Goal: Transaction & Acquisition: Book appointment/travel/reservation

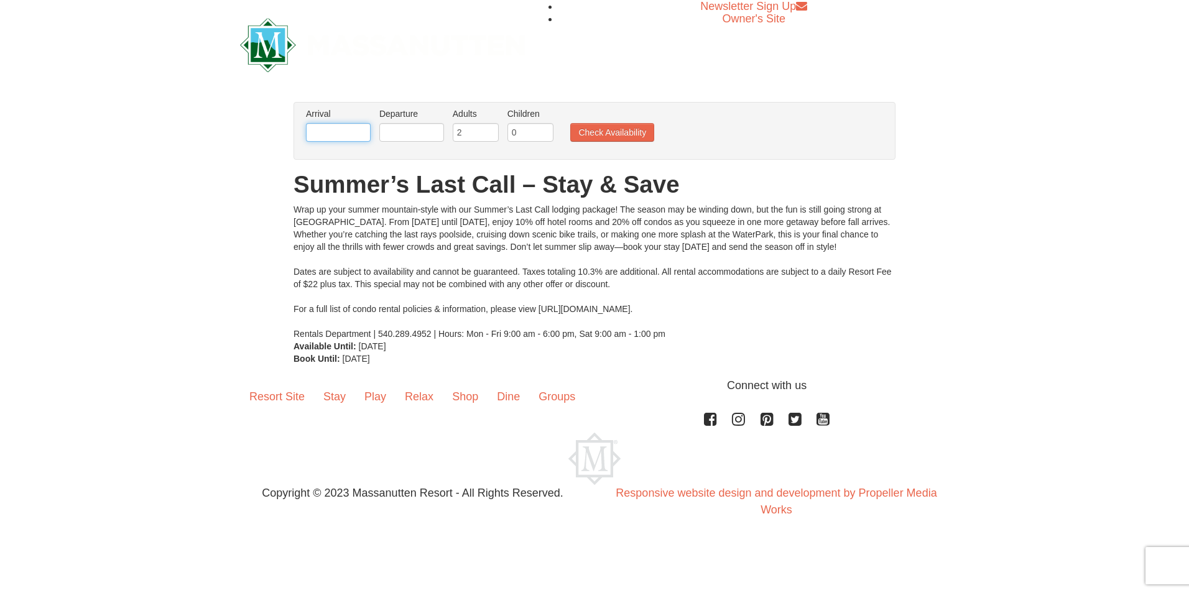
click at [337, 132] on input "text" at bounding box center [338, 132] width 65 height 19
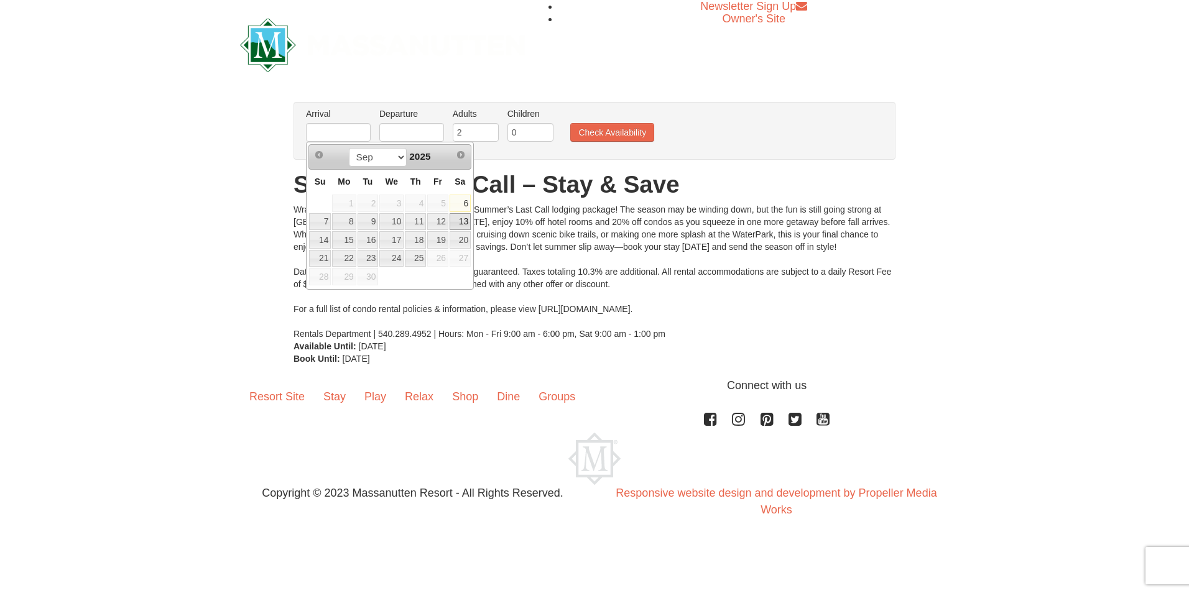
click at [459, 222] on link "13" at bounding box center [459, 221] width 21 height 17
type input "[DATE]"
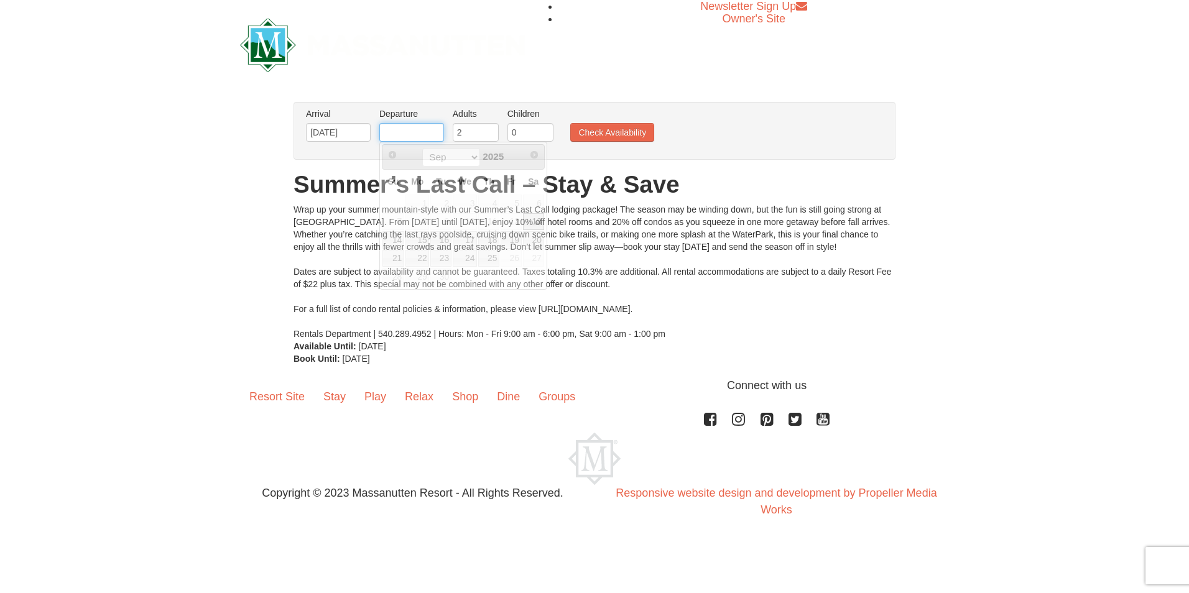
click at [419, 132] on input "text" at bounding box center [411, 132] width 65 height 19
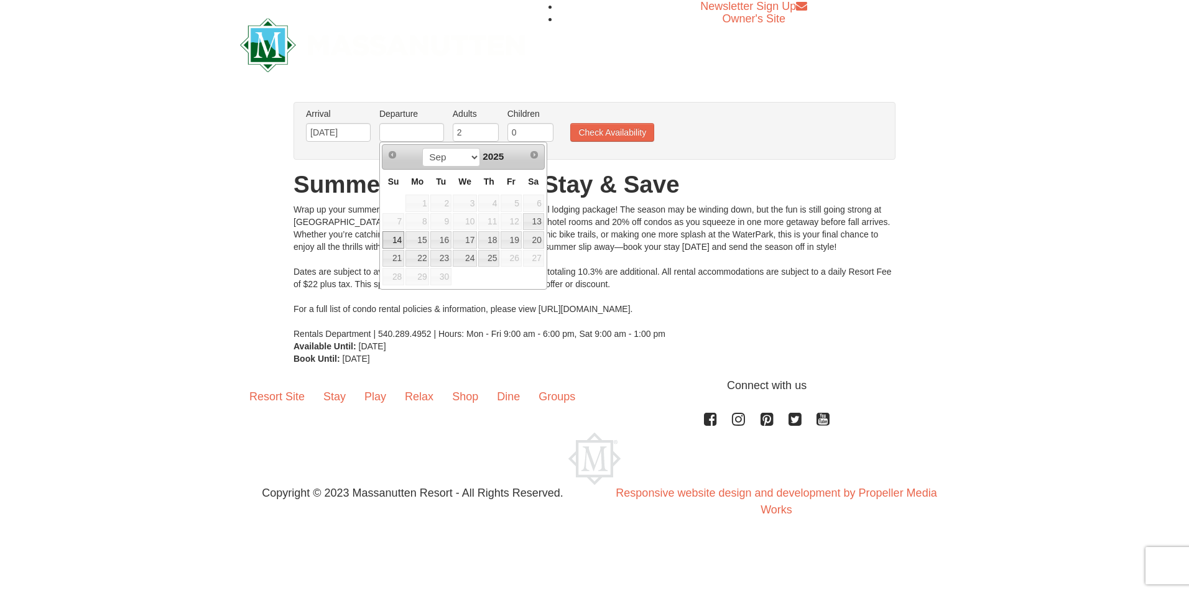
click at [401, 238] on link "14" at bounding box center [393, 239] width 22 height 17
type input "[DATE]"
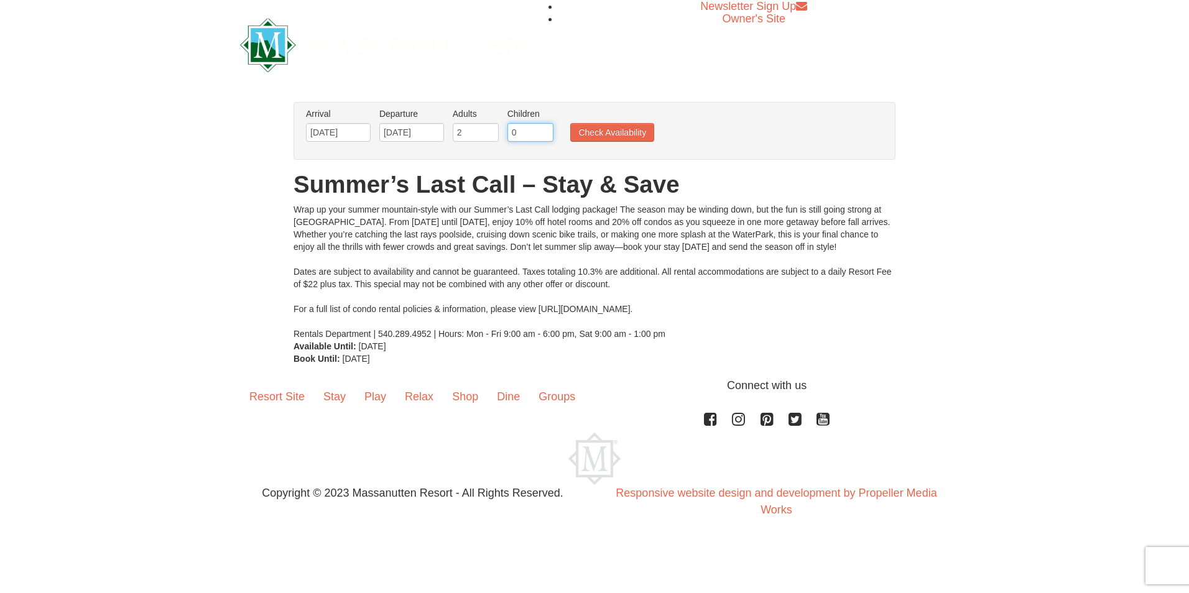
drag, startPoint x: 524, startPoint y: 132, endPoint x: 496, endPoint y: 132, distance: 28.0
click at [496, 132] on ul "Arrival Please format dates MM/DD/YYYY Please format dates MM/DD/YYYY 09/13/202…" at bounding box center [588, 128] width 570 height 40
type input "2"
click at [617, 129] on button "Check Availability" at bounding box center [612, 132] width 84 height 19
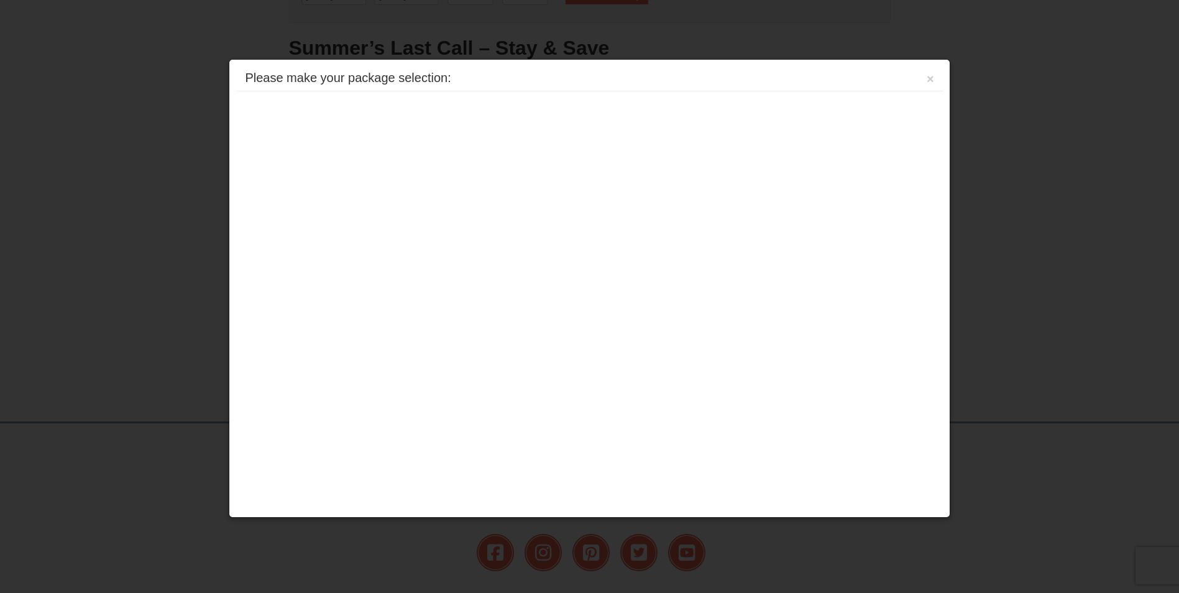
scroll to position [233, 0]
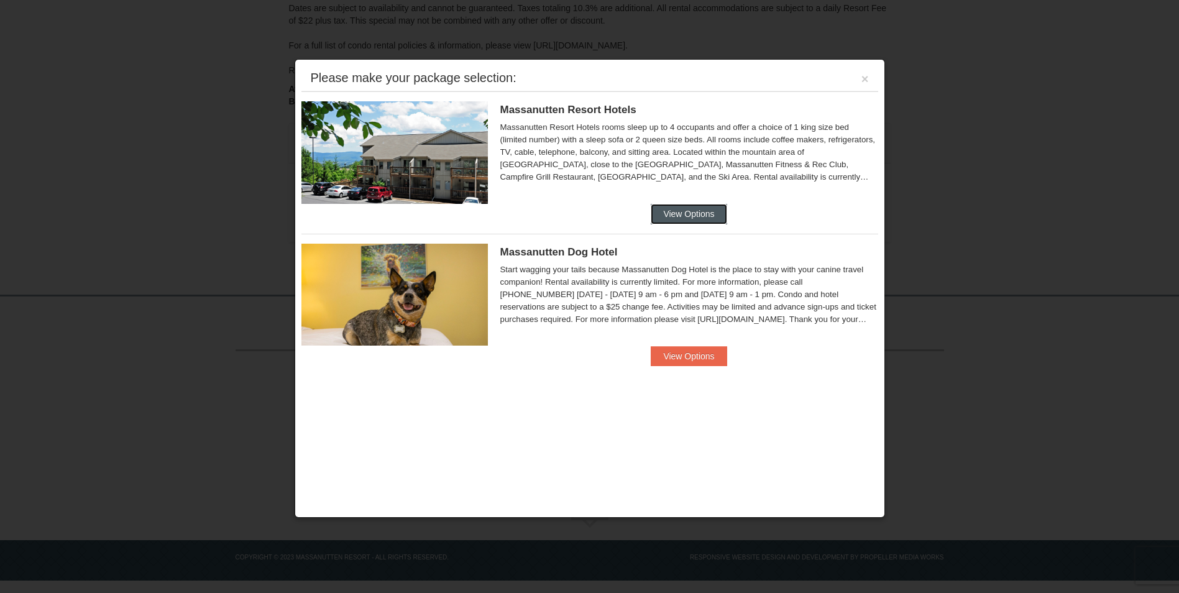
click at [699, 210] on button "View Options" at bounding box center [689, 214] width 76 height 20
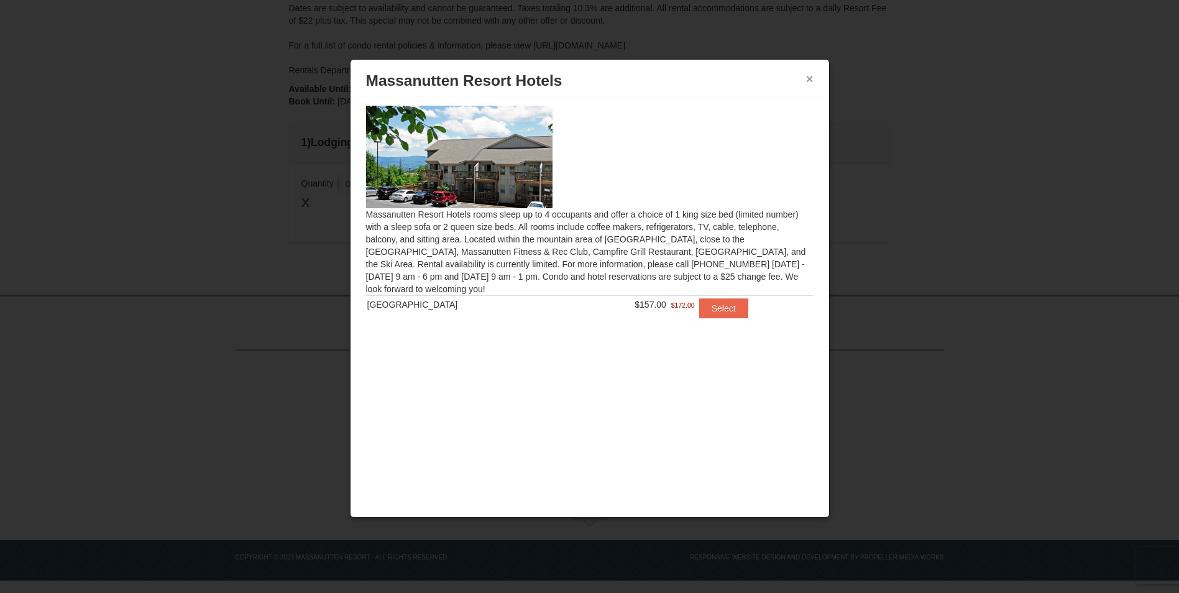
click at [811, 80] on button "×" at bounding box center [809, 79] width 7 height 12
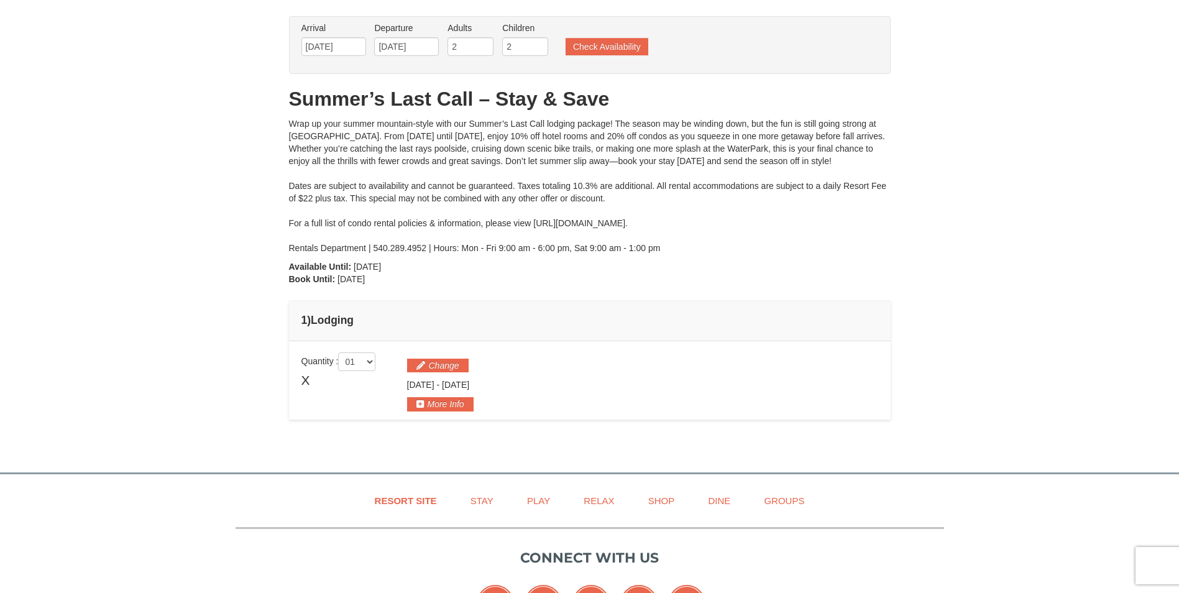
scroll to position [0, 0]
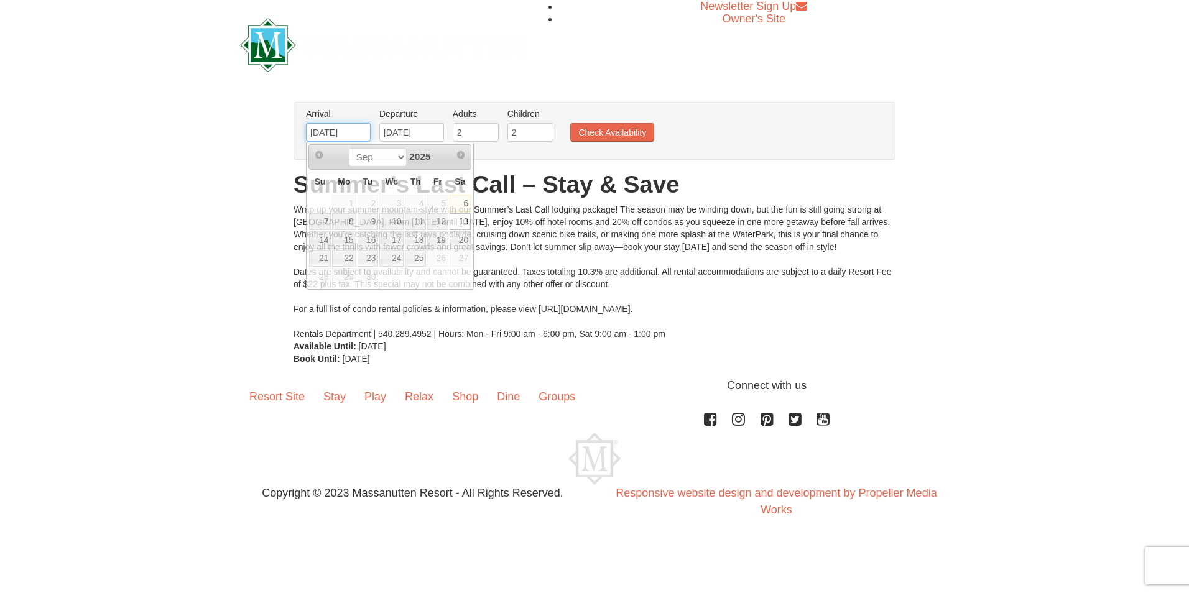
click at [342, 134] on input "[DATE]" at bounding box center [338, 132] width 65 height 19
click at [434, 220] on link "12" at bounding box center [437, 221] width 21 height 17
type input "[DATE]"
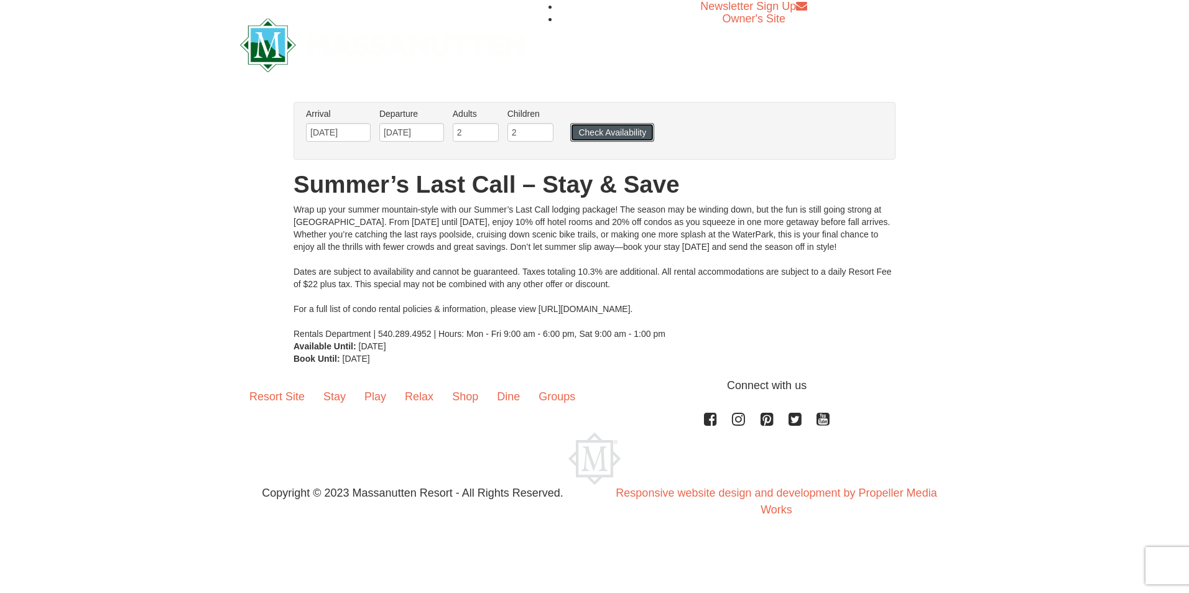
click at [611, 135] on button "Check Availability" at bounding box center [612, 132] width 84 height 19
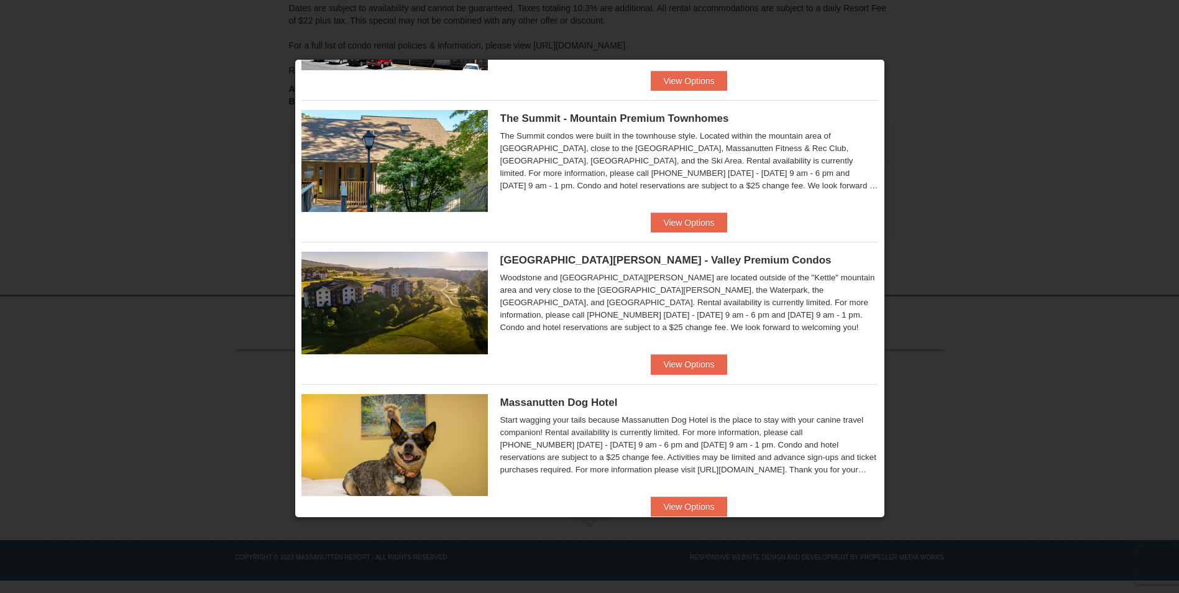
scroll to position [587, 0]
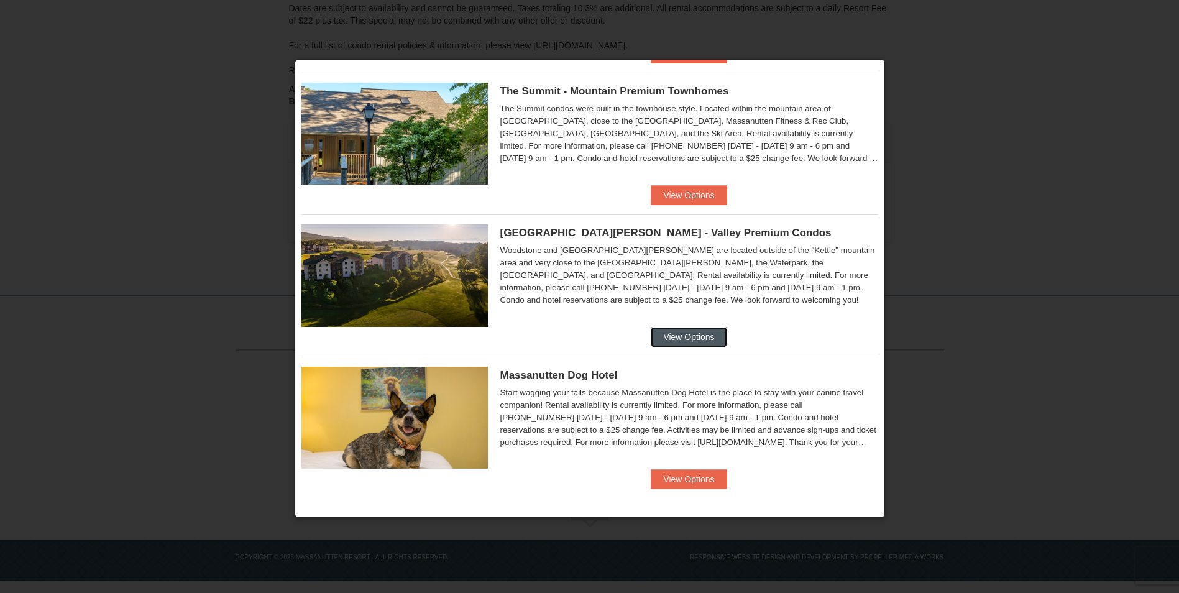
click at [683, 331] on button "View Options" at bounding box center [689, 337] width 76 height 20
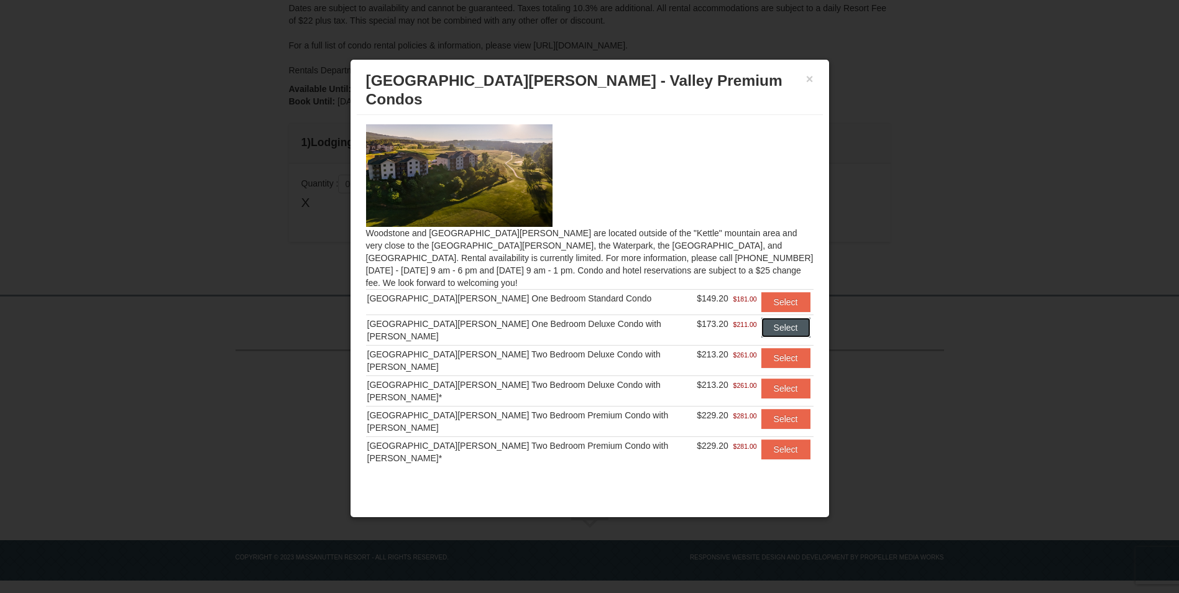
click at [773, 318] on button "Select" at bounding box center [786, 328] width 49 height 20
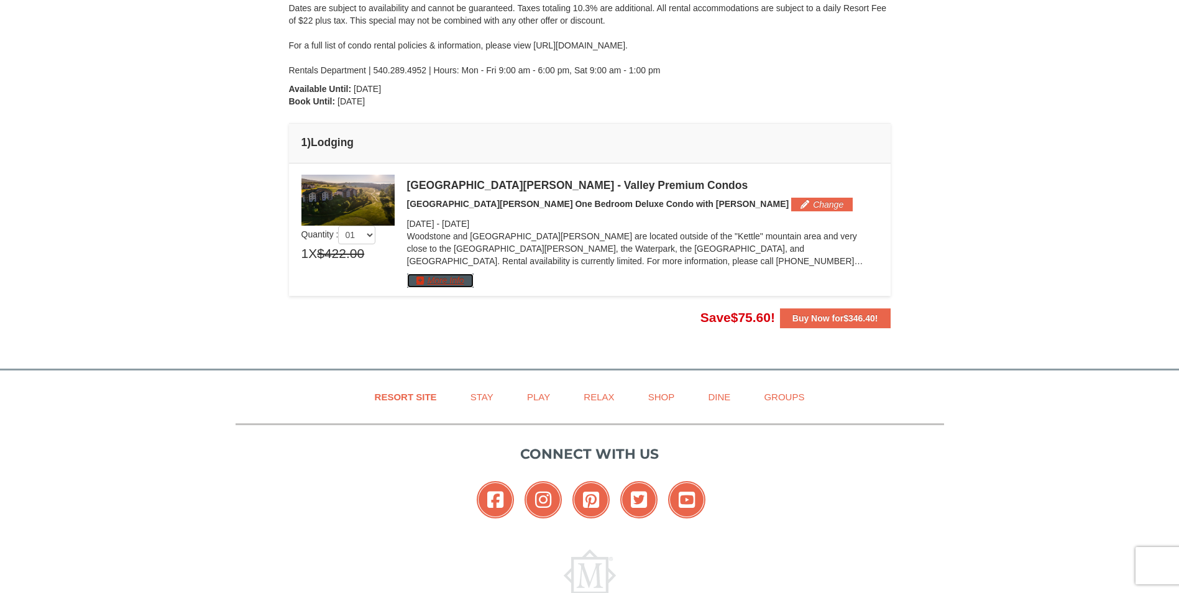
click at [454, 283] on button "More Info" at bounding box center [440, 281] width 67 height 14
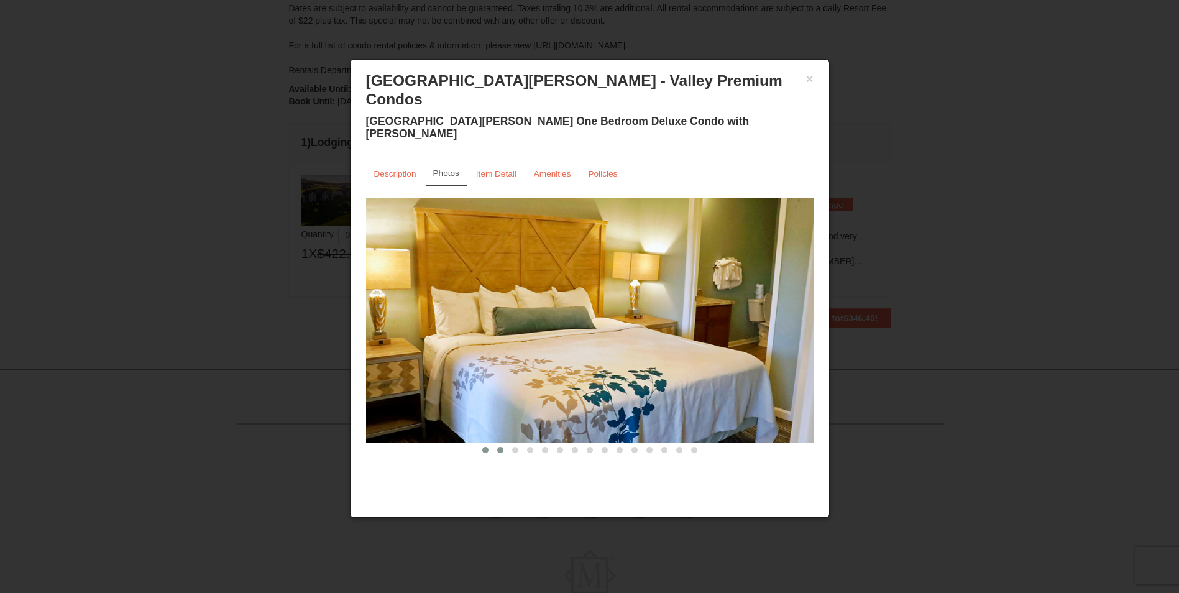
click at [501, 447] on span at bounding box center [500, 450] width 6 height 6
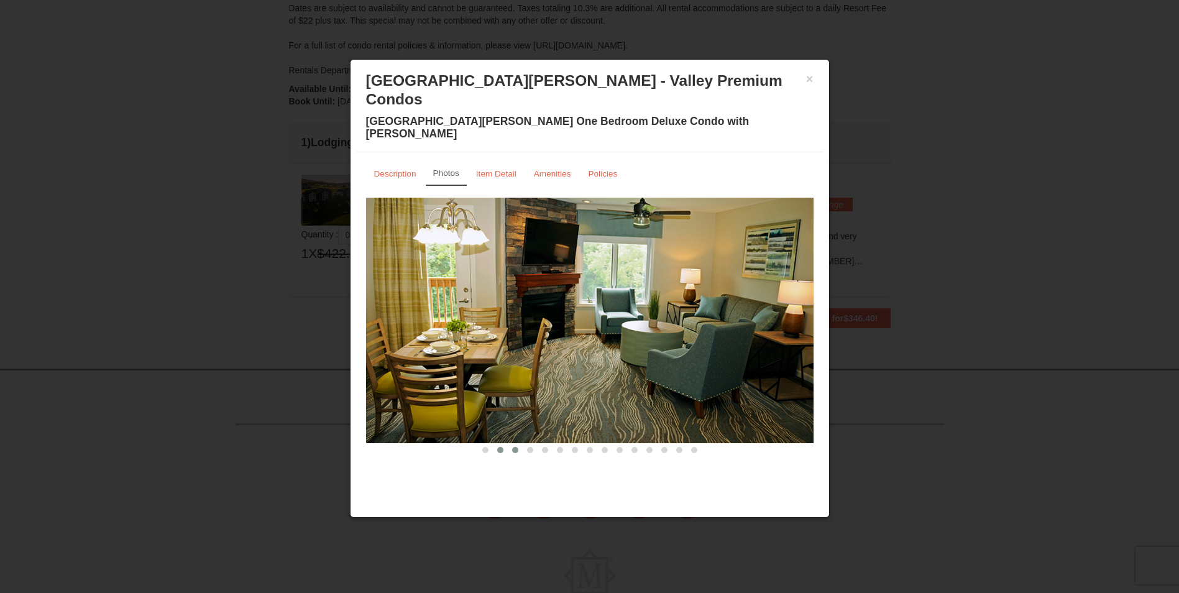
click at [514, 447] on span at bounding box center [515, 450] width 6 height 6
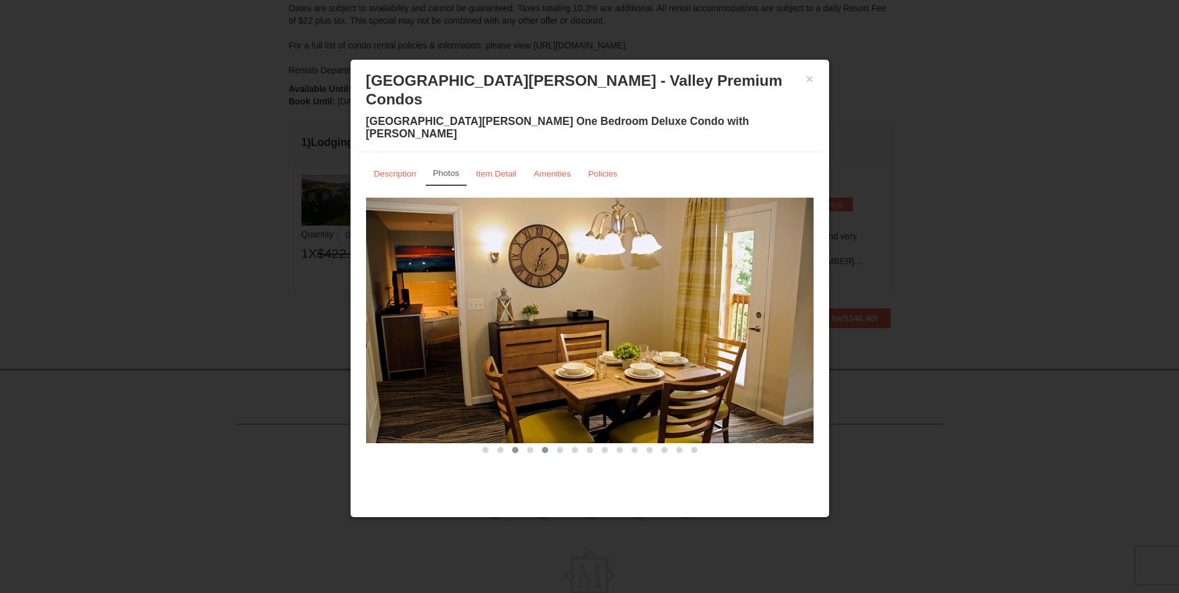
click at [544, 447] on span at bounding box center [545, 450] width 6 height 6
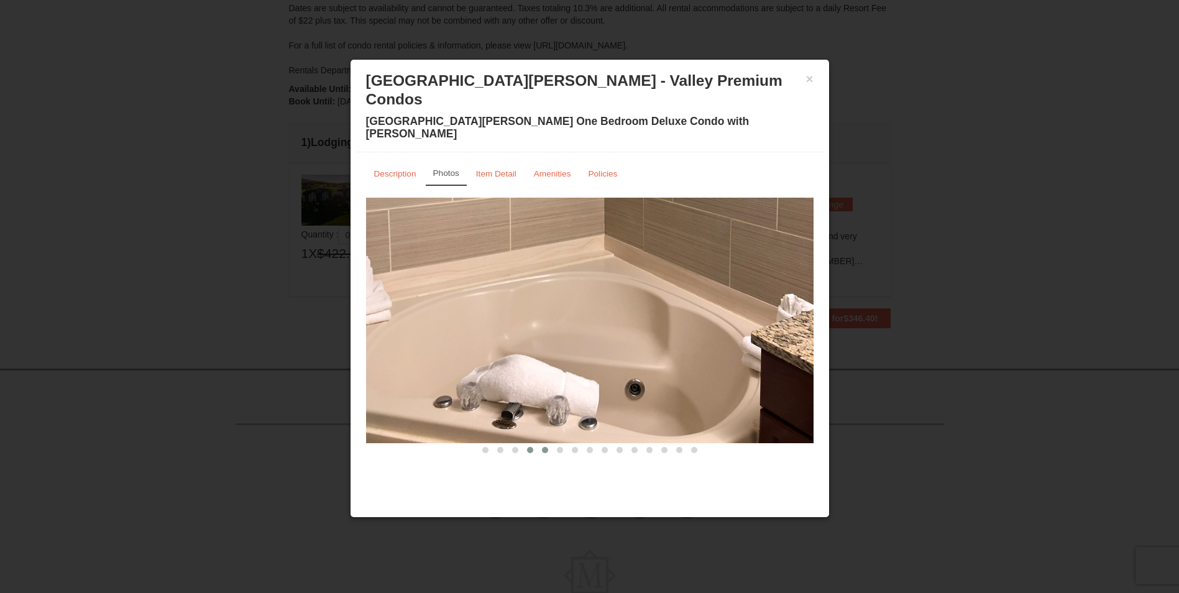
click at [531, 447] on span at bounding box center [530, 450] width 6 height 6
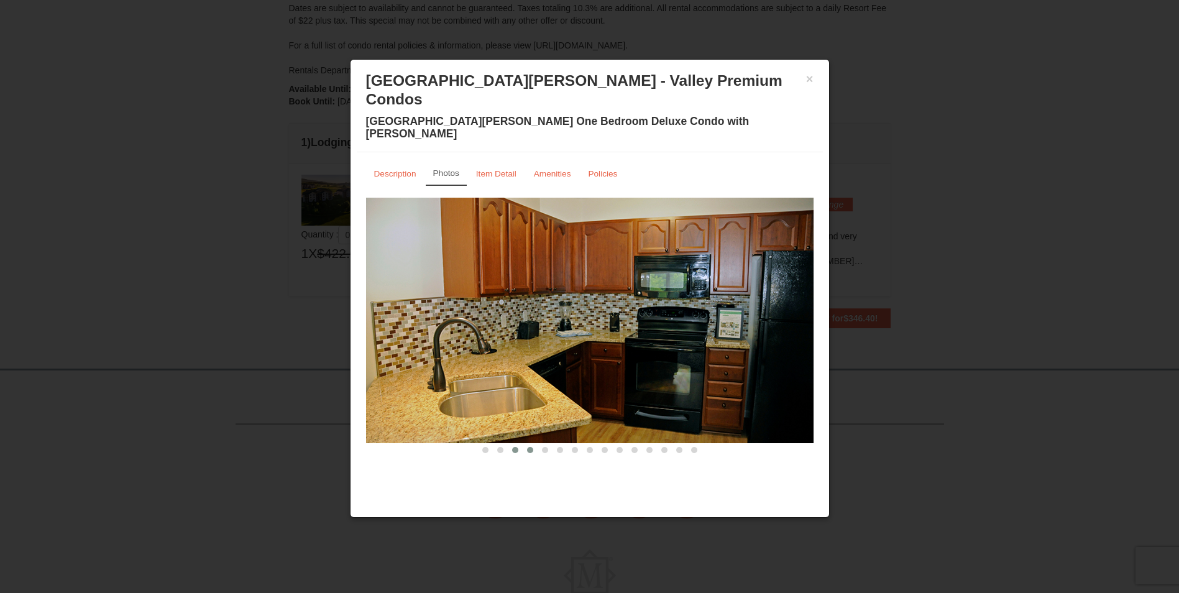
click at [516, 447] on span at bounding box center [515, 450] width 6 height 6
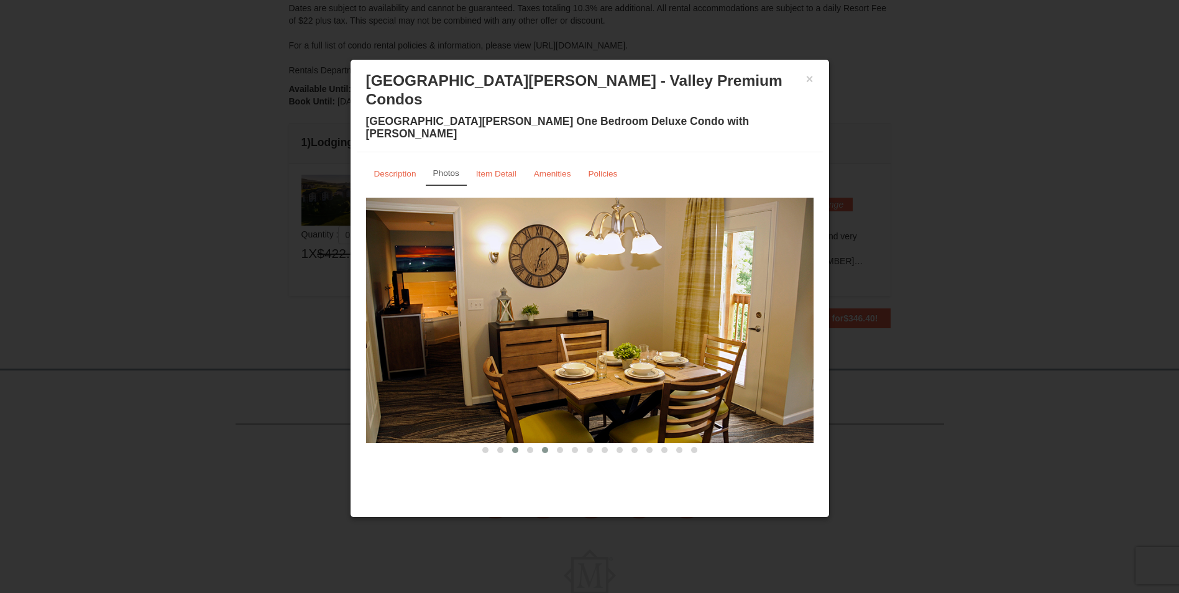
click at [545, 447] on span at bounding box center [545, 450] width 6 height 6
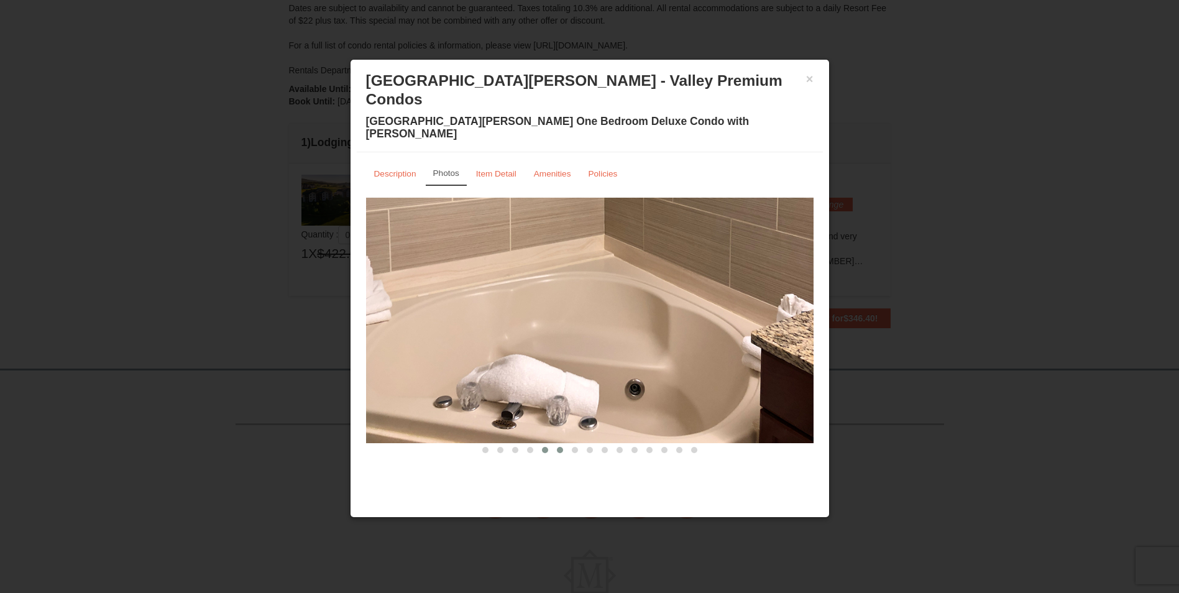
click at [563, 447] on span at bounding box center [560, 450] width 6 height 6
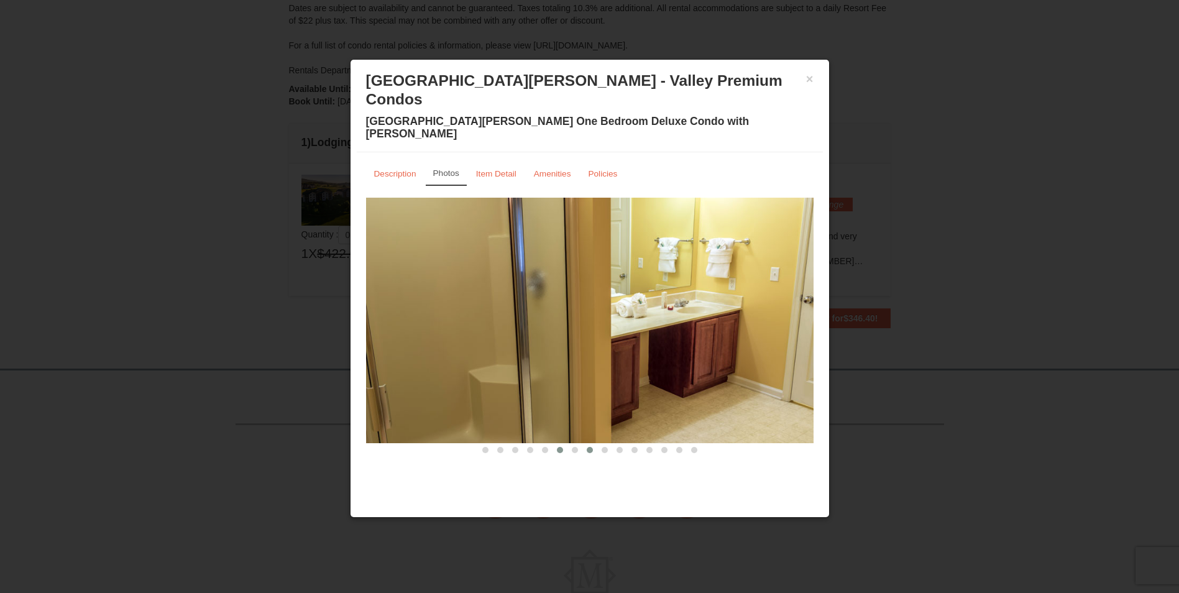
click at [588, 444] on button at bounding box center [590, 450] width 15 height 12
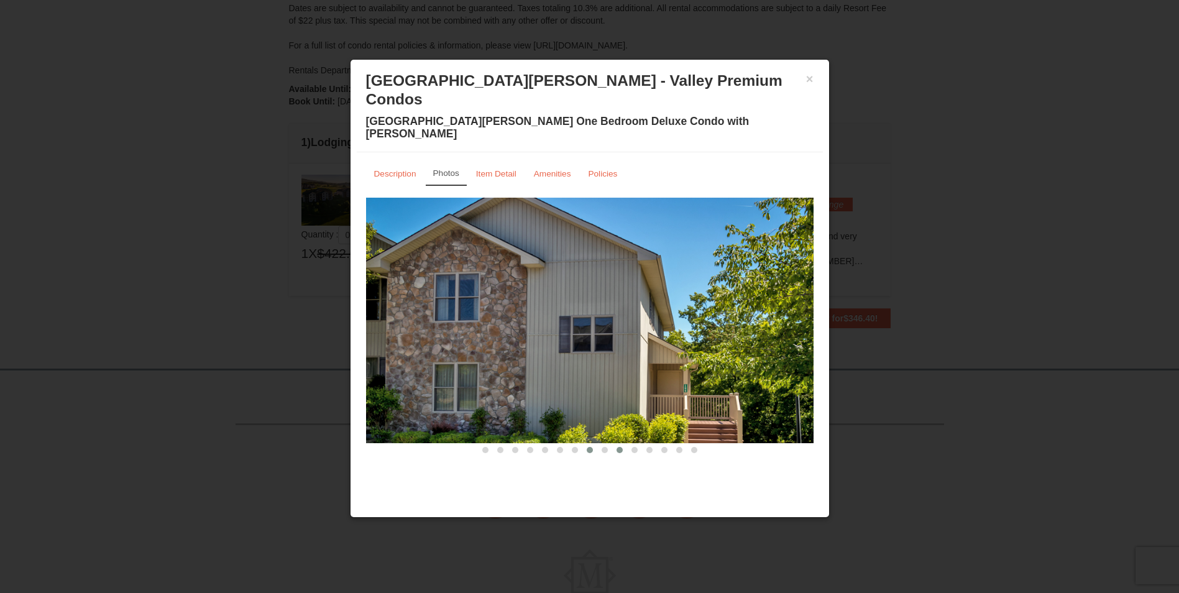
click at [619, 447] on span at bounding box center [620, 450] width 6 height 6
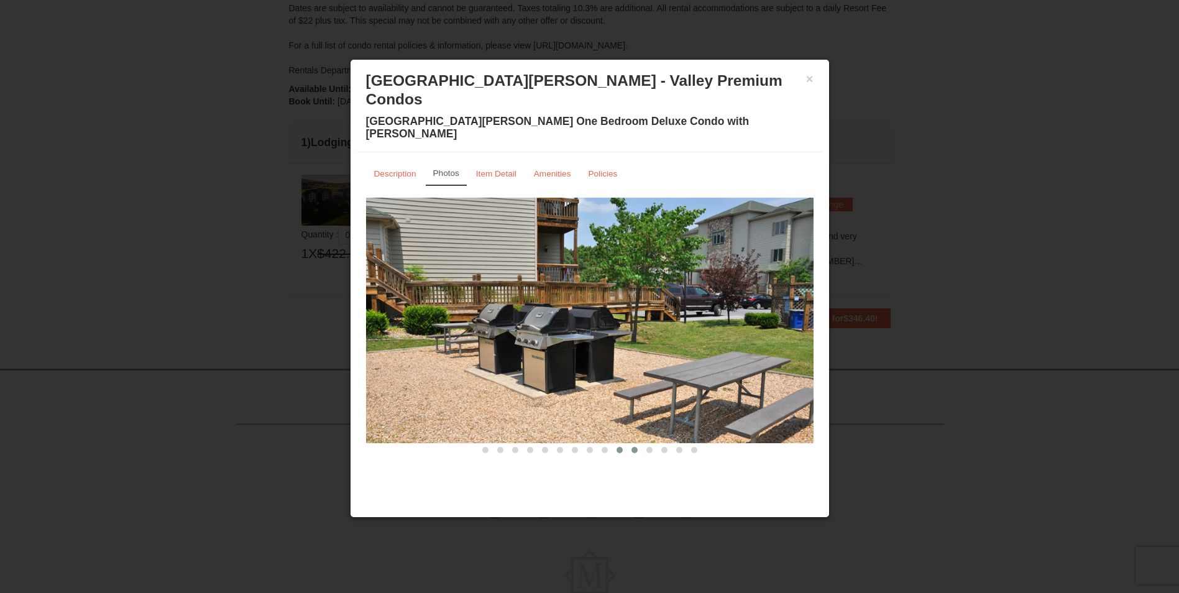
click at [632, 447] on span at bounding box center [635, 450] width 6 height 6
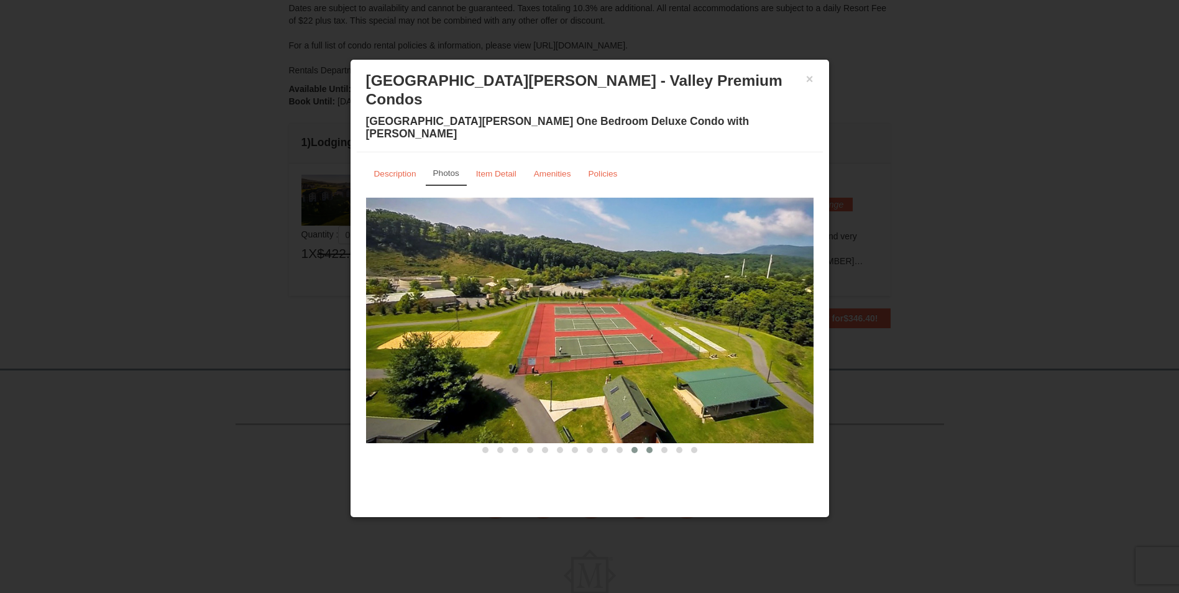
click at [653, 444] on button at bounding box center [649, 450] width 15 height 12
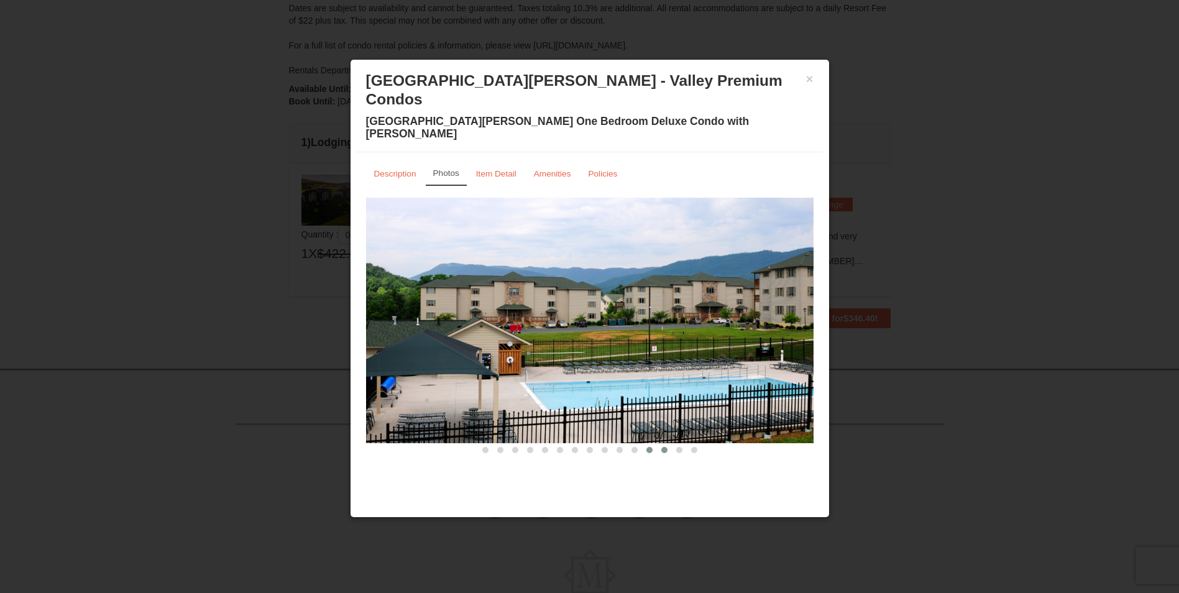
click at [663, 447] on span at bounding box center [664, 450] width 6 height 6
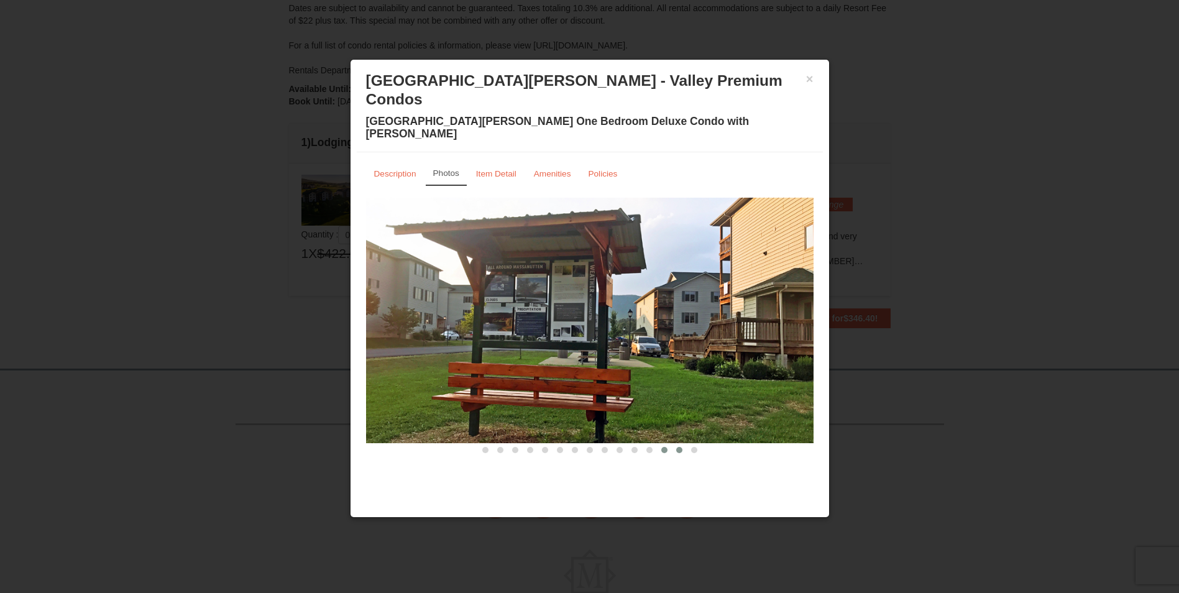
click at [683, 444] on button at bounding box center [679, 450] width 15 height 12
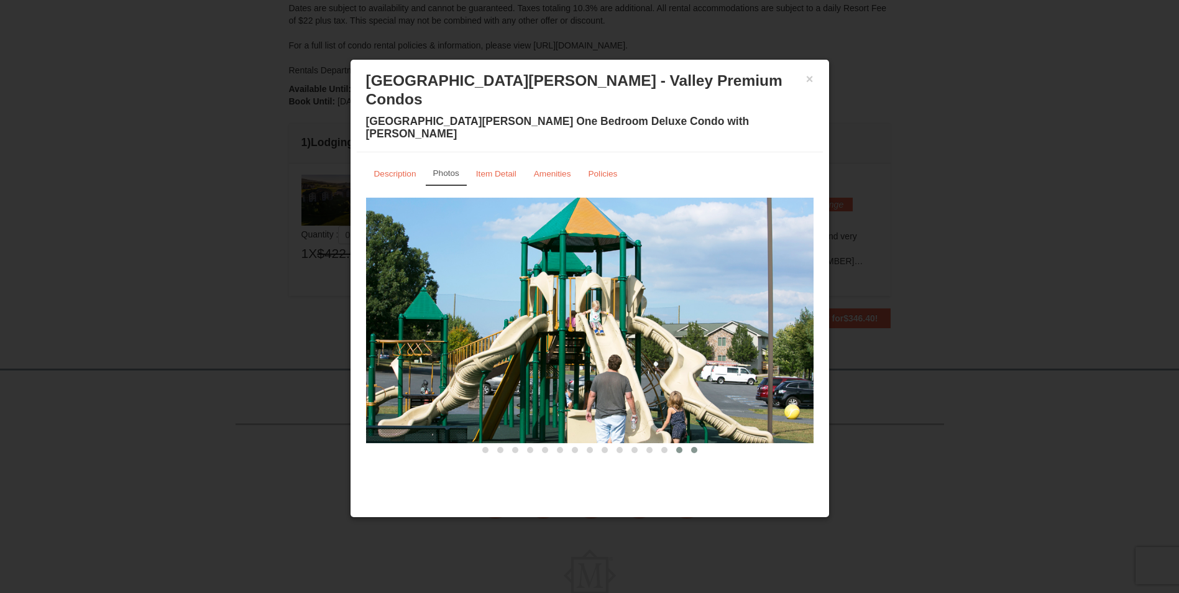
click at [694, 447] on span at bounding box center [694, 450] width 6 height 6
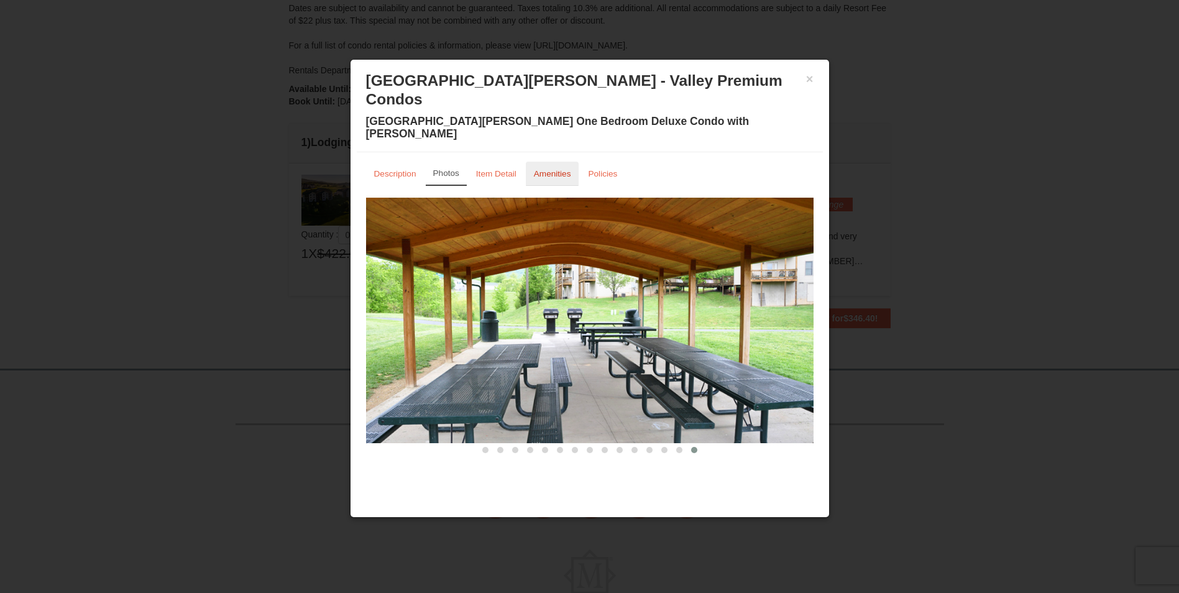
click at [570, 169] on small "Amenities" at bounding box center [552, 173] width 37 height 9
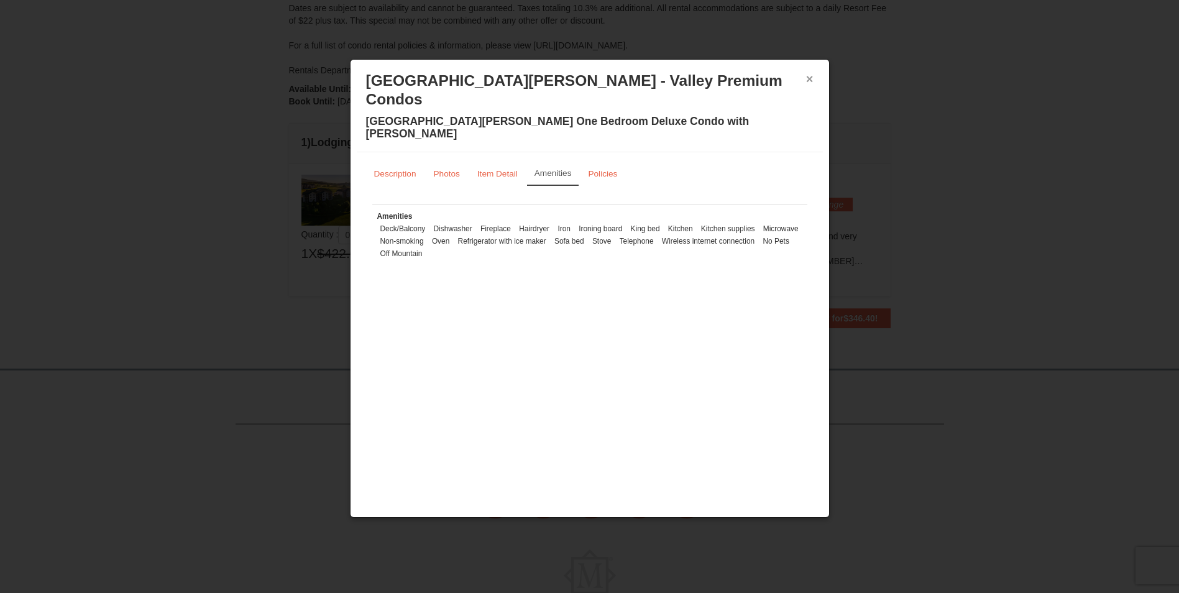
click at [812, 76] on button "×" at bounding box center [809, 79] width 7 height 12
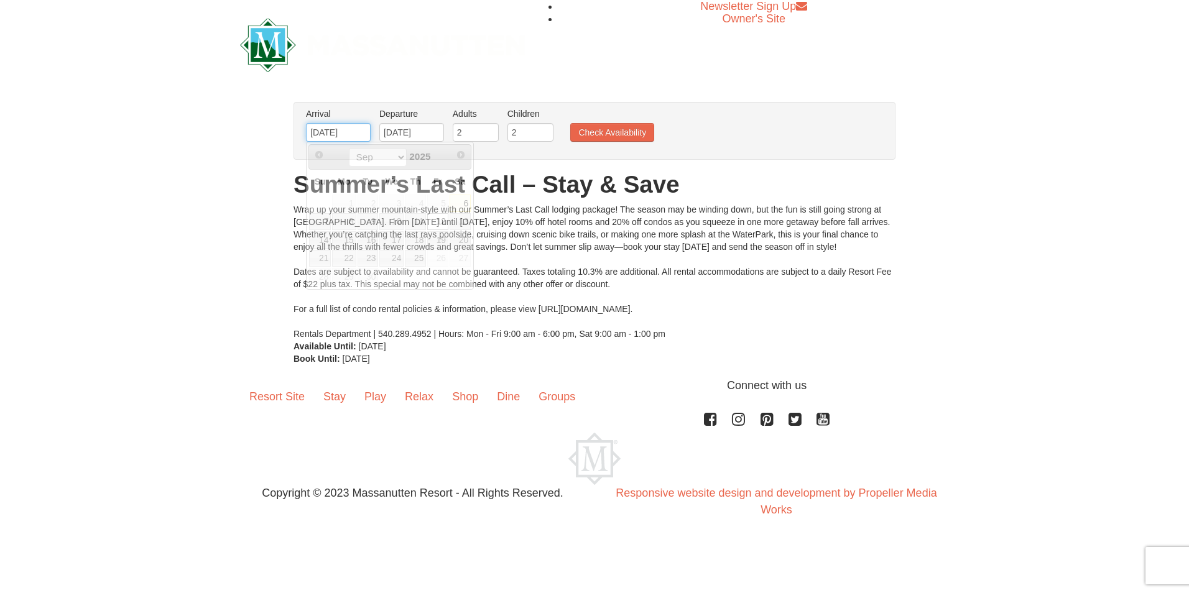
click at [354, 132] on input "[DATE]" at bounding box center [338, 132] width 65 height 19
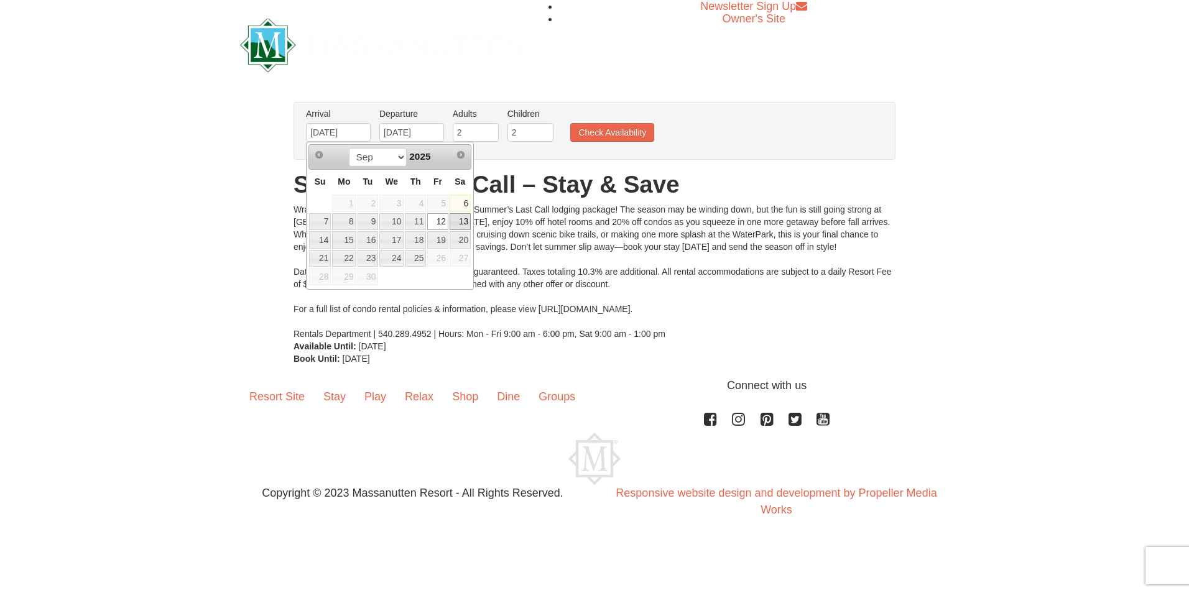
click at [464, 223] on link "13" at bounding box center [459, 221] width 21 height 17
type input "[DATE]"
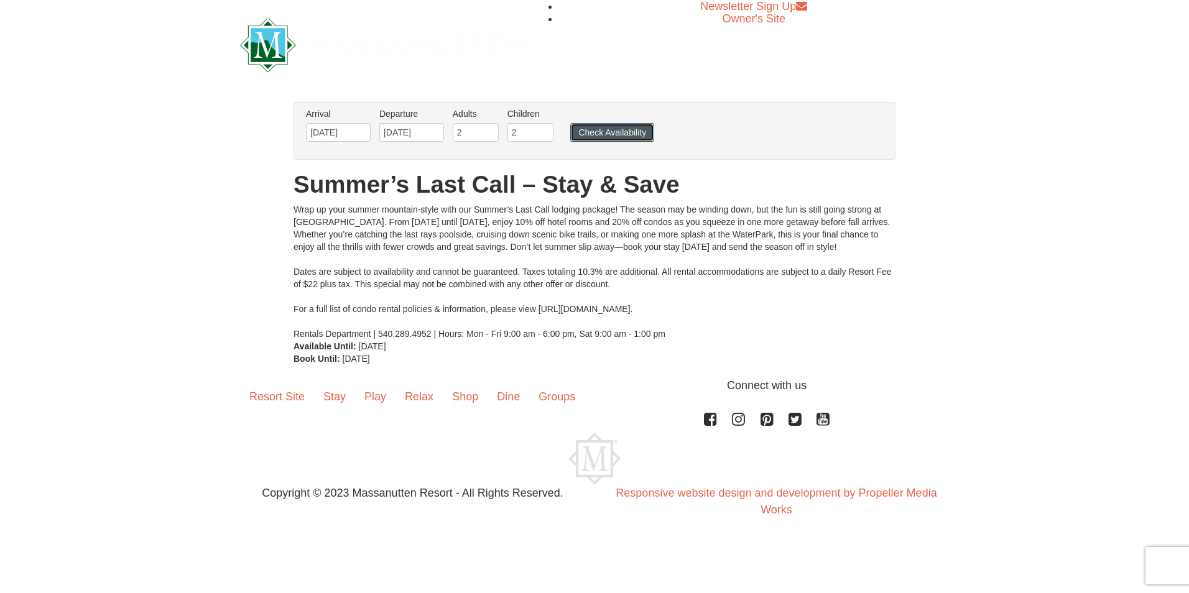
click at [614, 137] on button "Check Availability" at bounding box center [612, 132] width 84 height 19
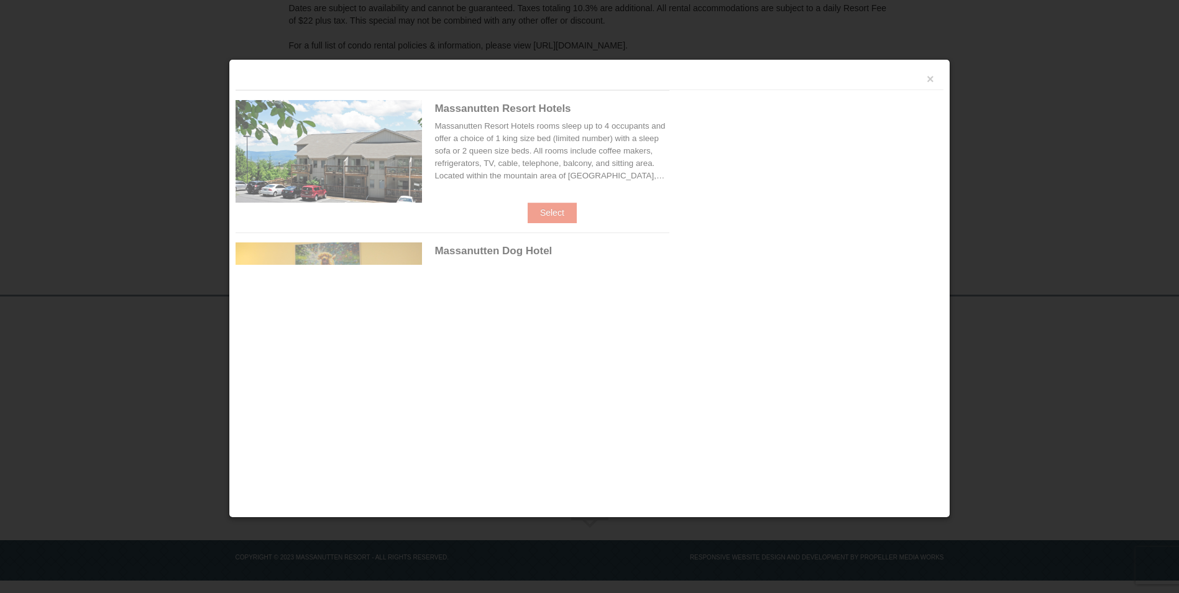
scroll to position [233, 0]
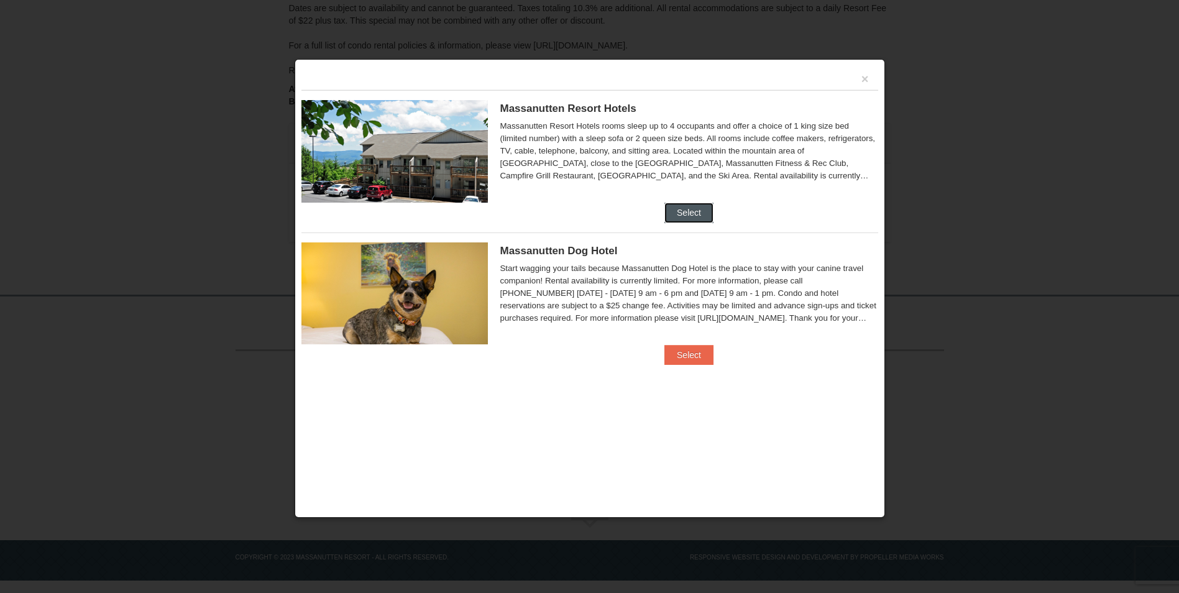
click at [675, 213] on button "Select" at bounding box center [689, 213] width 49 height 20
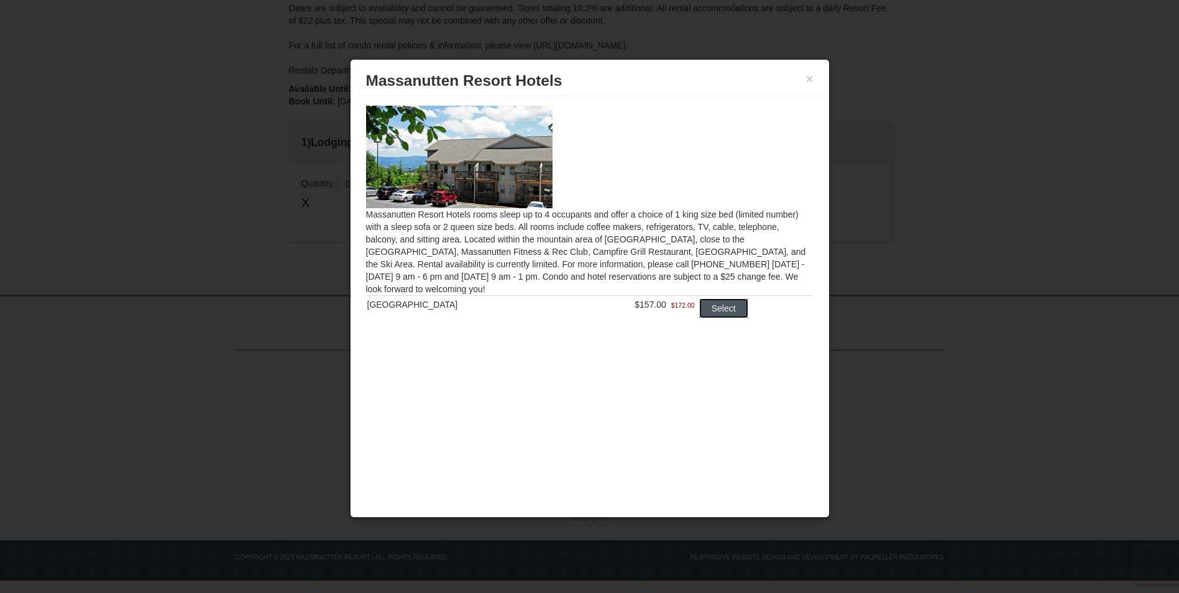
click at [716, 311] on button "Select" at bounding box center [723, 308] width 49 height 20
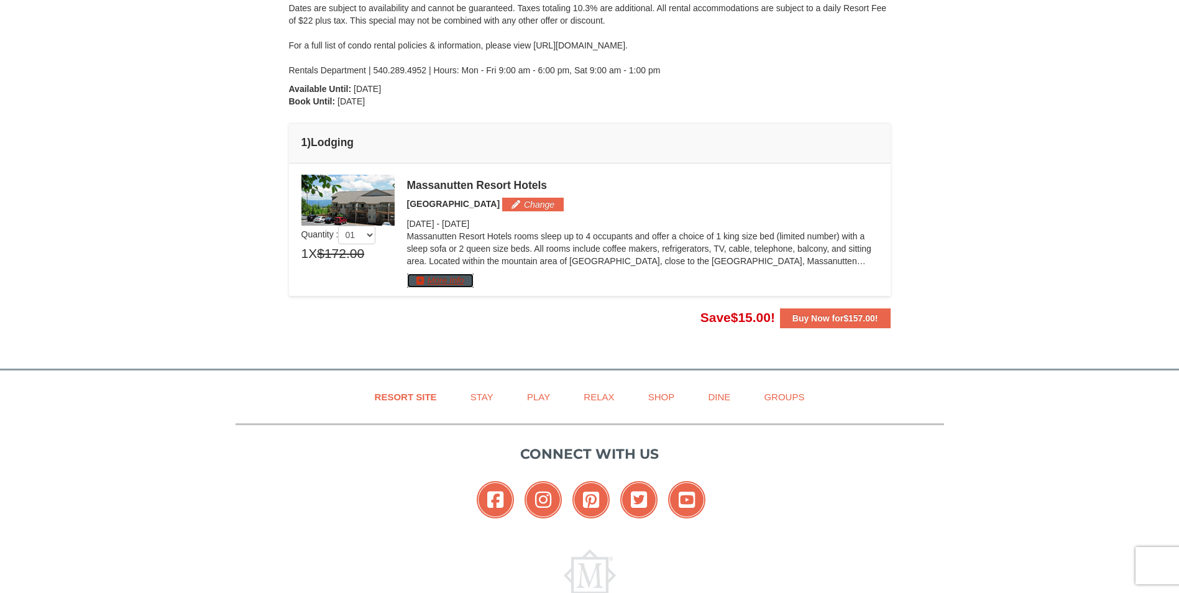
click at [440, 280] on button "More Info" at bounding box center [440, 281] width 67 height 14
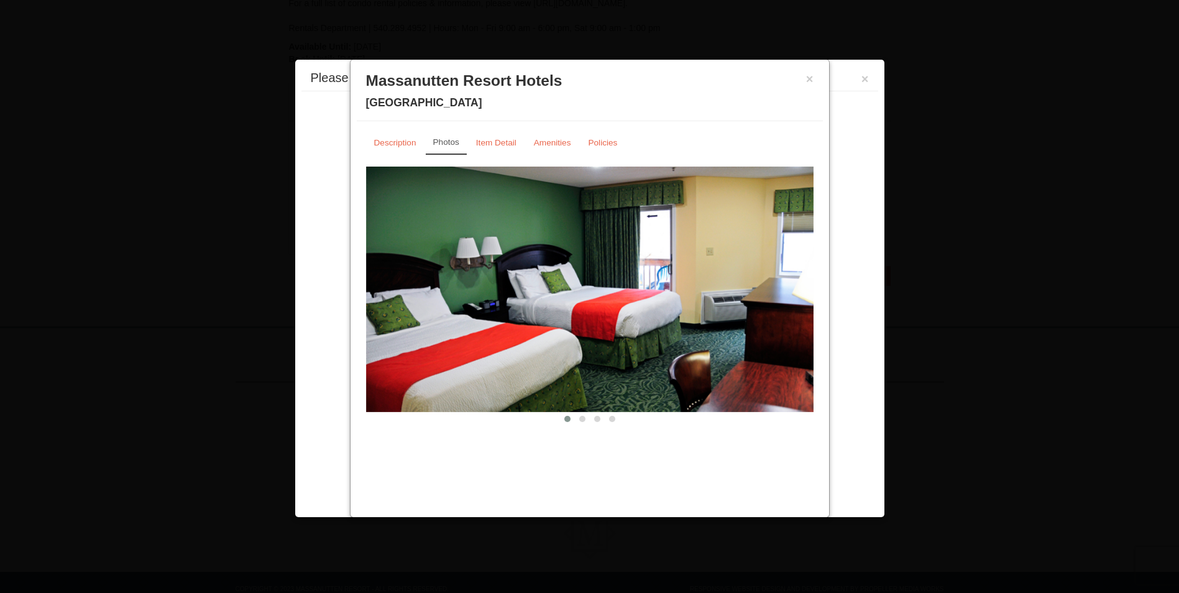
scroll to position [307, 0]
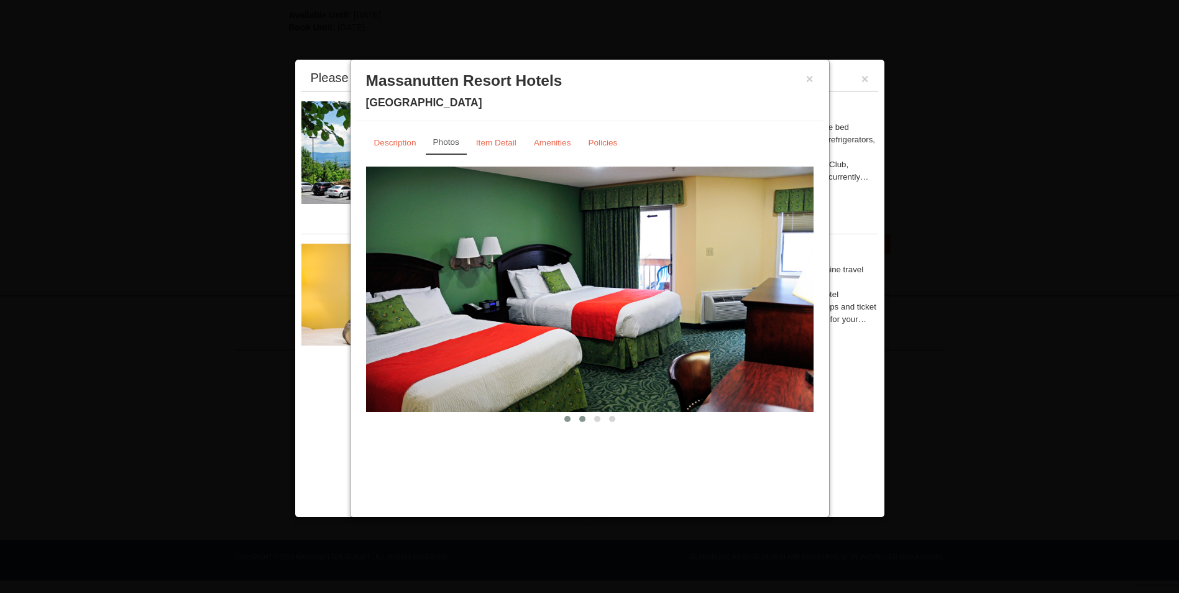
click at [581, 419] on span at bounding box center [582, 419] width 6 height 6
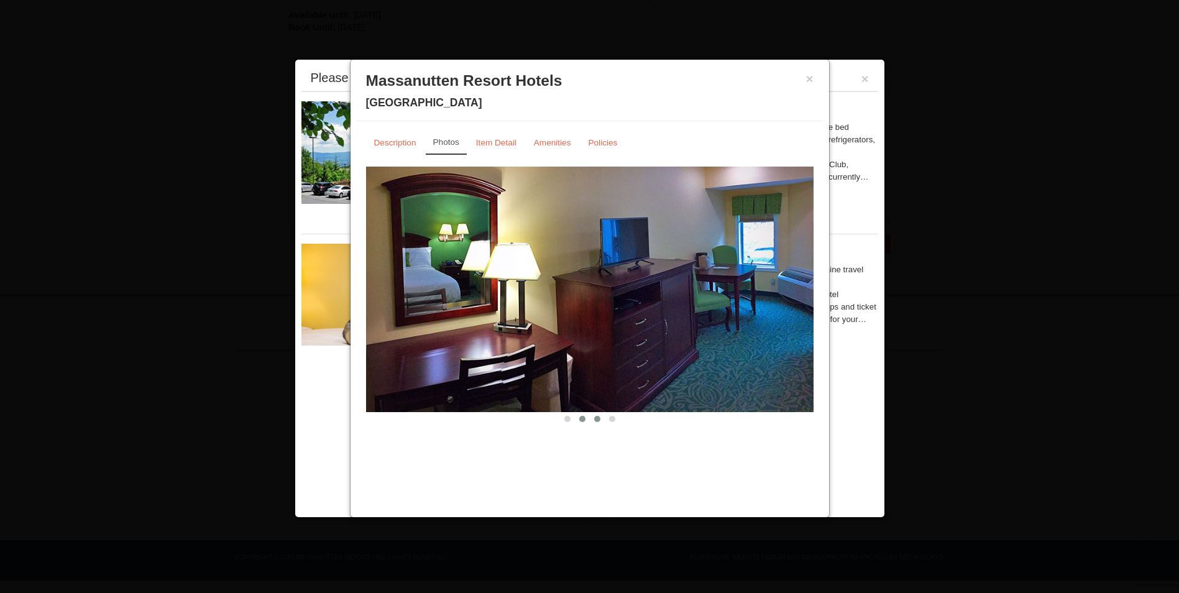
click at [596, 419] on span at bounding box center [597, 419] width 6 height 6
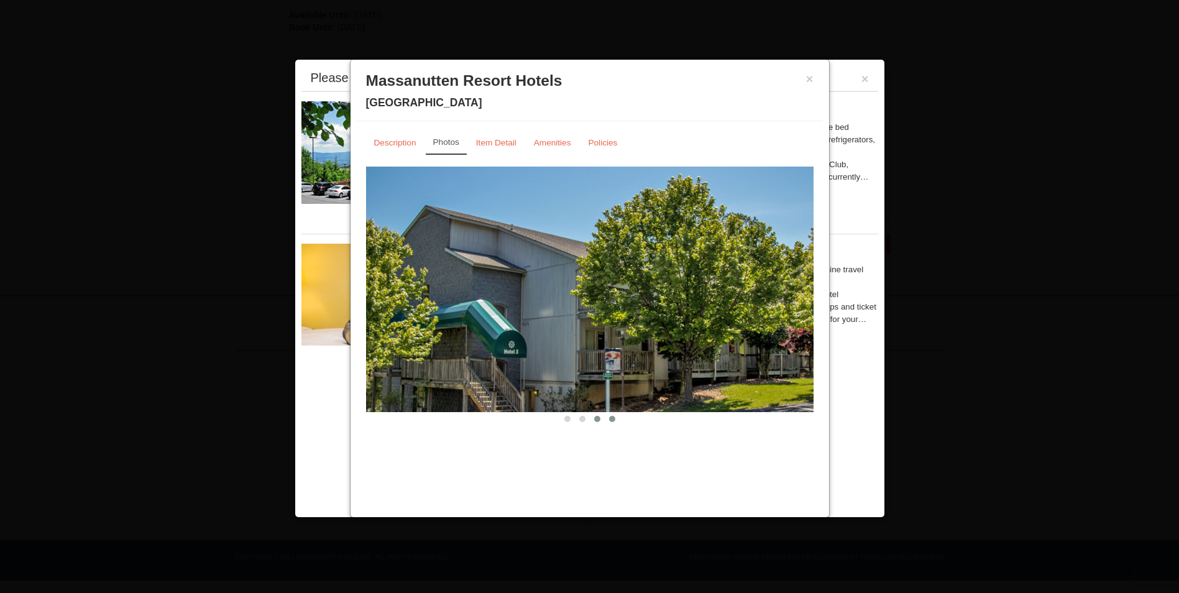
click at [608, 418] on button at bounding box center [612, 419] width 15 height 12
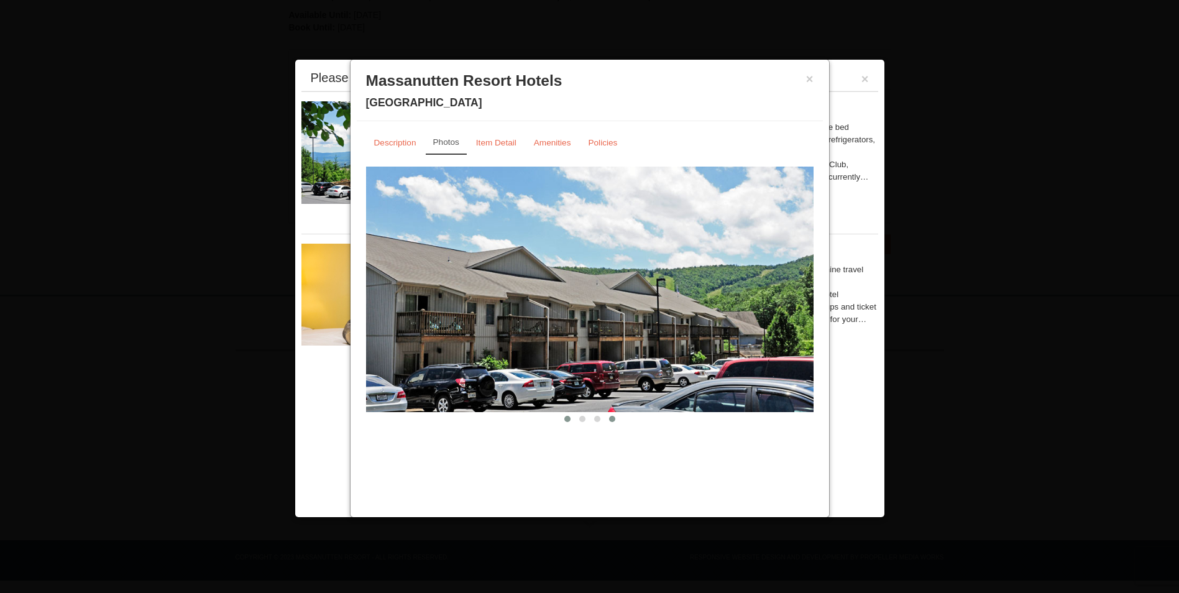
click at [566, 418] on span at bounding box center [568, 419] width 6 height 6
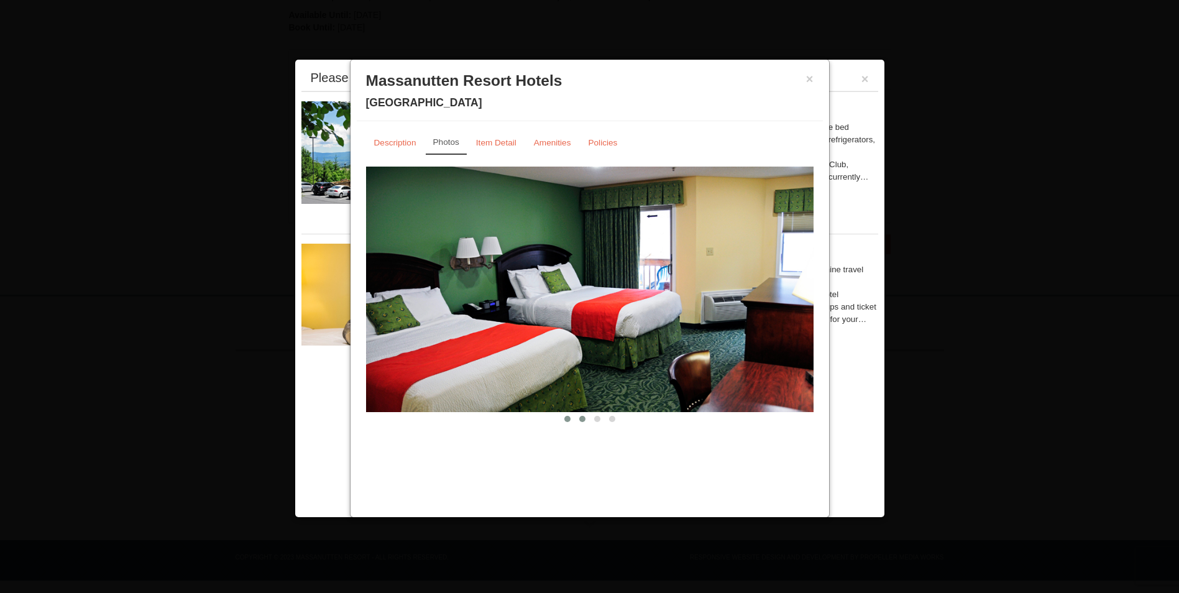
click at [578, 420] on button at bounding box center [582, 419] width 15 height 12
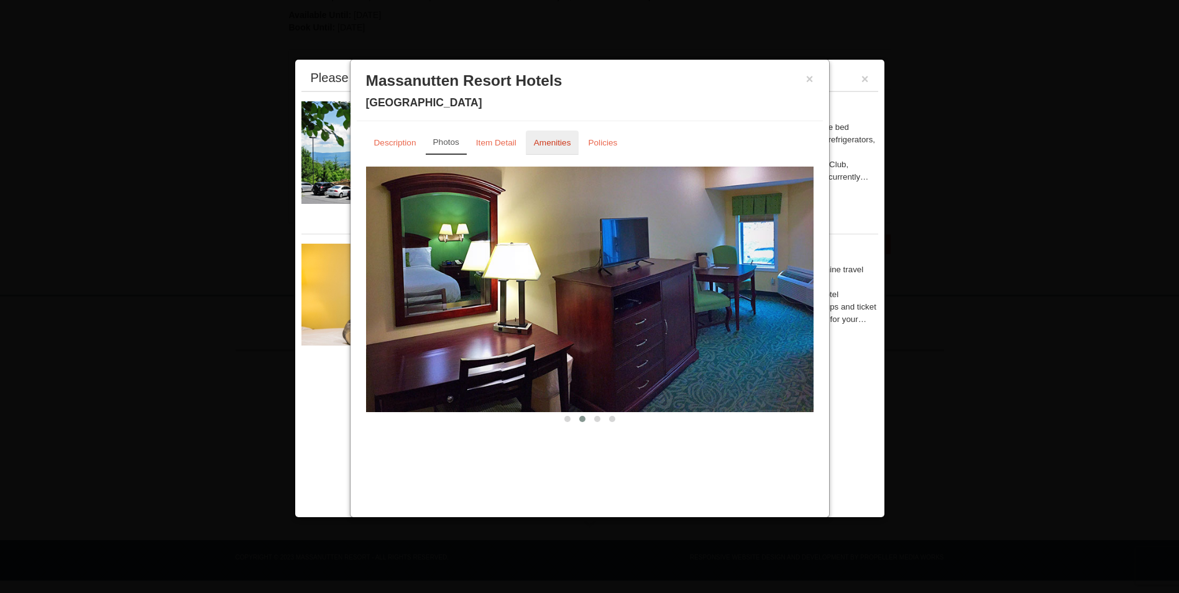
click at [548, 142] on small "Amenities" at bounding box center [552, 142] width 37 height 9
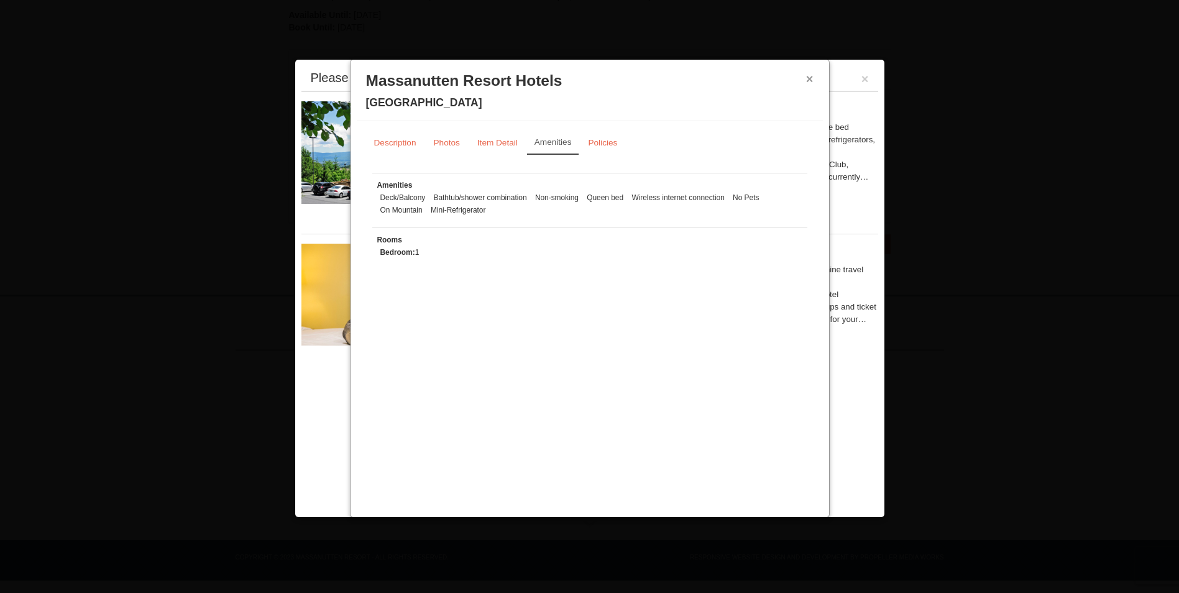
click at [811, 80] on button "×" at bounding box center [809, 79] width 7 height 12
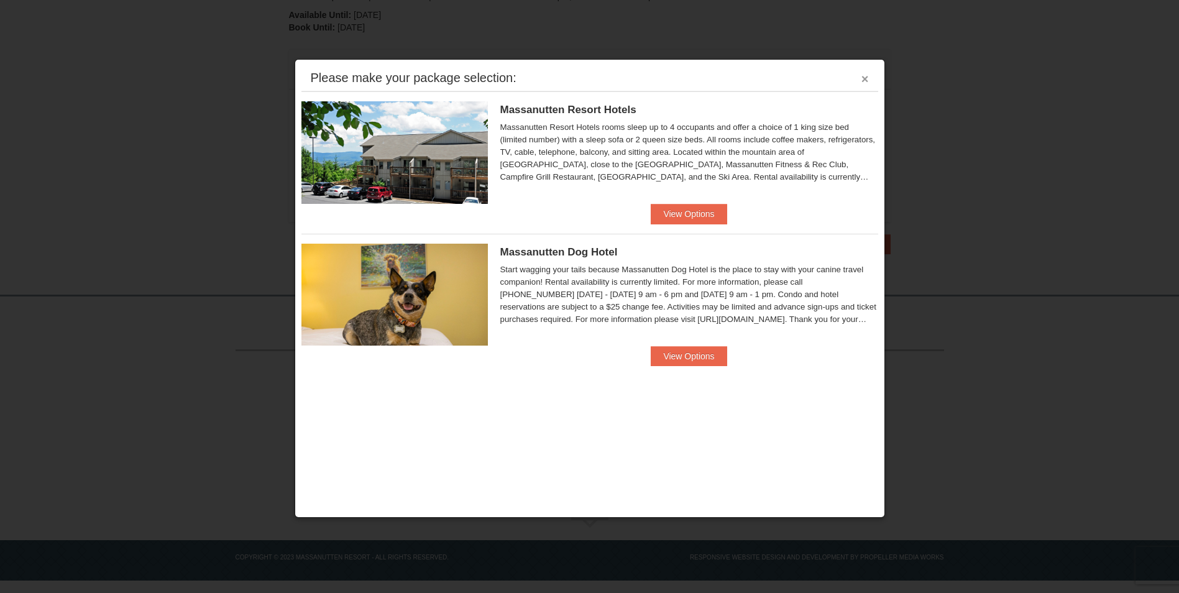
click at [867, 81] on button "×" at bounding box center [865, 79] width 7 height 12
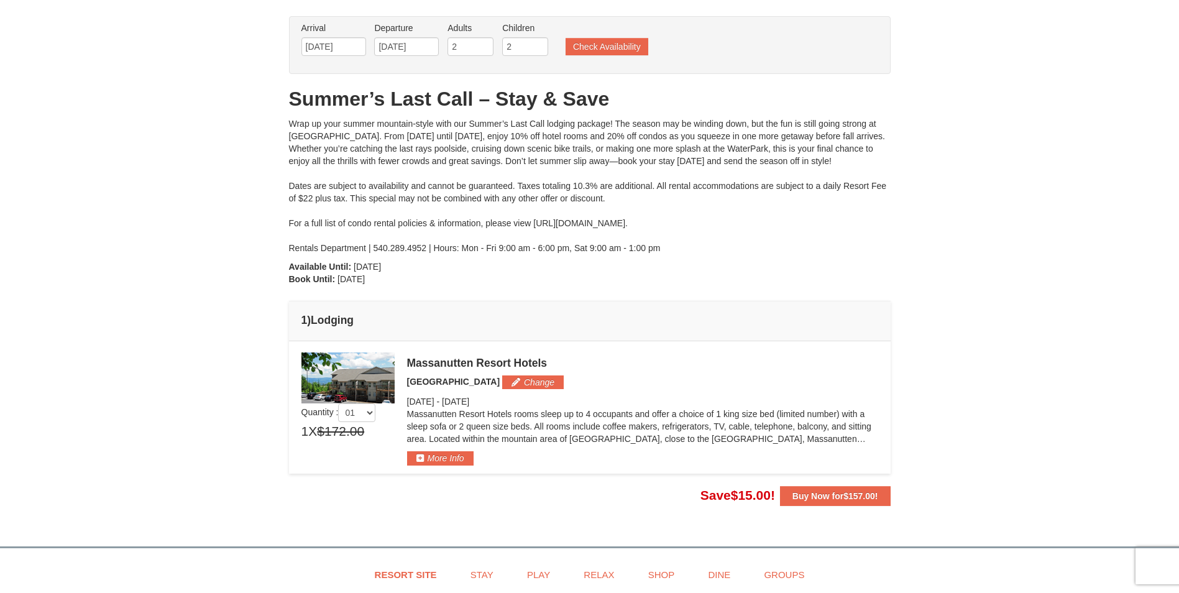
scroll to position [0, 0]
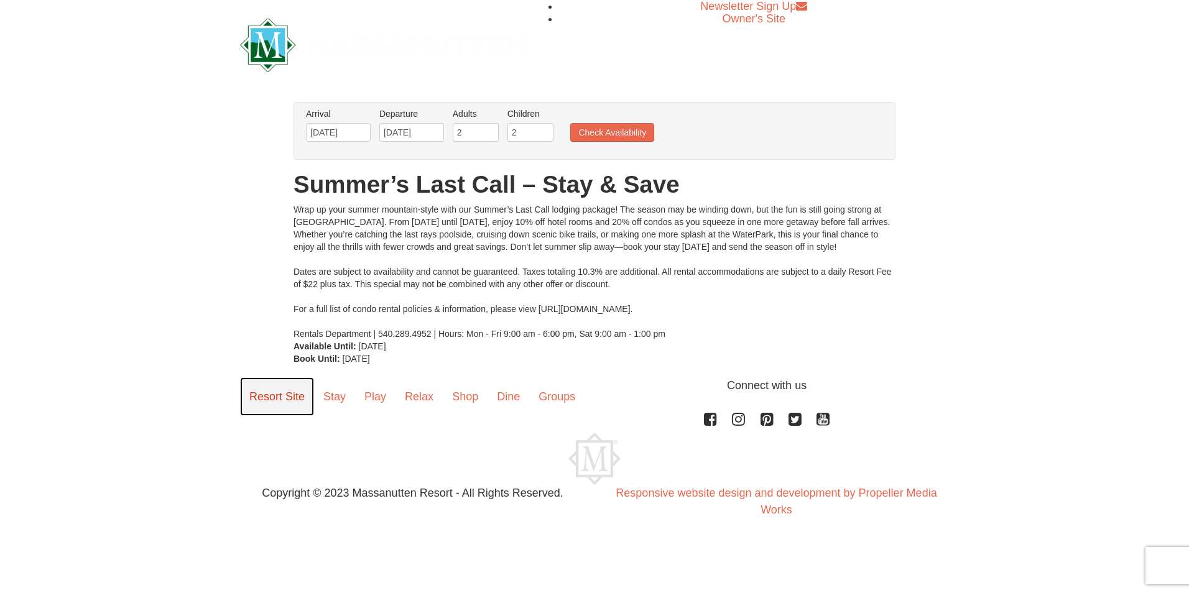
click at [283, 400] on link "Resort Site" at bounding box center [277, 396] width 74 height 39
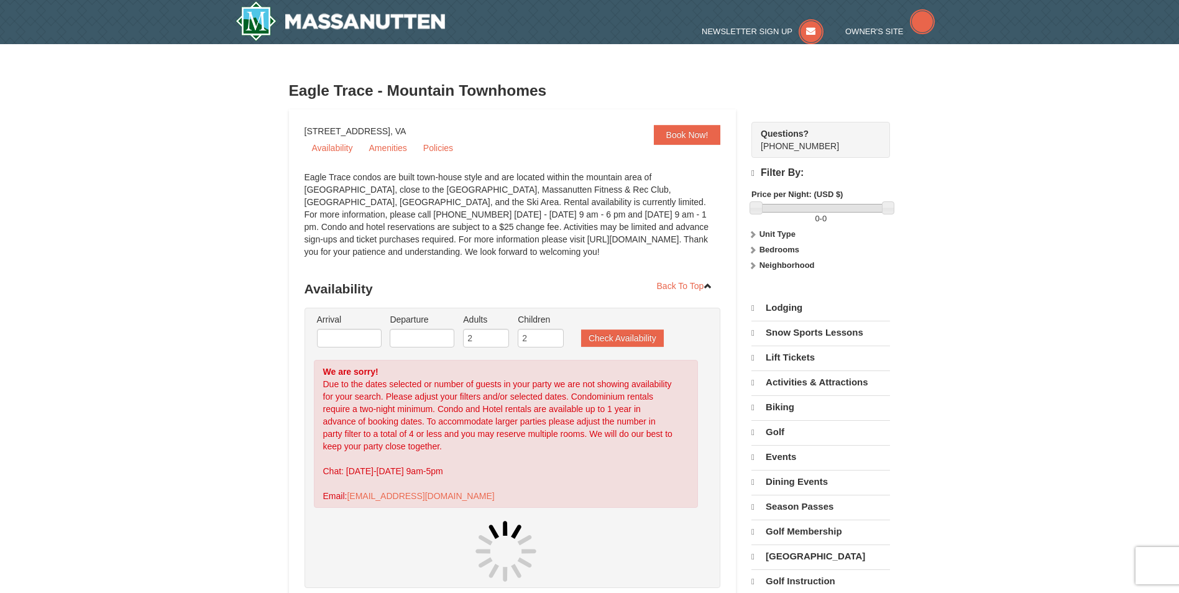
select select "9"
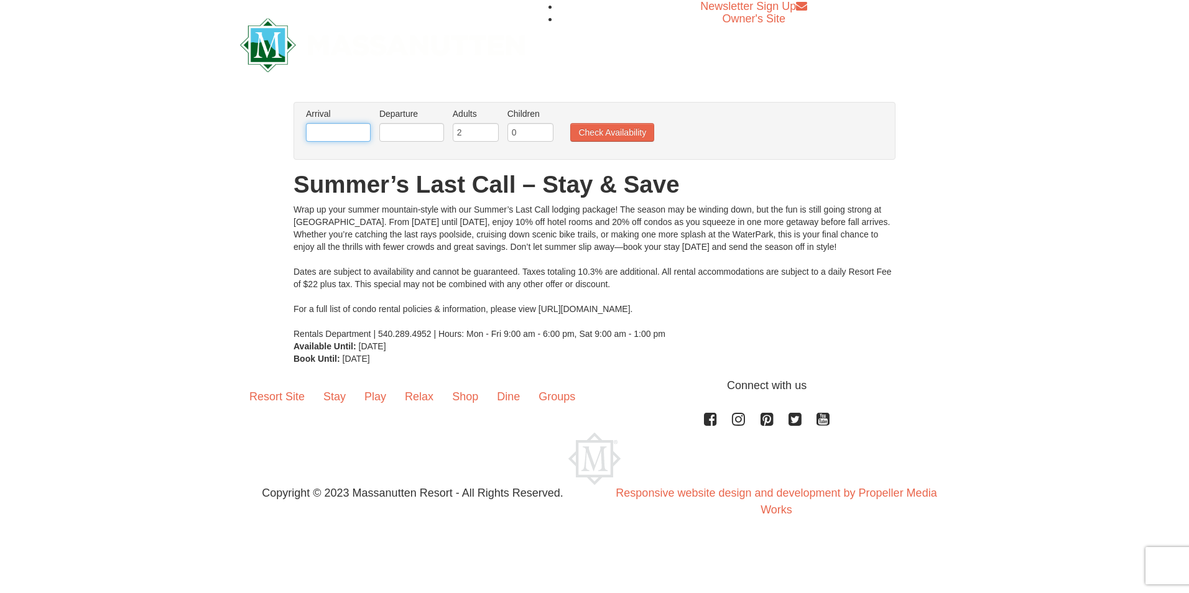
click at [338, 132] on input "text" at bounding box center [338, 132] width 65 height 19
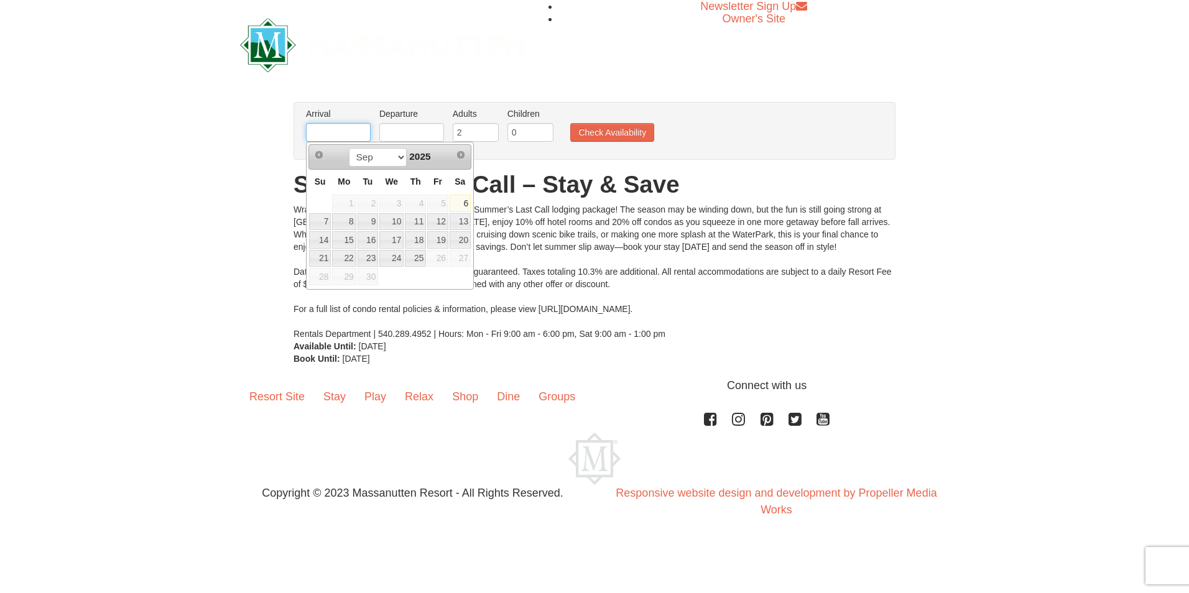
type input "09/13/2025"
click at [406, 130] on input "text" at bounding box center [411, 132] width 65 height 19
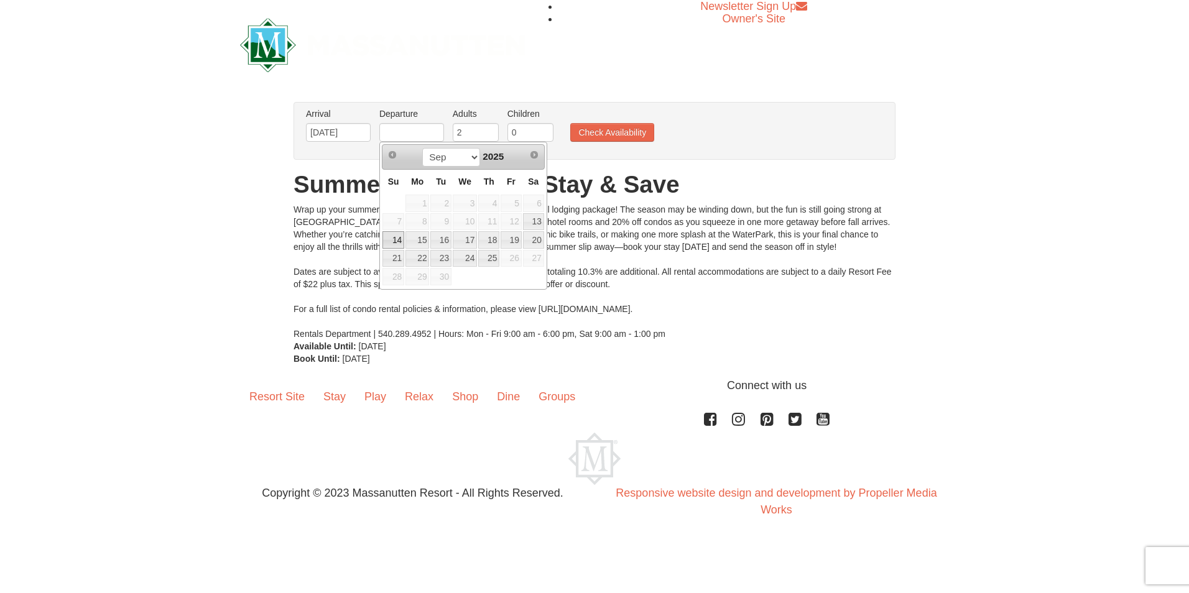
click at [399, 242] on link "14" at bounding box center [393, 239] width 22 height 17
type input "09/14/2025"
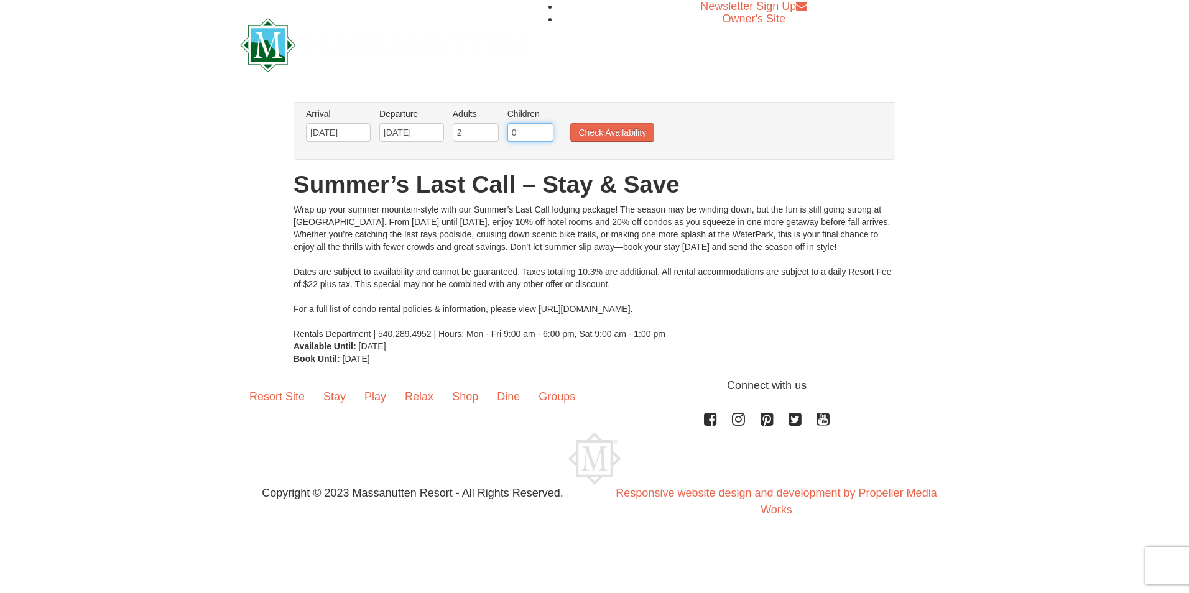
drag, startPoint x: 522, startPoint y: 131, endPoint x: 454, endPoint y: 131, distance: 67.1
click at [454, 131] on ul "Arrival Please format dates MM/DD/YYYY Please format dates MM/DD/YYYY 09/13/202…" at bounding box center [588, 128] width 570 height 40
type input "2"
click at [617, 128] on button "Check Availability" at bounding box center [612, 132] width 84 height 19
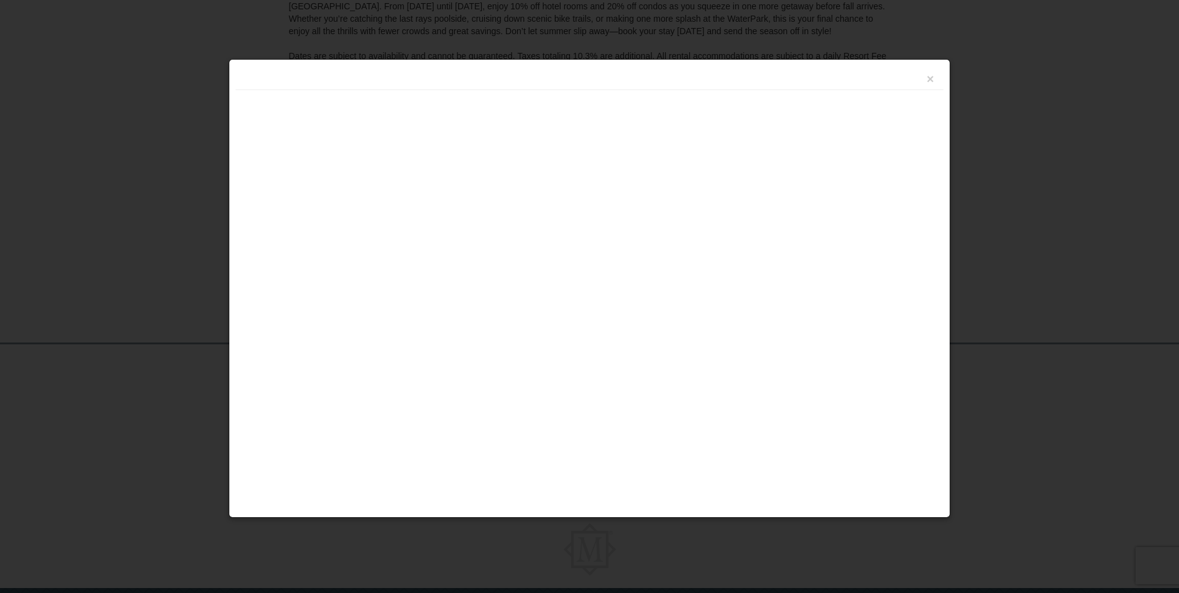
scroll to position [233, 0]
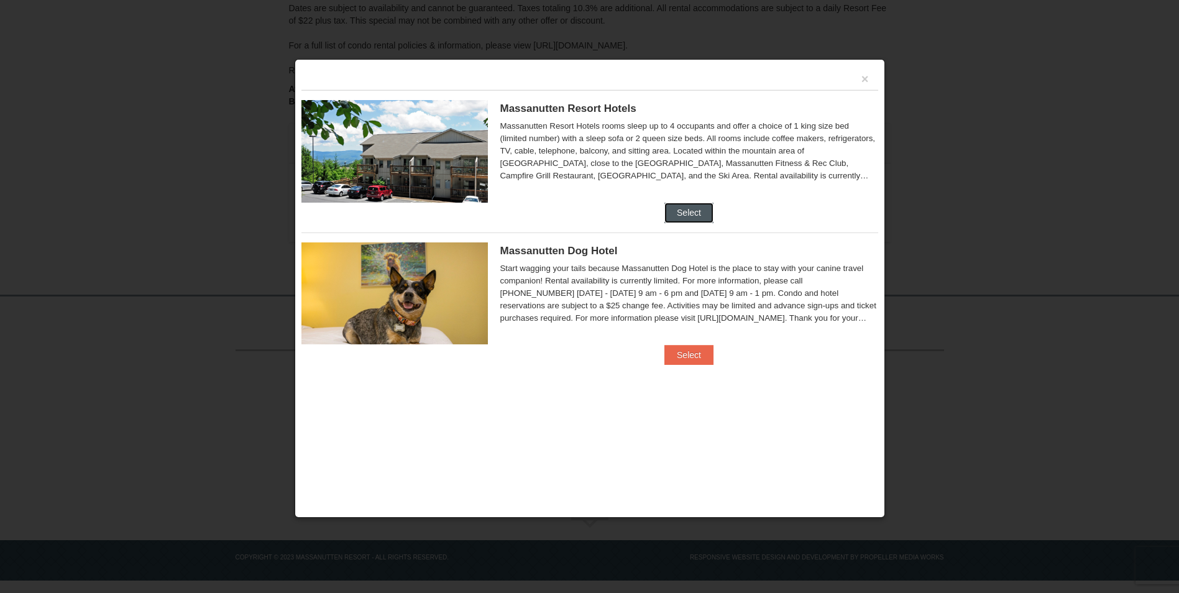
click at [688, 205] on button "Select" at bounding box center [689, 213] width 49 height 20
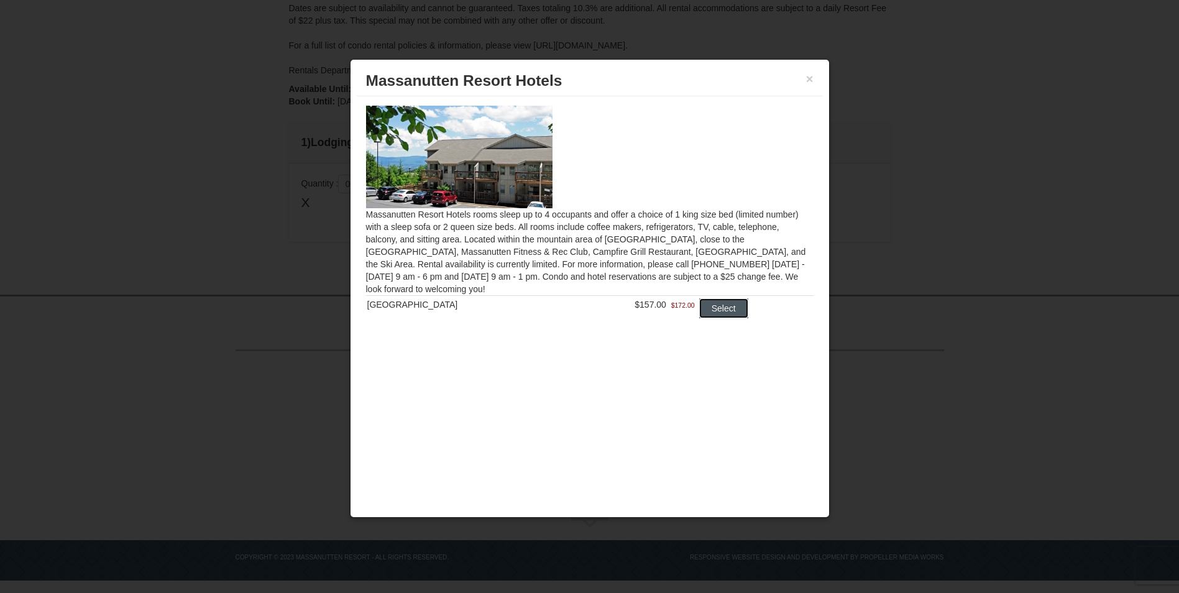
click at [729, 312] on button "Select" at bounding box center [723, 308] width 49 height 20
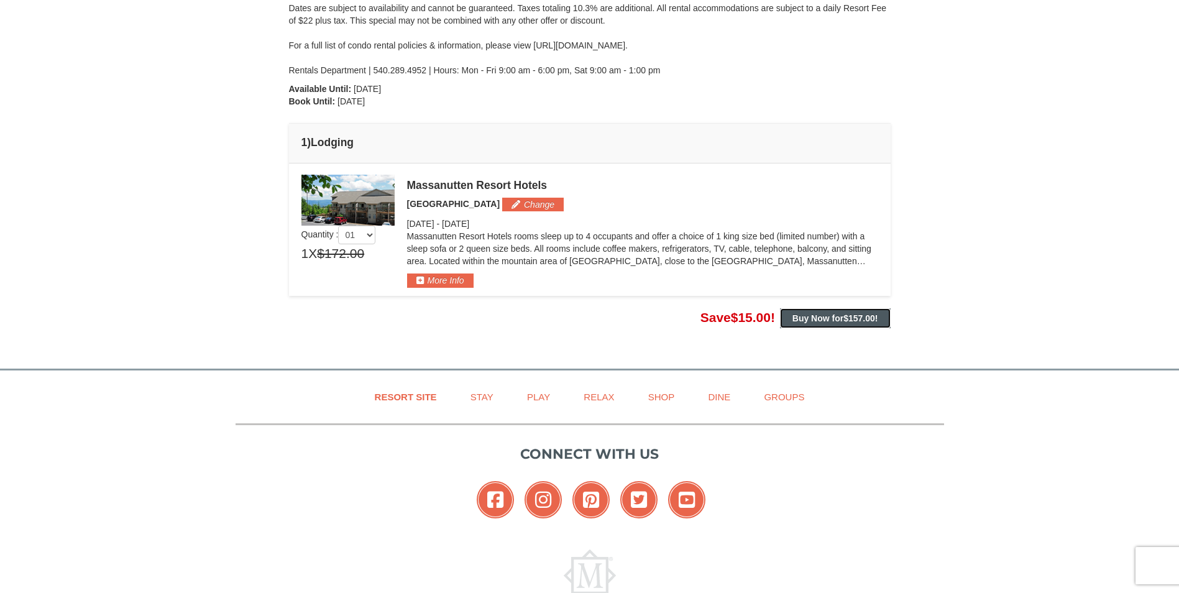
click at [847, 320] on span "$157.00" at bounding box center [860, 318] width 32 height 10
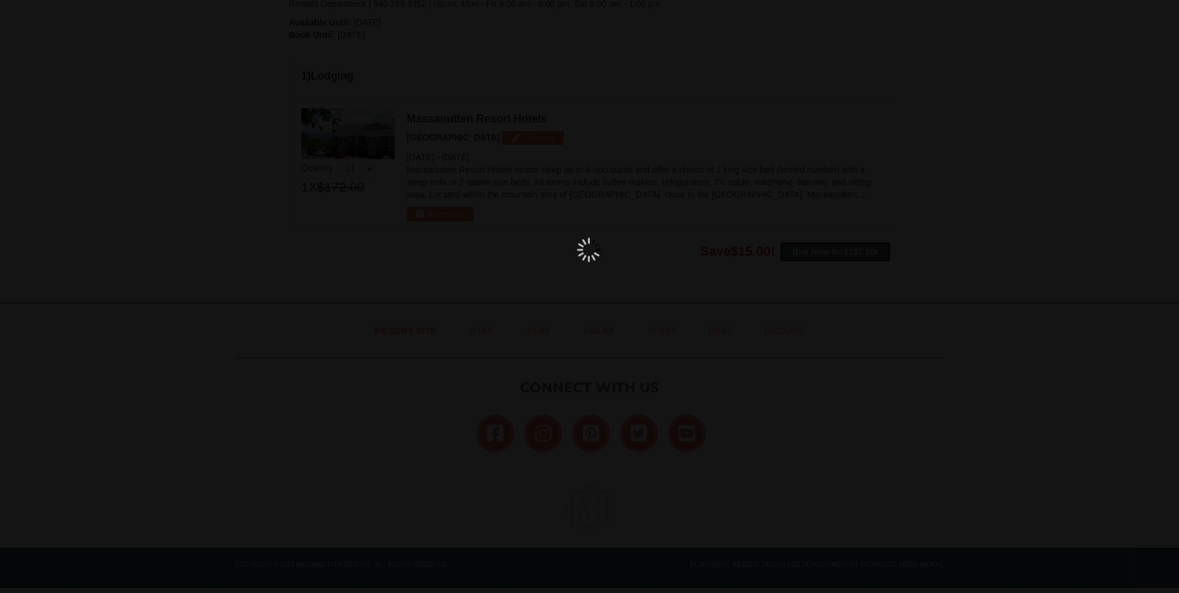
scroll to position [307, 0]
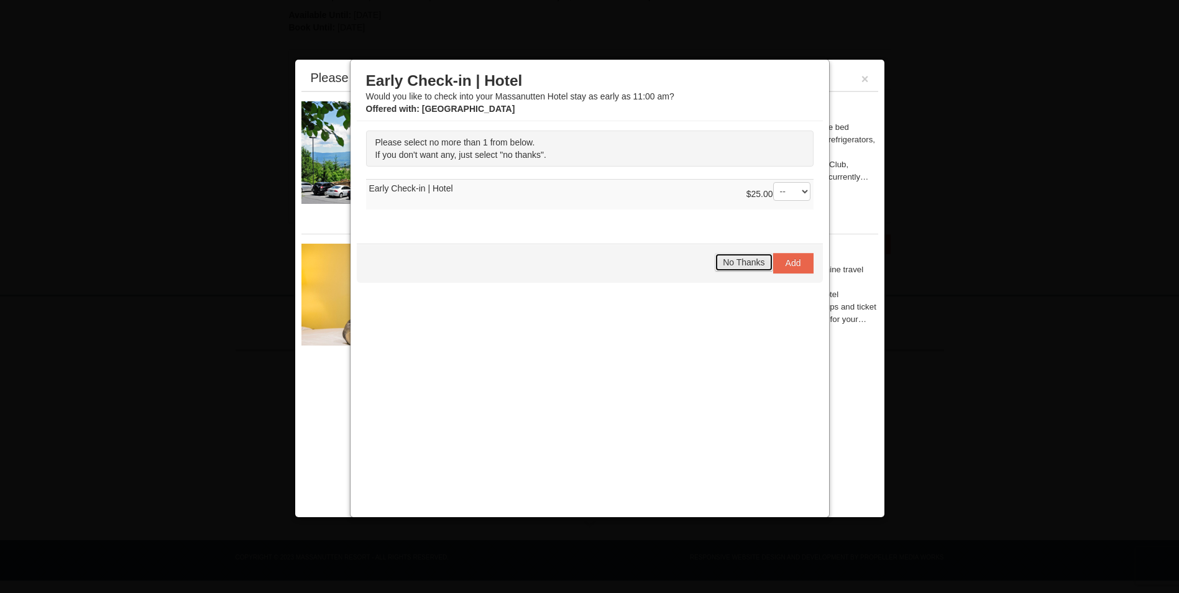
click at [741, 265] on span "No Thanks" at bounding box center [744, 262] width 42 height 10
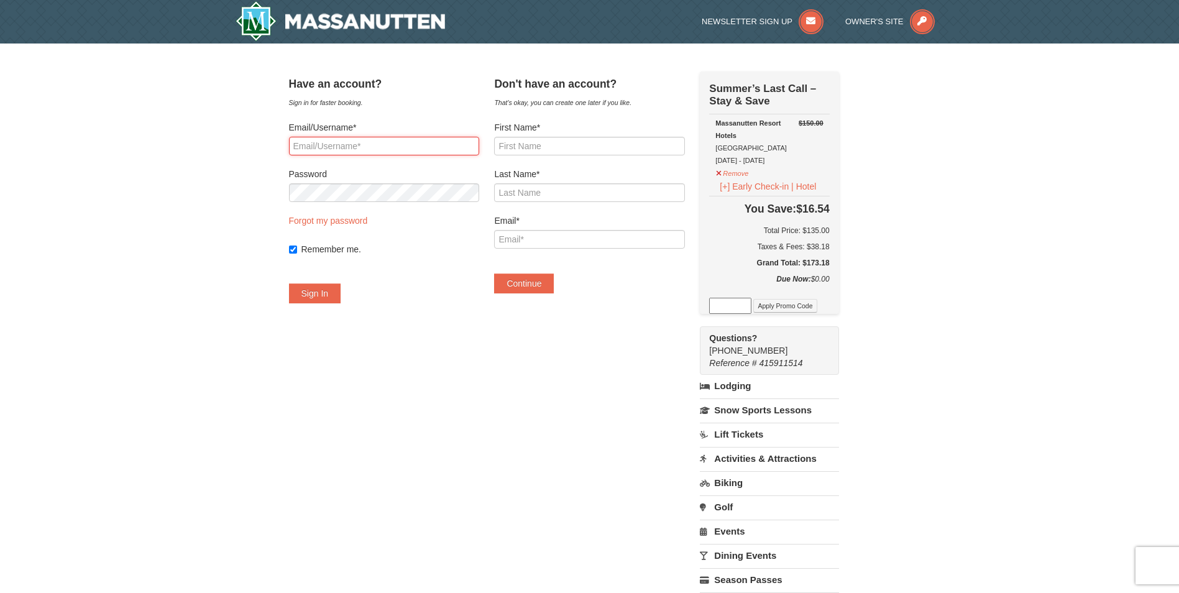
click at [373, 151] on input "Email/Username*" at bounding box center [384, 146] width 190 height 19
type input "[EMAIL_ADDRESS][DOMAIN_NAME]"
click at [538, 147] on input "First Name*" at bounding box center [589, 146] width 190 height 19
type input "[PERSON_NAME]"
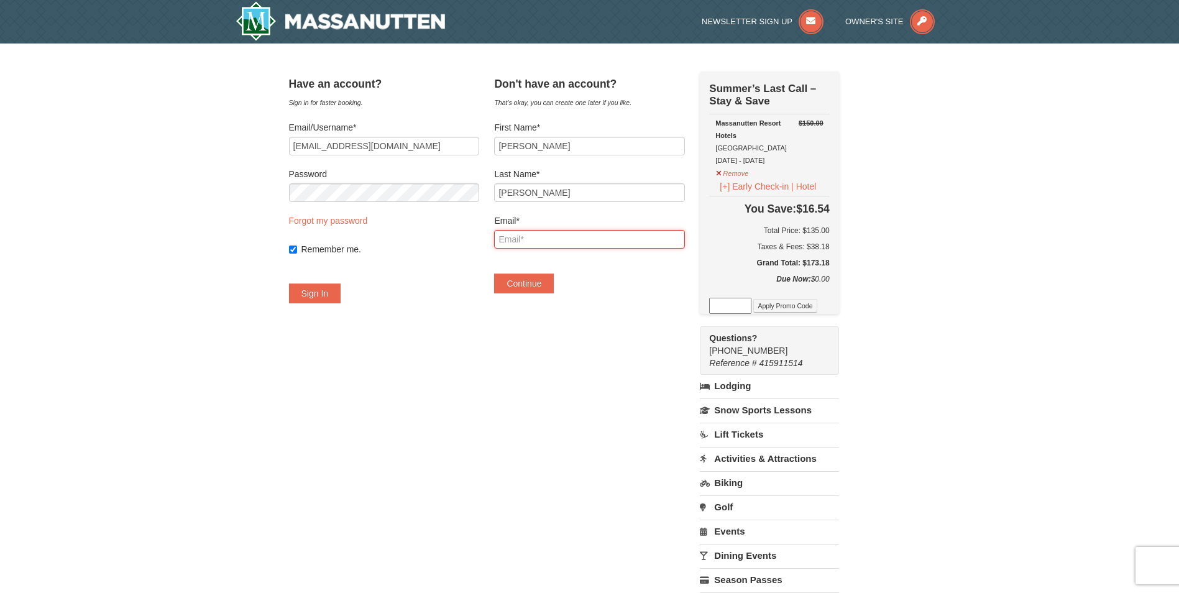
type input "[EMAIL_ADDRESS][DOMAIN_NAME]"
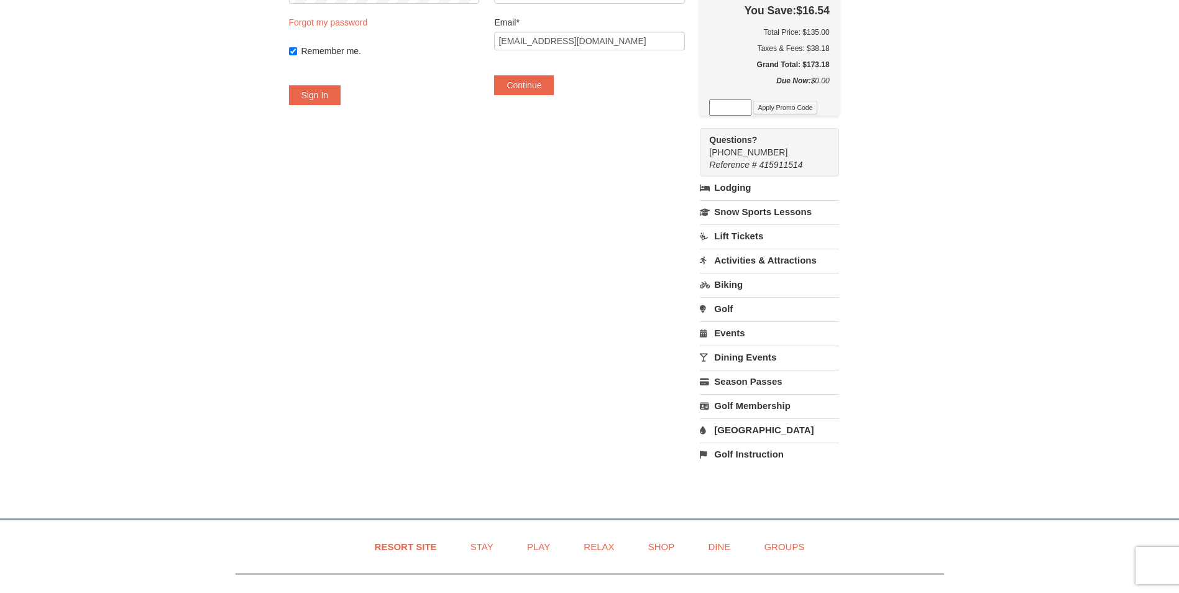
scroll to position [201, 0]
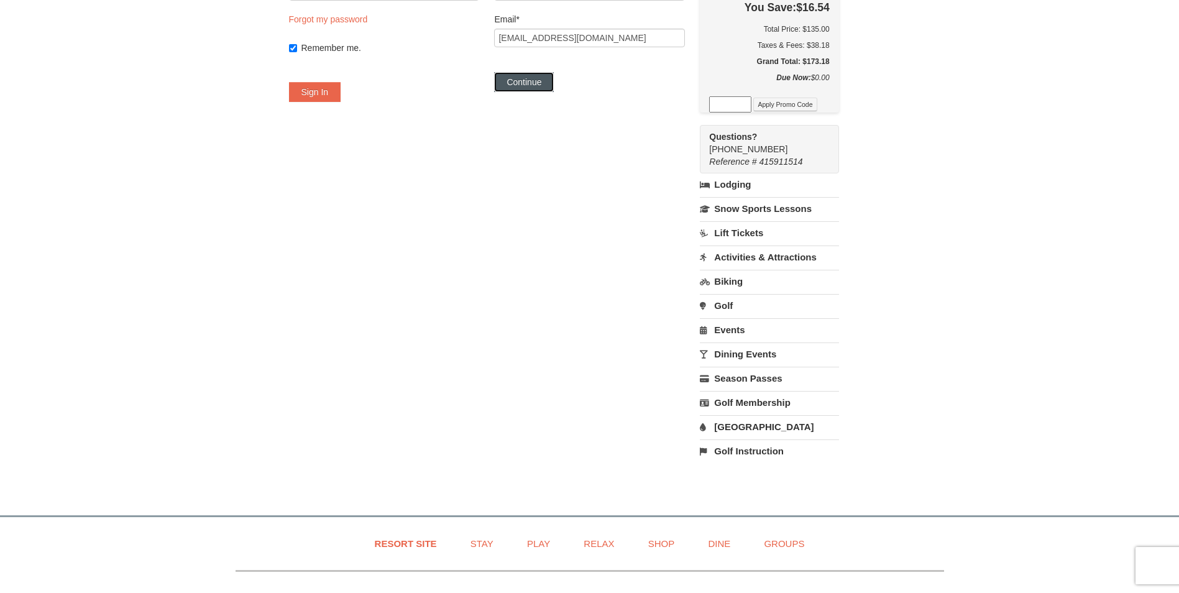
click at [540, 86] on button "Continue" at bounding box center [524, 82] width 60 height 20
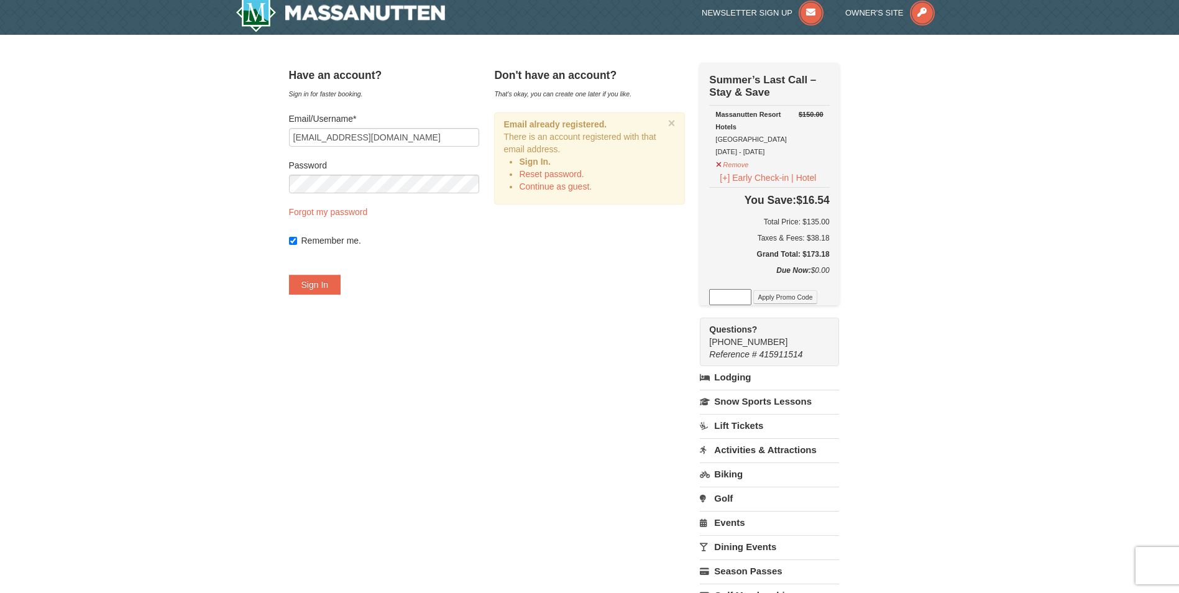
scroll to position [0, 0]
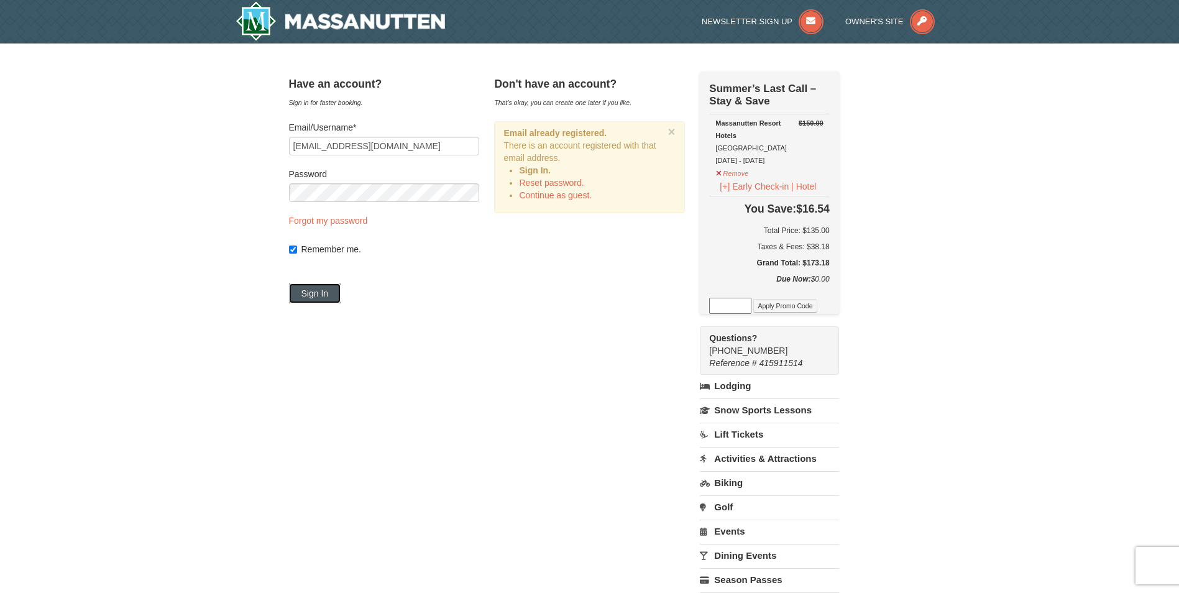
click at [332, 296] on button "Sign In" at bounding box center [315, 293] width 52 height 20
click at [346, 220] on link "Forgot my password" at bounding box center [328, 221] width 79 height 10
type input "[EMAIL_ADDRESS][DOMAIN_NAME]"
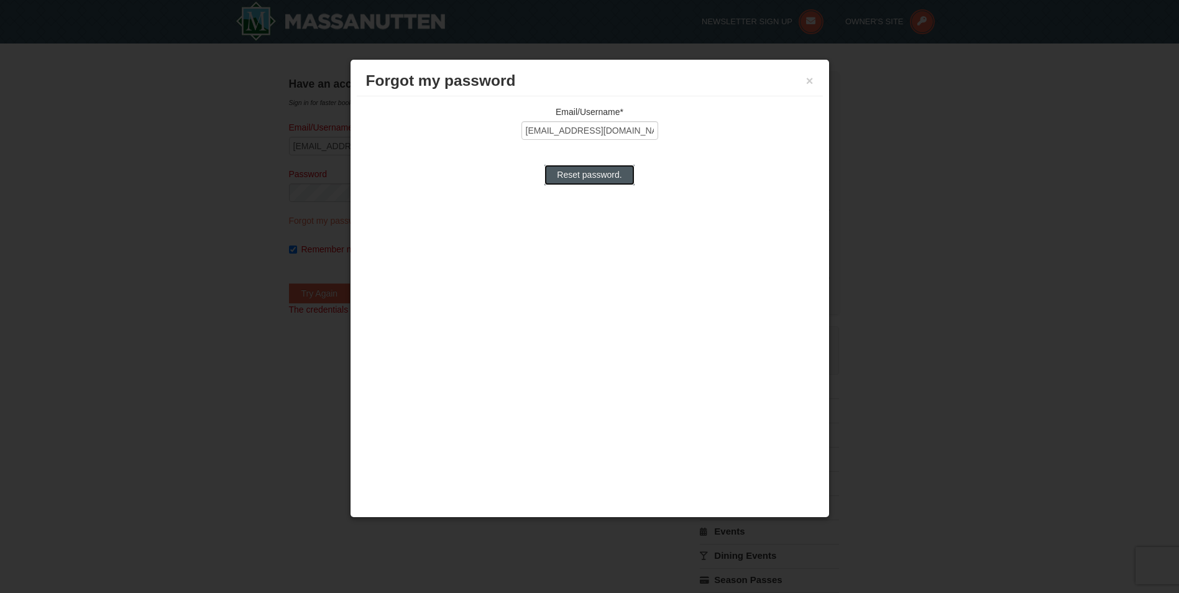
click at [580, 170] on input "Reset password." at bounding box center [590, 175] width 90 height 20
type input "Processing..."
type input "[EMAIL_ADDRESS][DOMAIN_NAME]"
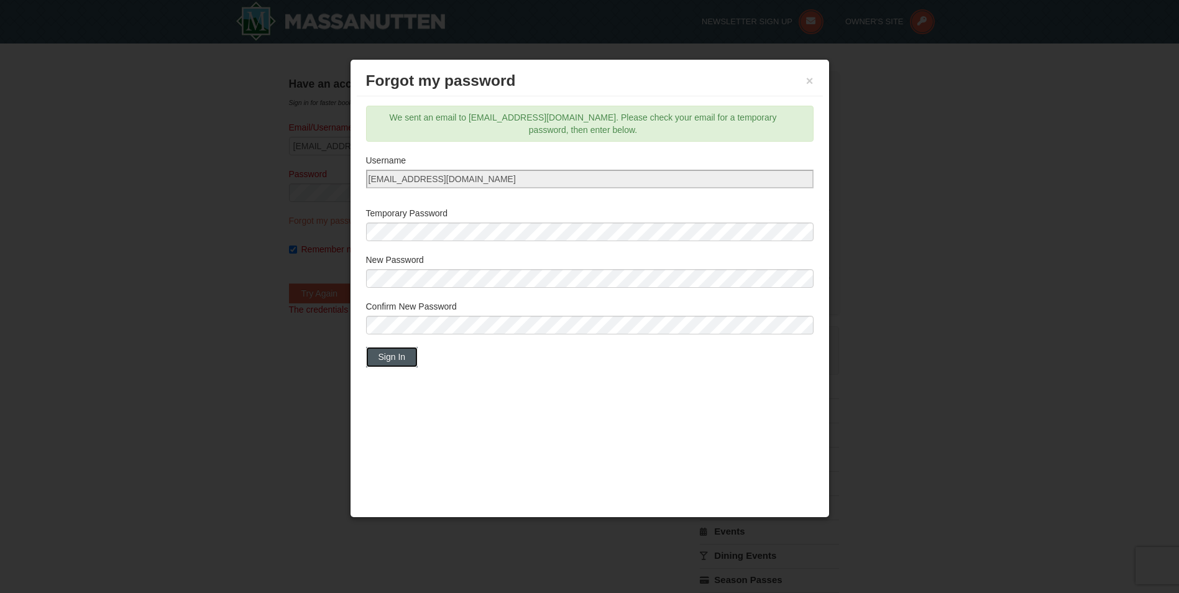
click at [400, 356] on button "Sign In" at bounding box center [392, 357] width 52 height 20
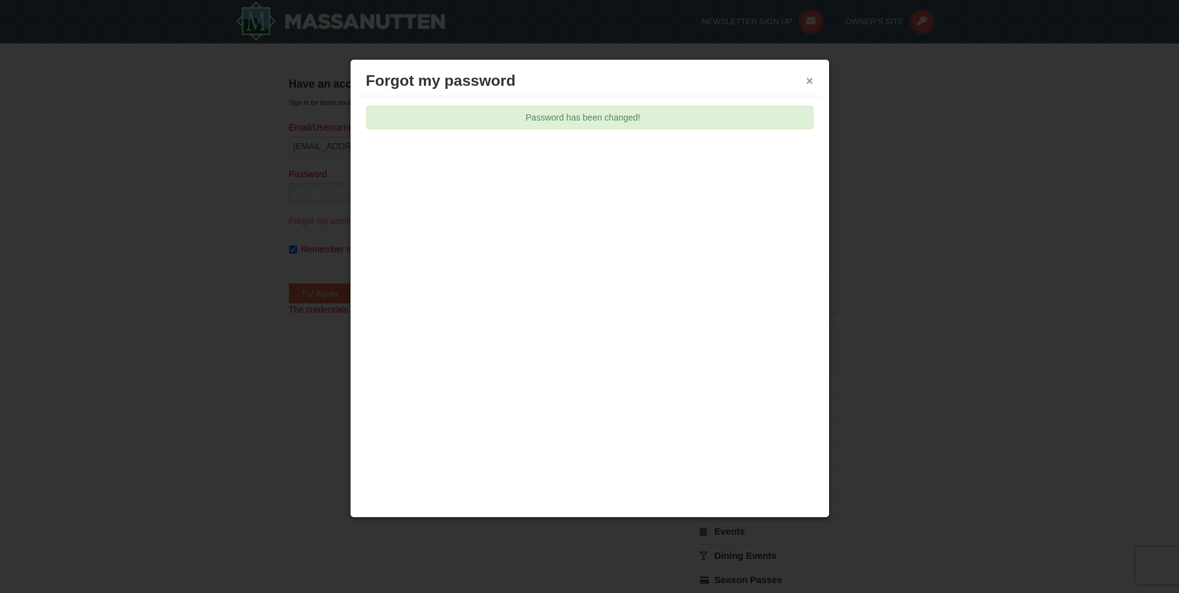
click at [808, 83] on button "×" at bounding box center [809, 81] width 7 height 12
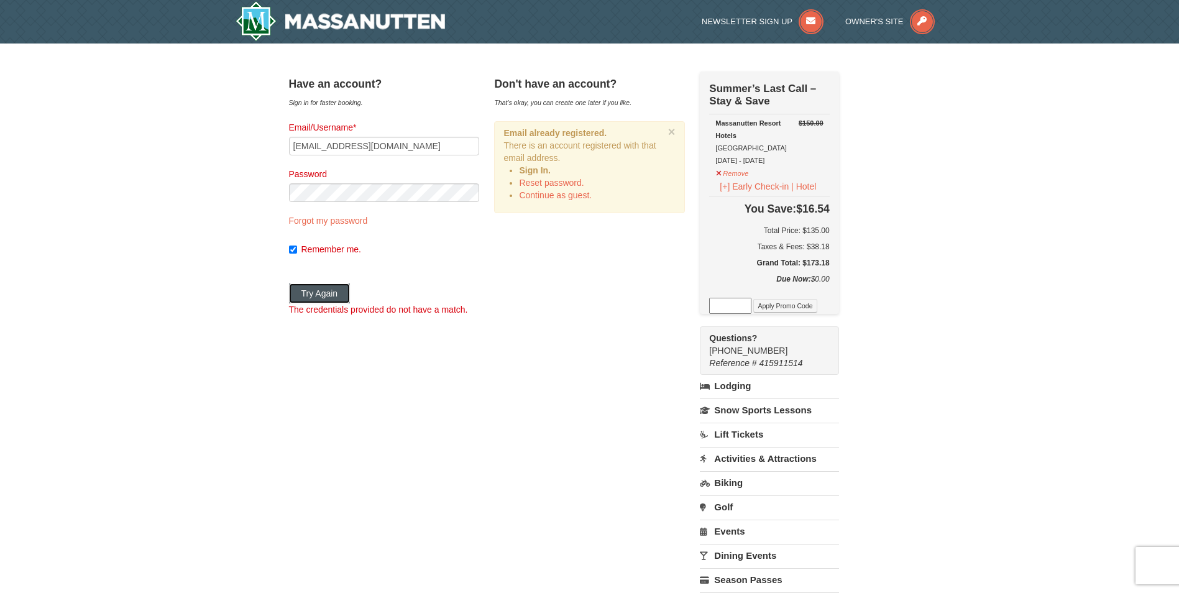
click at [342, 293] on button "Try Again" at bounding box center [320, 293] width 62 height 20
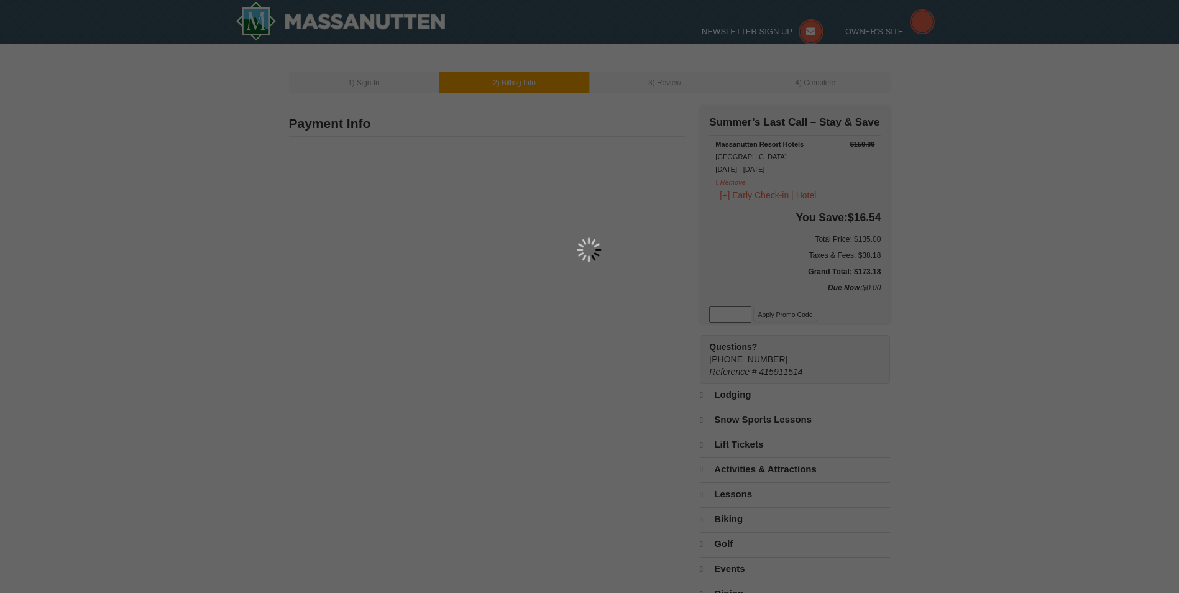
type input "[PERSON_NAME]"
type input "[STREET_ADDRESS]"
type input "[PERSON_NAME] [PERSON_NAME]"
type input "23059"
type input "804"
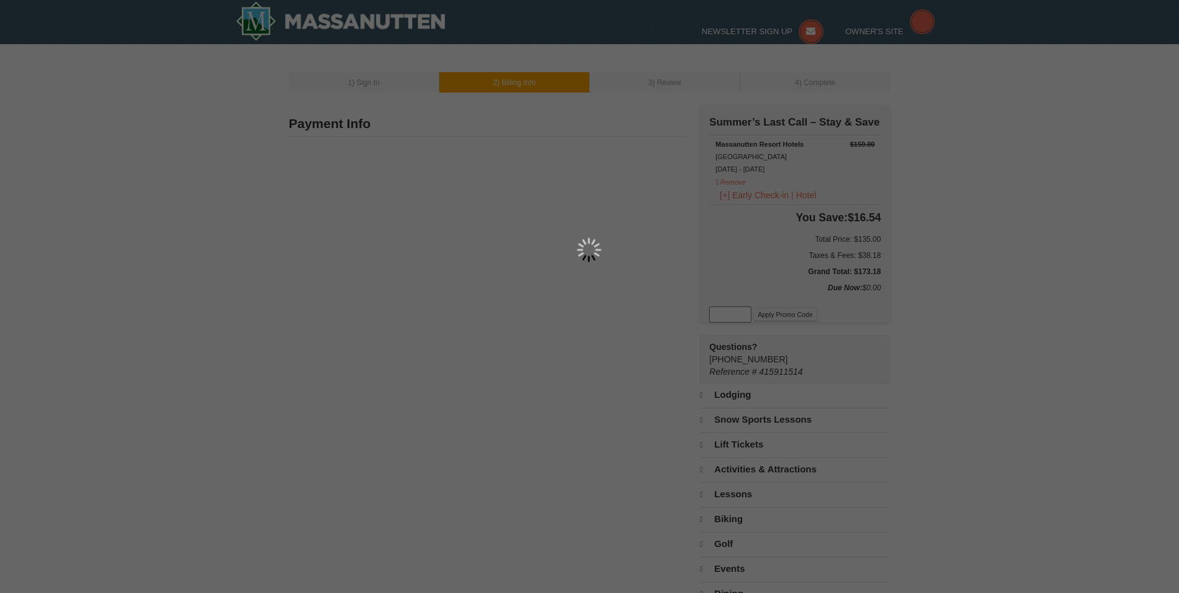
type input "510"
type input "4611"
type input "luckykarthik@gmail.com"
select select "VA"
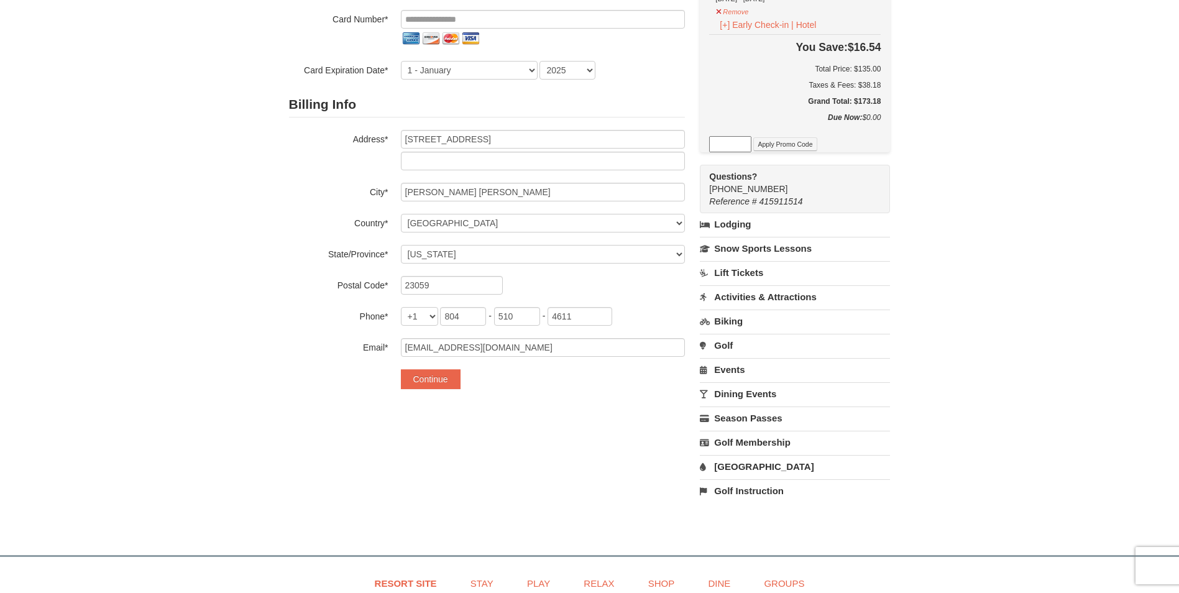
scroll to position [170, 0]
click at [734, 278] on link "Lift Tickets" at bounding box center [795, 271] width 190 height 23
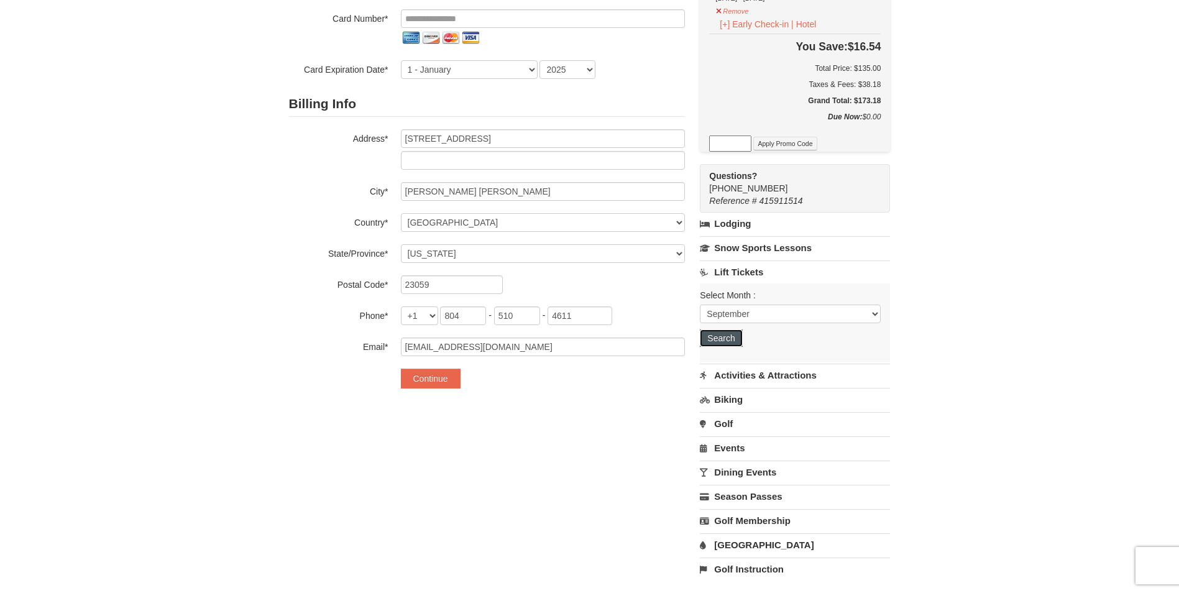
click at [726, 334] on button "Search" at bounding box center [721, 337] width 42 height 17
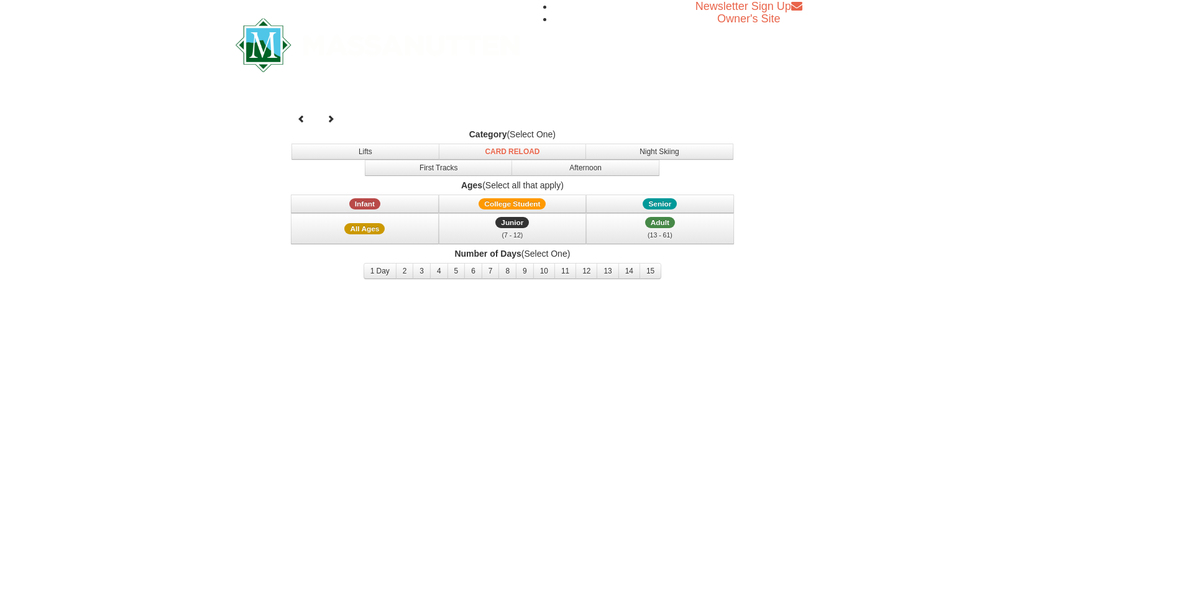
select select "9"
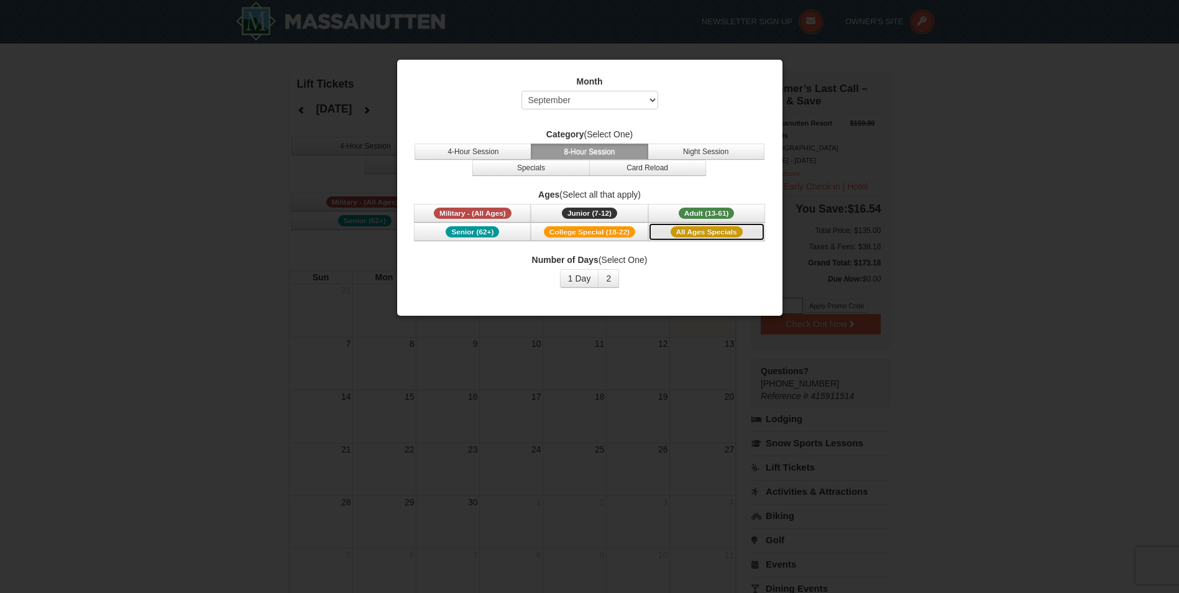
click at [714, 231] on span "All Ages Specials" at bounding box center [707, 231] width 72 height 11
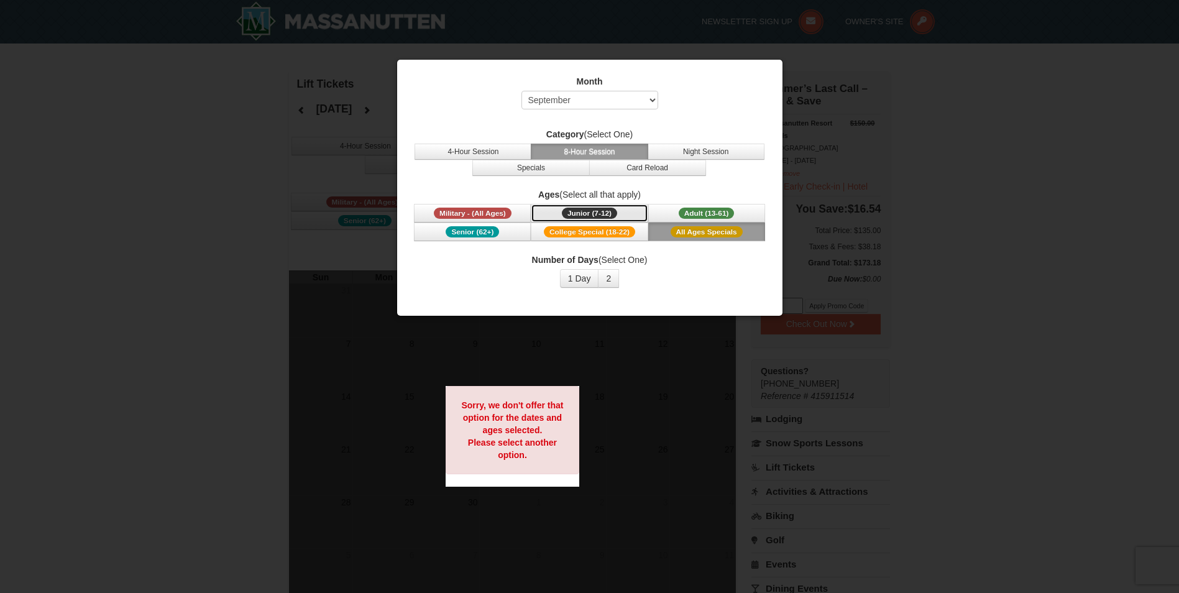
click at [617, 211] on span "Junior (7-12)" at bounding box center [589, 213] width 55 height 11
click at [741, 85] on label "Month" at bounding box center [590, 81] width 354 height 12
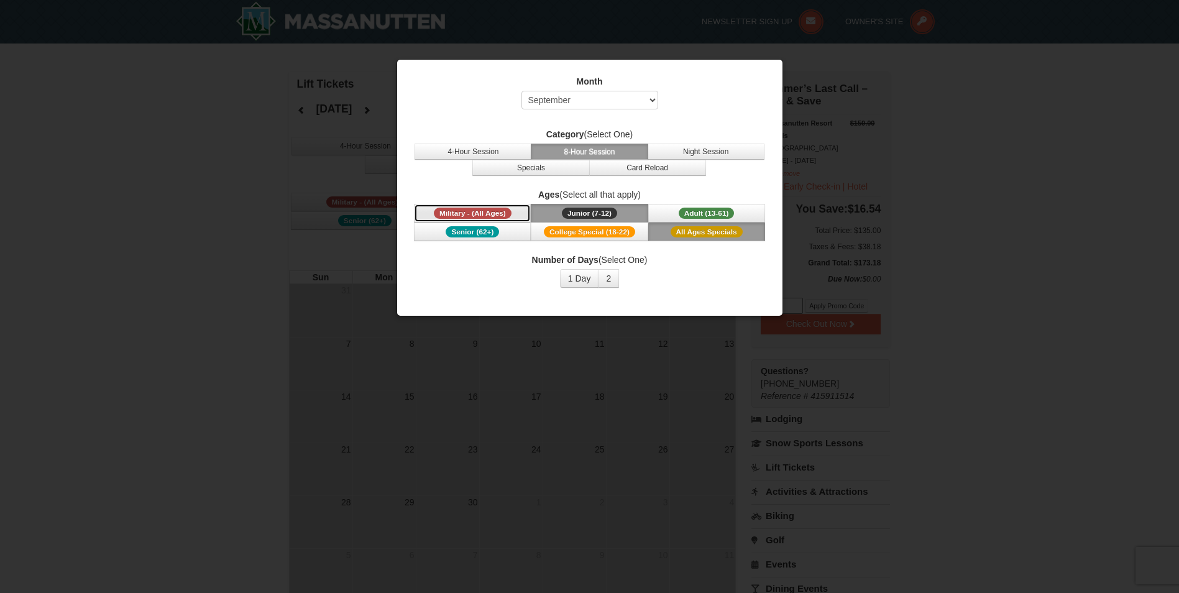
click at [493, 213] on span "Military - (All Ages)" at bounding box center [473, 213] width 78 height 11
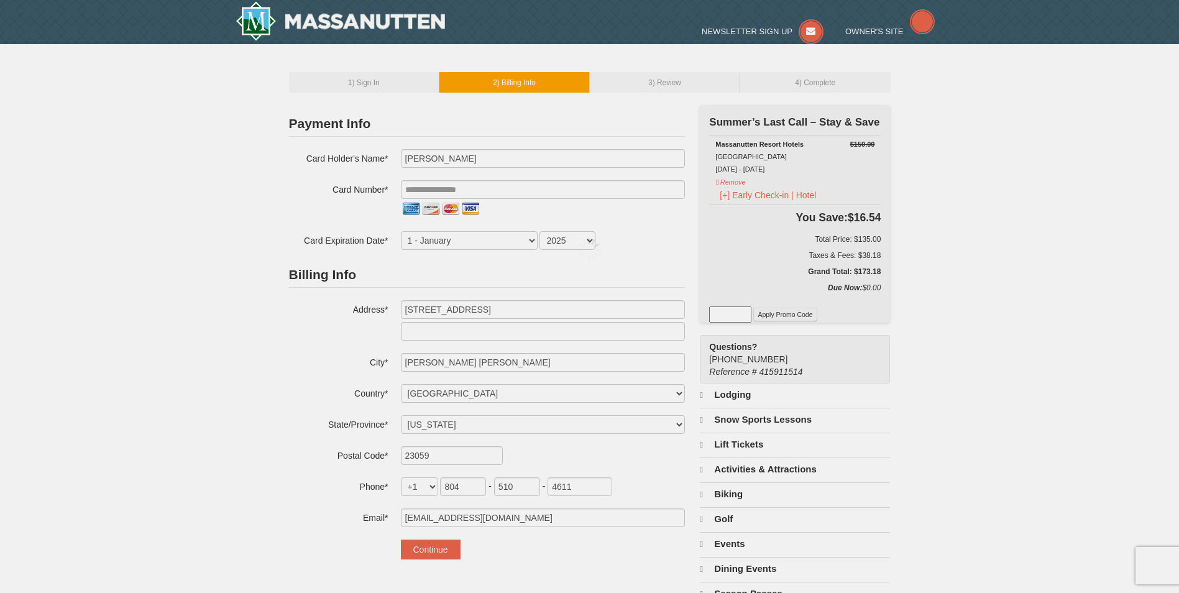
select select "VA"
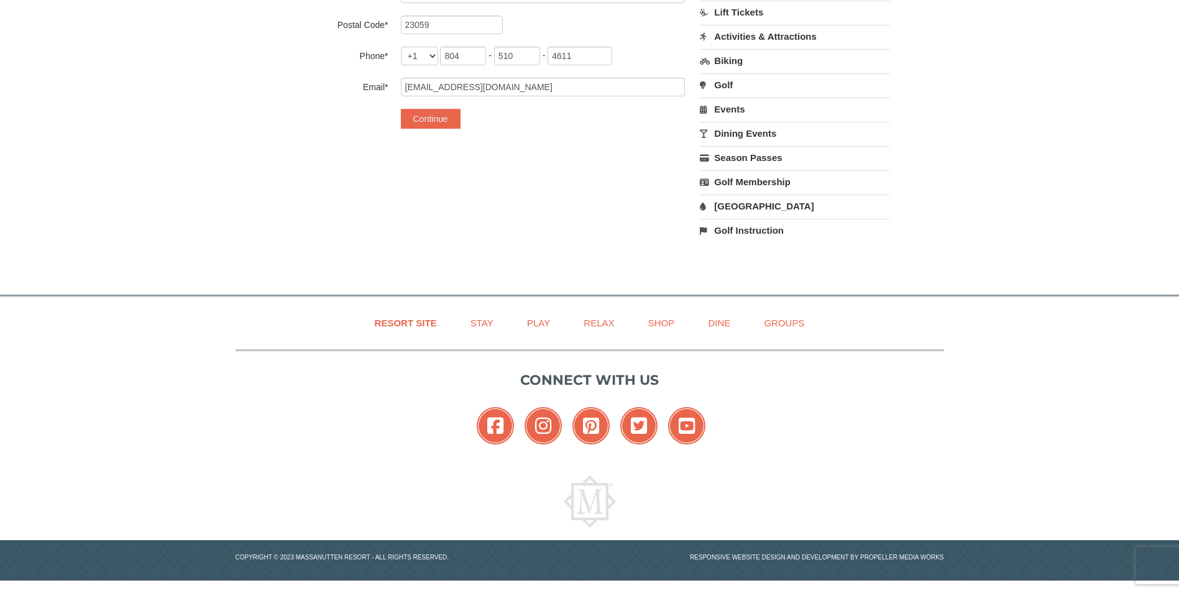
scroll to position [170, 0]
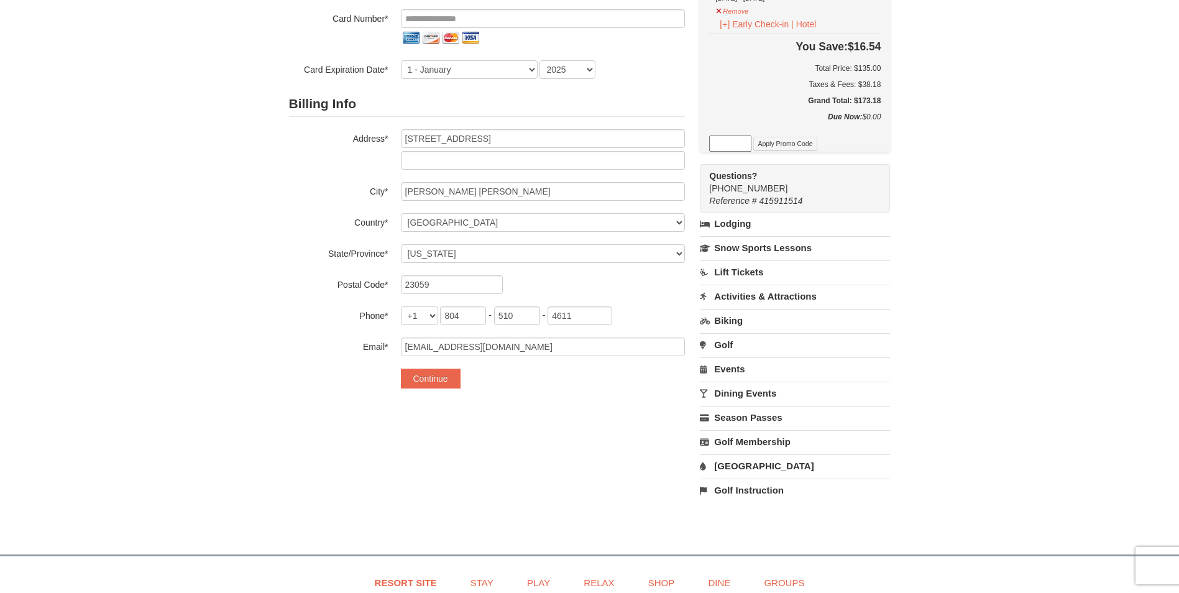
click at [750, 297] on link "Activities & Attractions" at bounding box center [795, 296] width 190 height 23
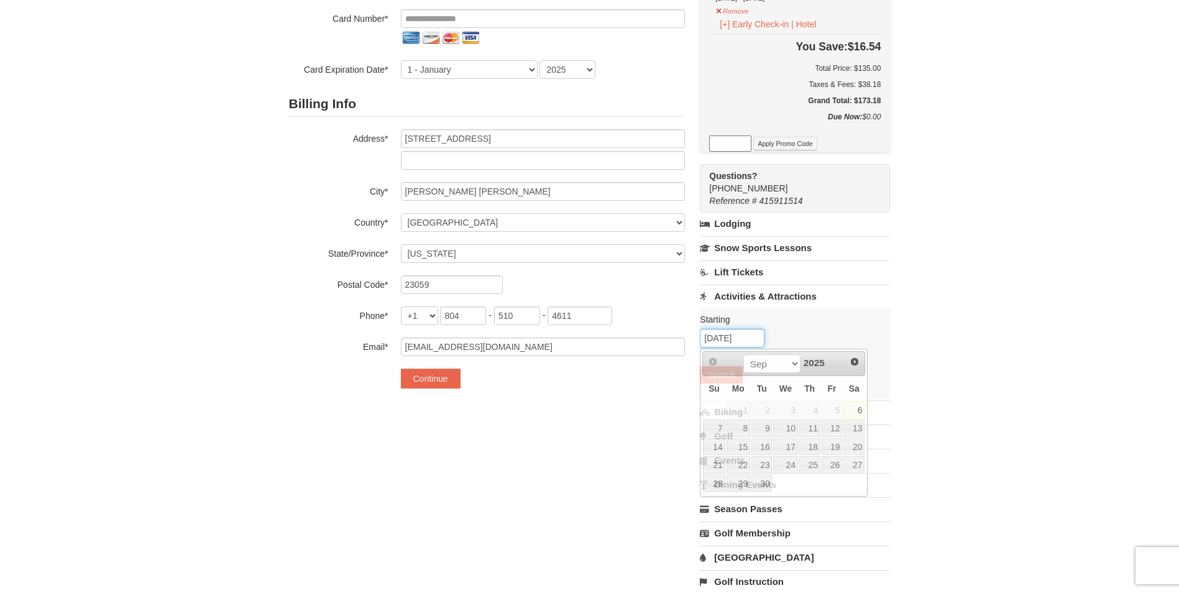
click at [735, 343] on input "09/06/2025" at bounding box center [732, 338] width 65 height 19
click at [855, 428] on link "13" at bounding box center [854, 428] width 21 height 17
type input "[DATE]"
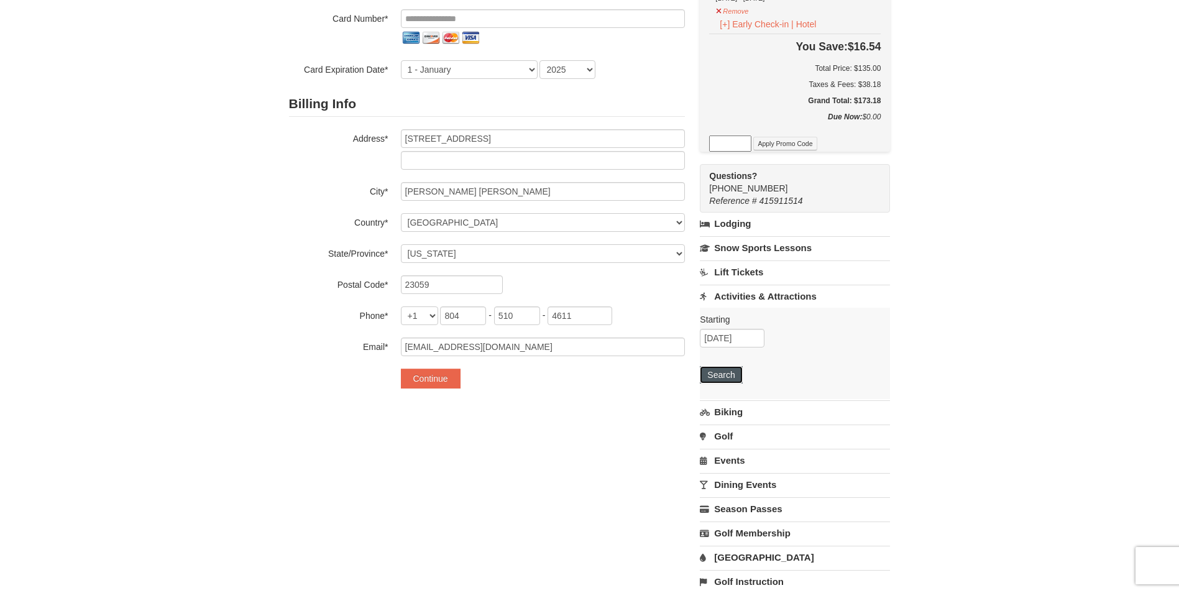
click at [735, 379] on button "Search" at bounding box center [721, 374] width 42 height 17
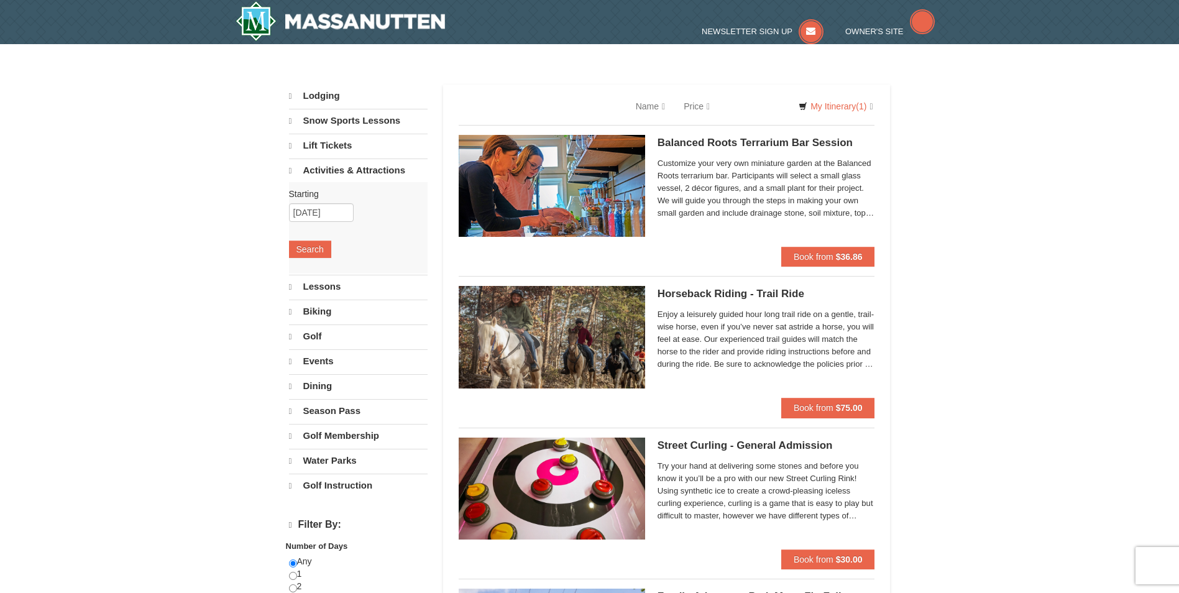
select select "9"
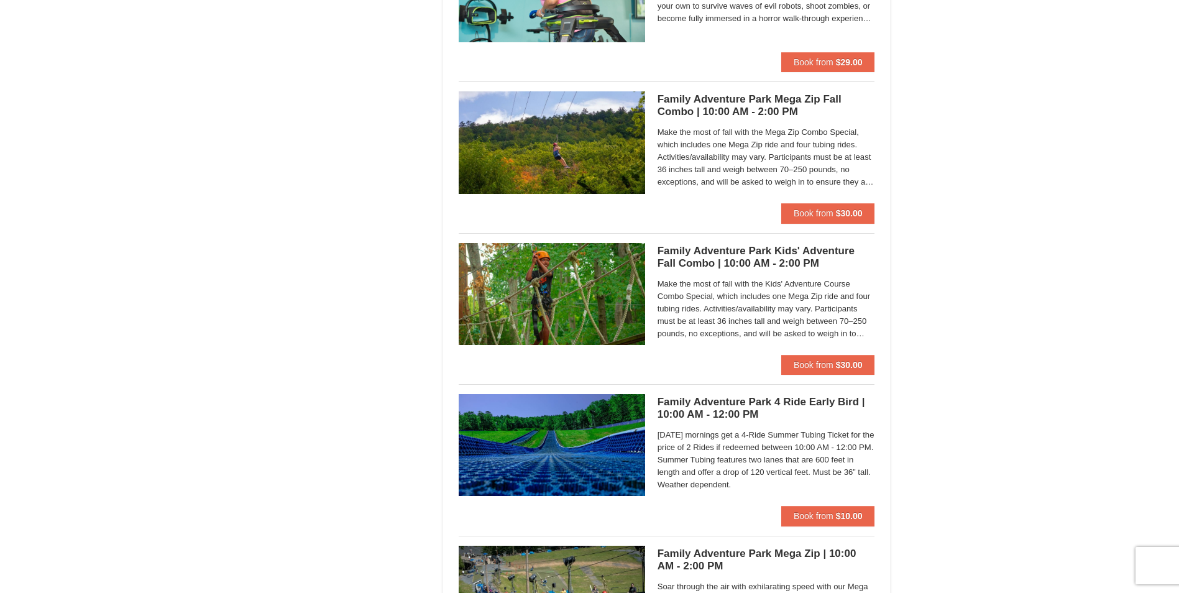
scroll to position [2772, 0]
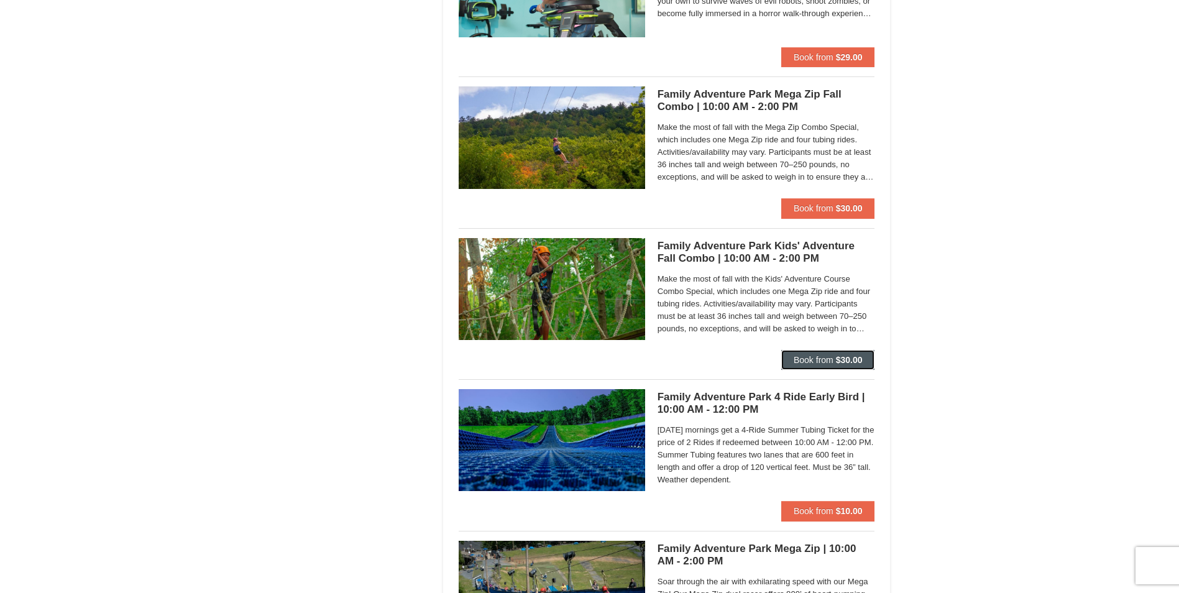
click at [840, 357] on strong "$30.00" at bounding box center [849, 360] width 27 height 10
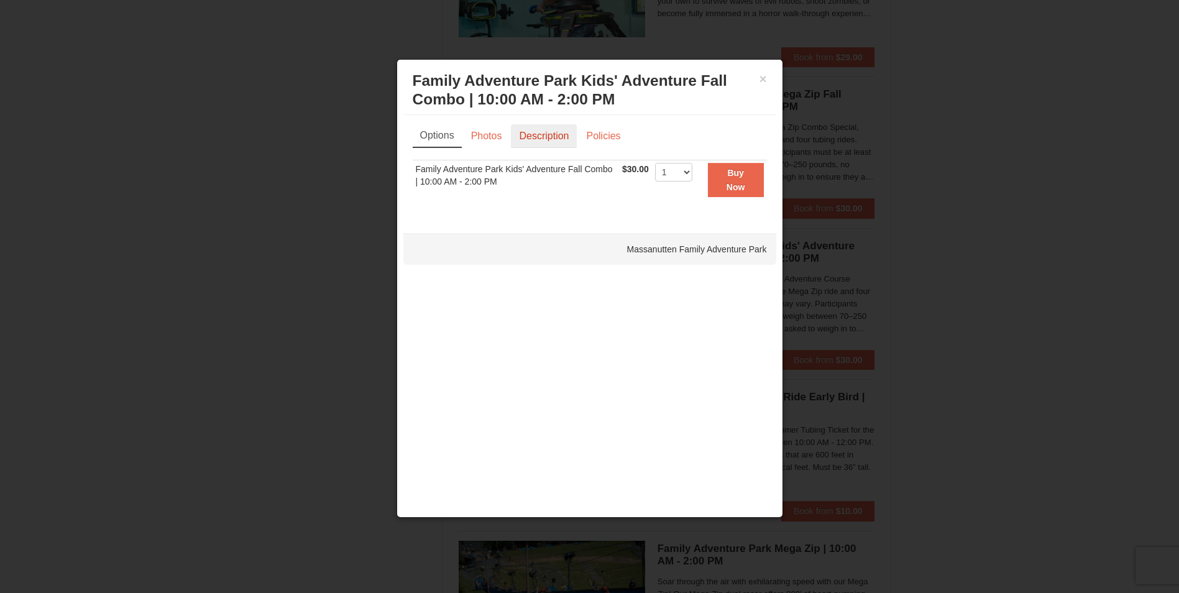
click at [561, 142] on link "Description" at bounding box center [544, 136] width 66 height 24
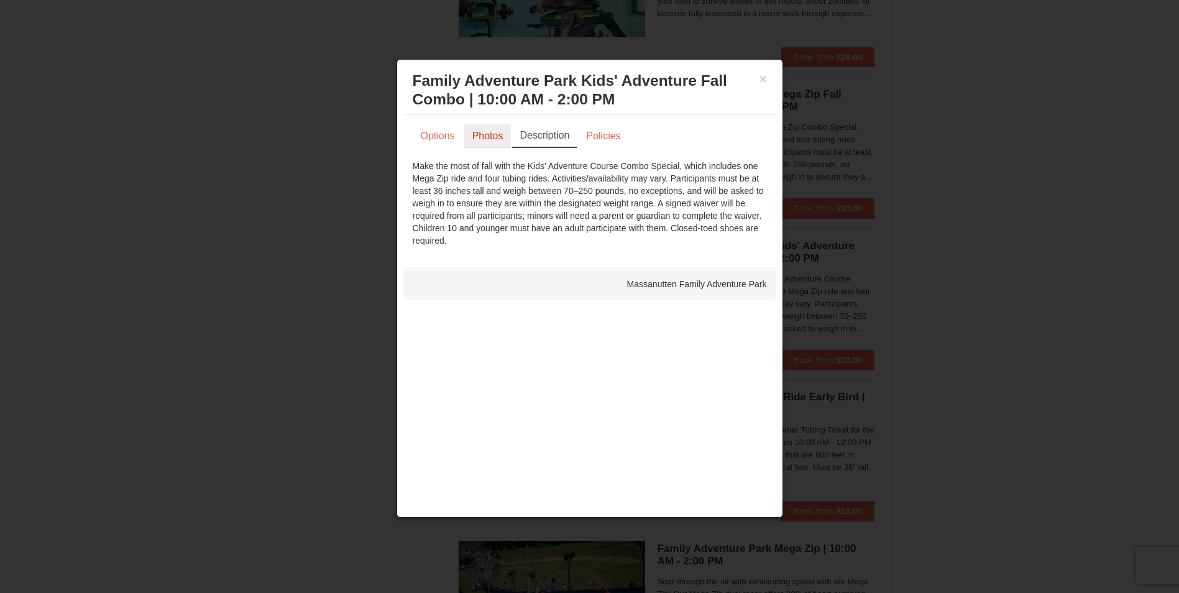
click at [487, 140] on link "Photos" at bounding box center [487, 136] width 47 height 24
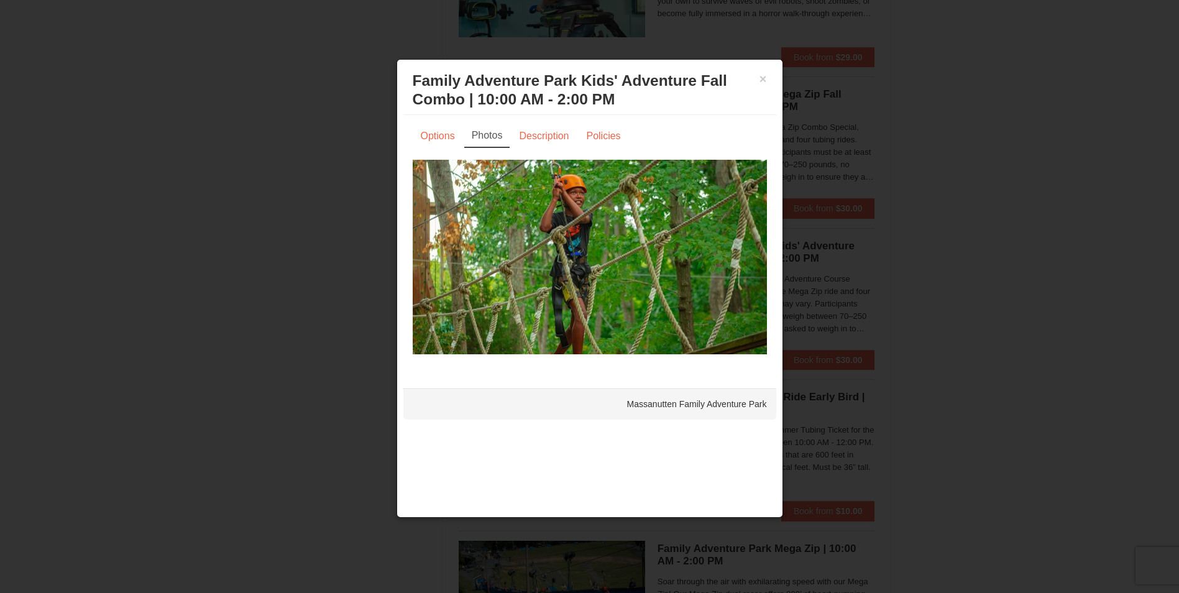
click at [720, 249] on img at bounding box center [590, 257] width 354 height 194
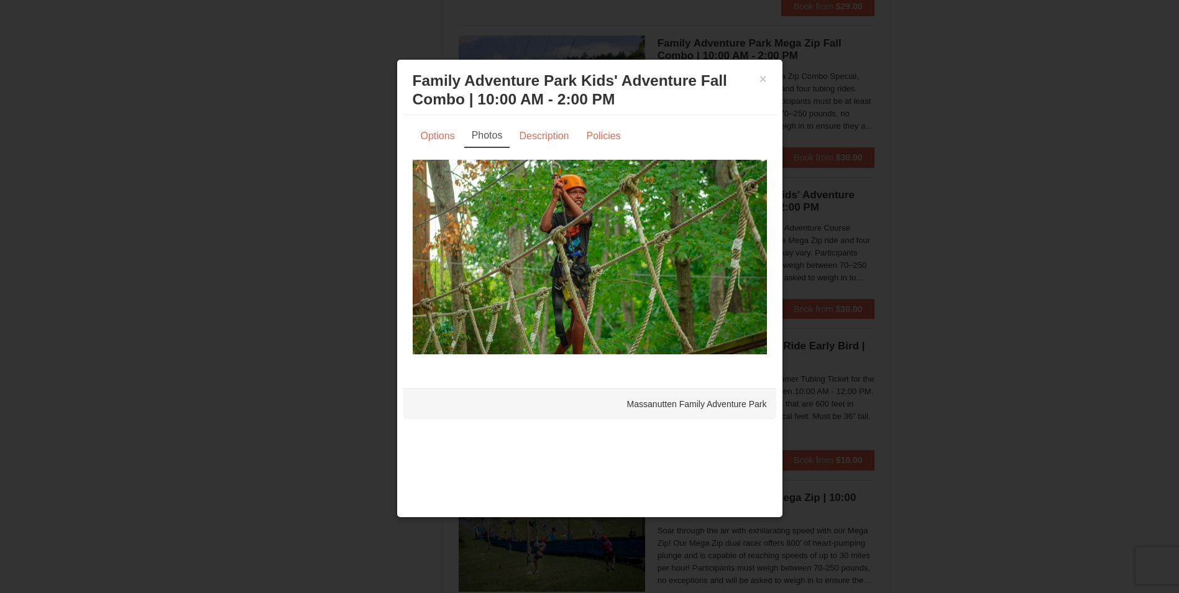
scroll to position [2821, 0]
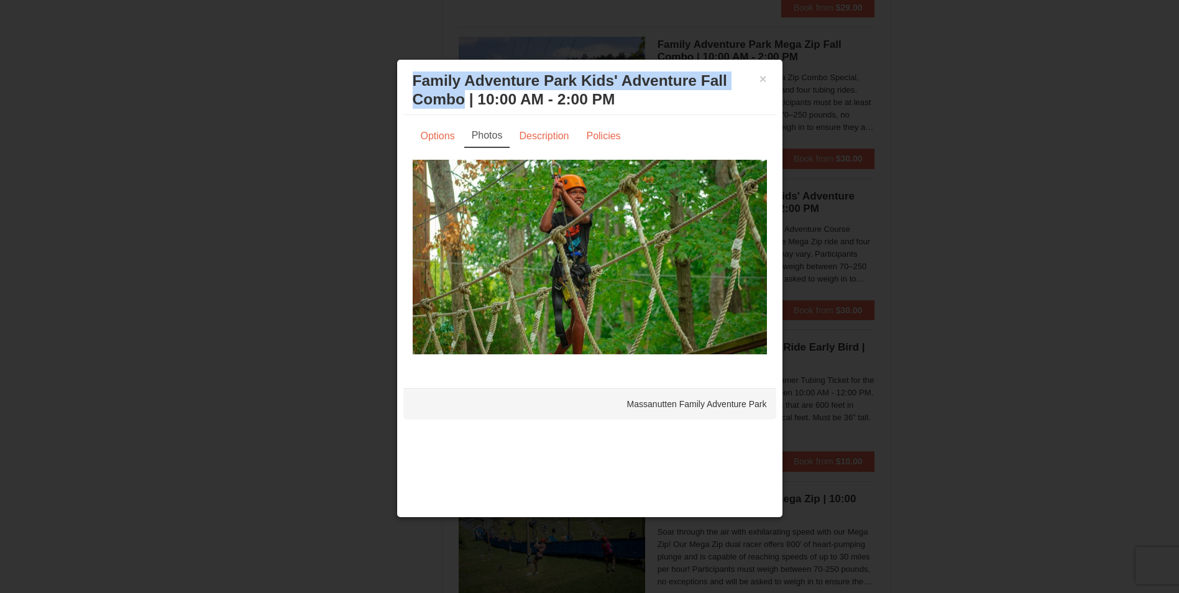
drag, startPoint x: 413, startPoint y: 81, endPoint x: 464, endPoint y: 99, distance: 54.1
click at [464, 99] on h3 "Family Adventure Park Kids' Adventure Fall Combo | 10:00 AM - 2:00 PM Massanutt…" at bounding box center [590, 89] width 354 height 37
drag, startPoint x: 464, startPoint y: 99, endPoint x: 426, endPoint y: 84, distance: 40.2
click at [426, 84] on h3 "Family Adventure Park Kids' Adventure Fall Combo | 10:00 AM - 2:00 PM Massanutt…" at bounding box center [590, 89] width 354 height 37
drag, startPoint x: 413, startPoint y: 78, endPoint x: 726, endPoint y: 81, distance: 313.3
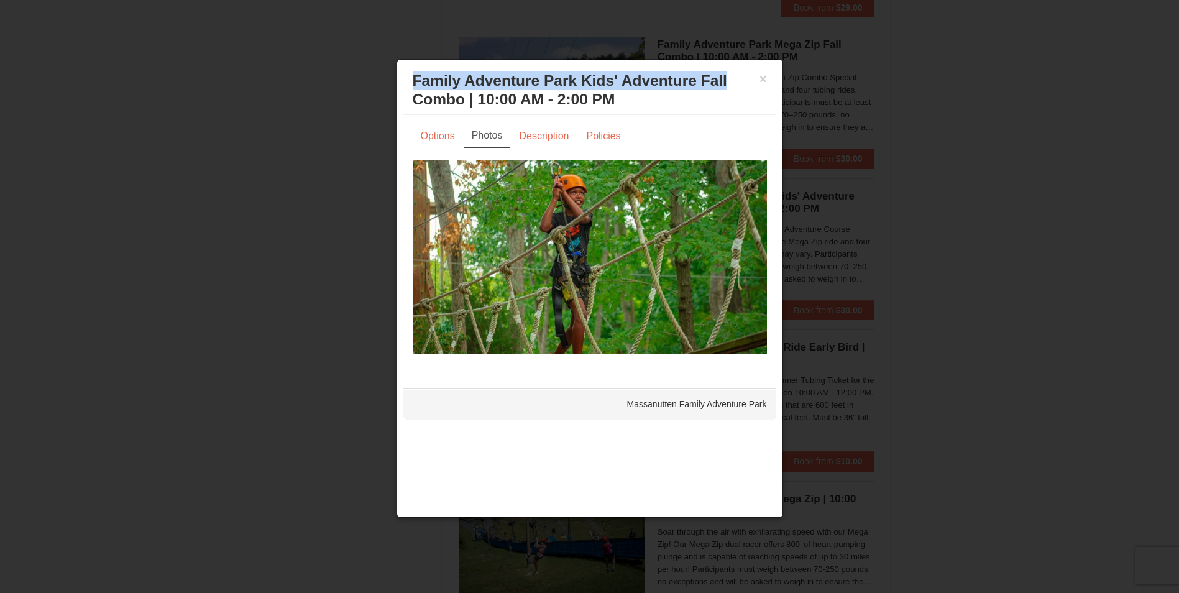
click at [726, 81] on h3 "Family Adventure Park Kids' Adventure Fall Combo | 10:00 AM - 2:00 PM Massanutt…" at bounding box center [590, 89] width 354 height 37
drag, startPoint x: 726, startPoint y: 81, endPoint x: 706, endPoint y: 81, distance: 20.5
copy h3 "Family Adventure Park Kids' Adventure Fall"
click at [765, 79] on button "×" at bounding box center [763, 79] width 7 height 12
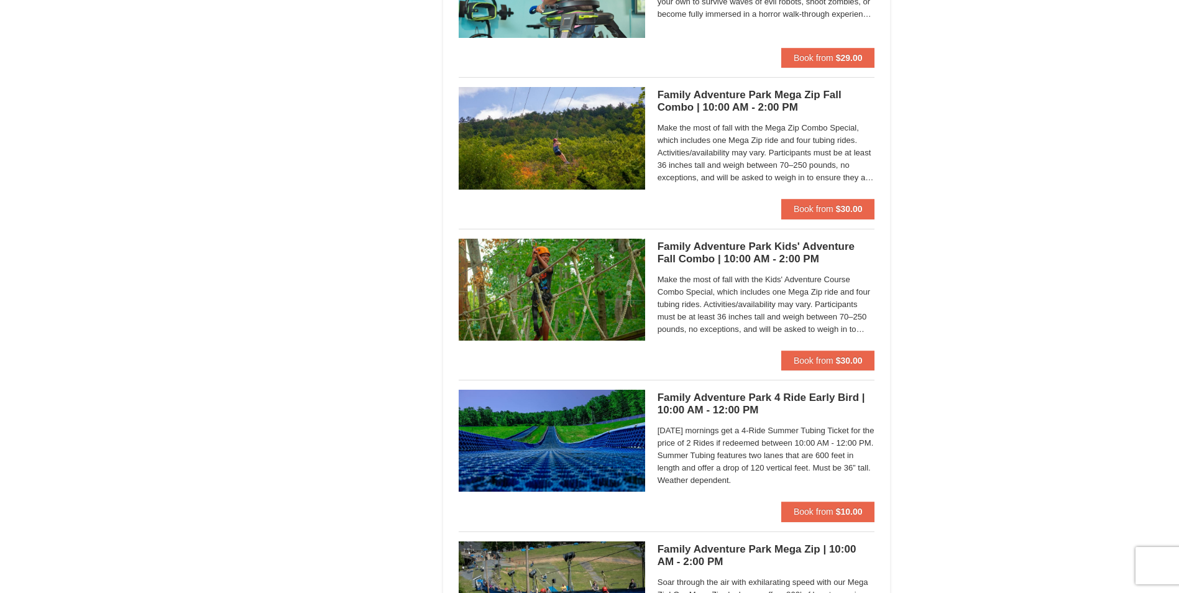
scroll to position [2760, 0]
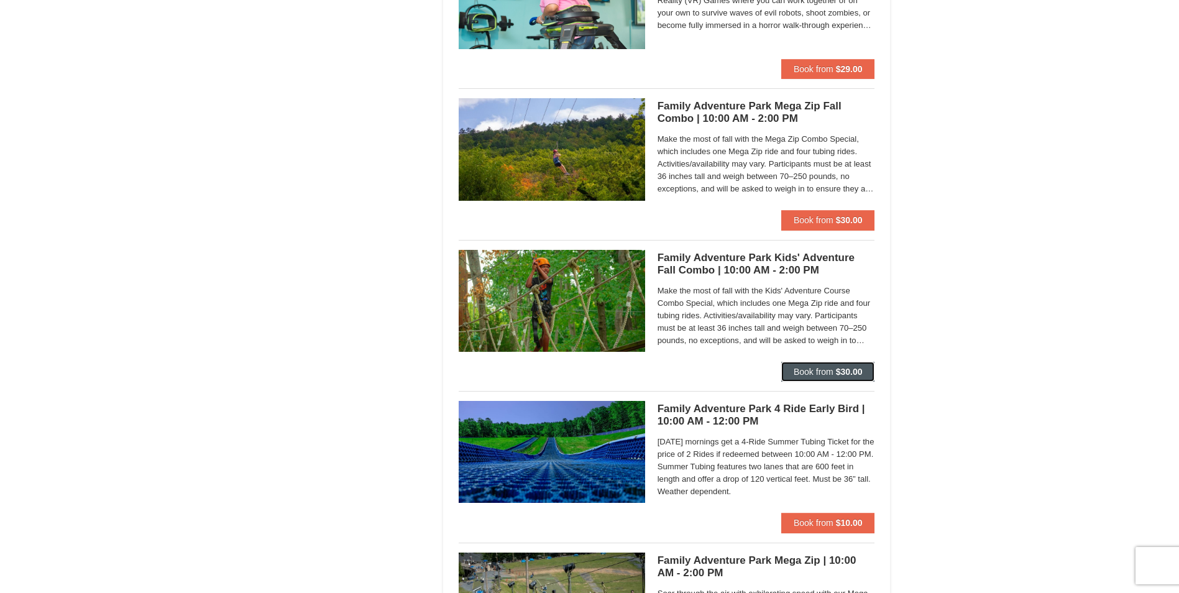
click at [841, 371] on strong "$30.00" at bounding box center [849, 372] width 27 height 10
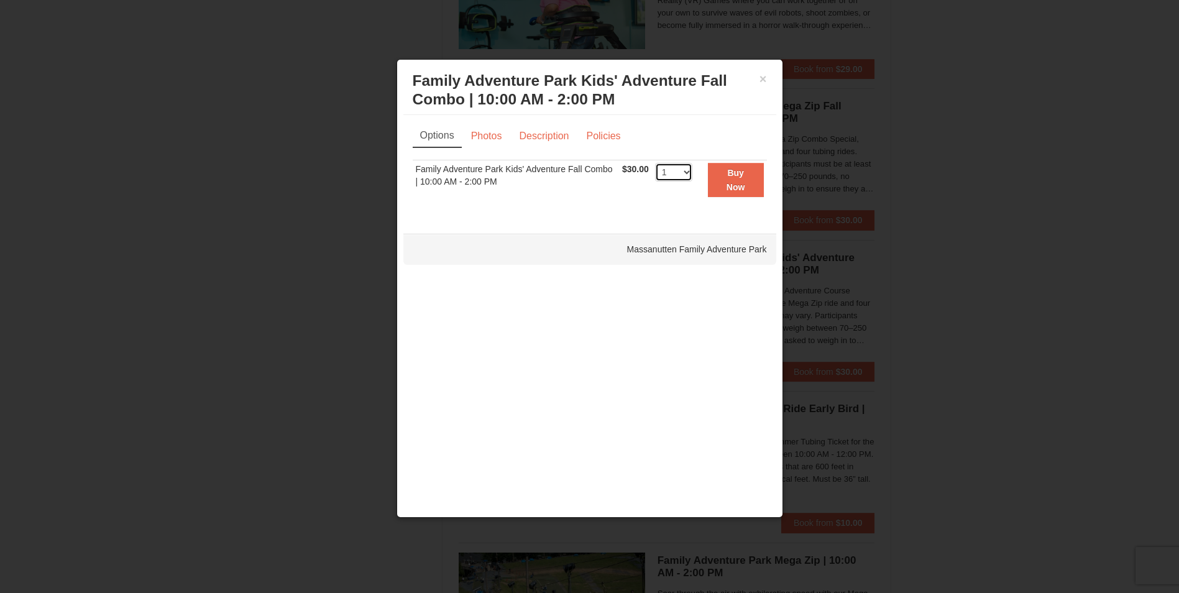
click at [689, 172] on select "1 2 3 4 5 6 7 8 9 10 11 12 13 14 15 16 17 18 19 20 21 22 23 24 25 26 27 28 29 3…" at bounding box center [673, 172] width 37 height 19
select select "2"
click at [655, 163] on select "1 2 3 4 5 6 7 8 9 10 11 12 13 14 15 16 17 18 19 20 21 22 23 24 25 26 27 28 29 3…" at bounding box center [673, 172] width 37 height 19
click at [734, 182] on strong "Buy Now" at bounding box center [736, 180] width 19 height 24
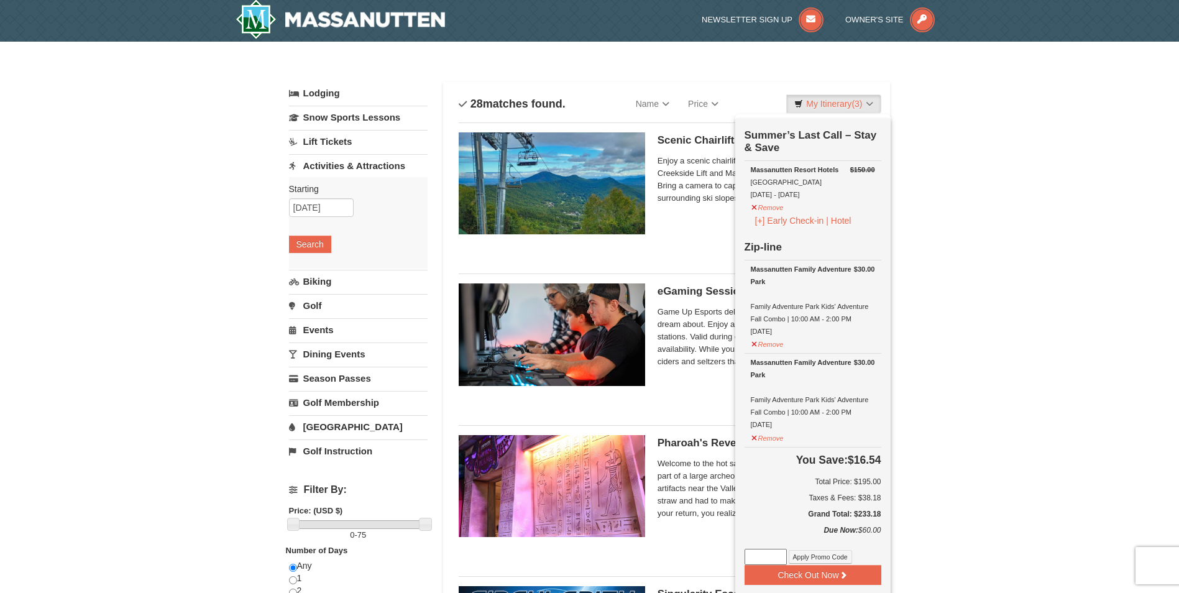
scroll to position [4, 0]
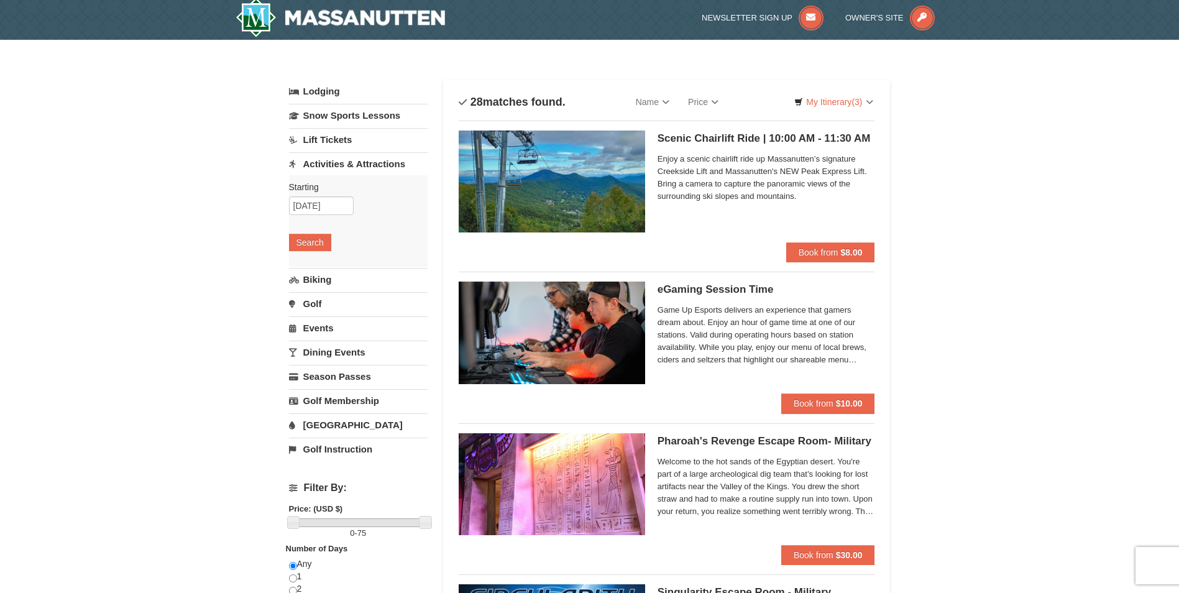
scroll to position [0, 0]
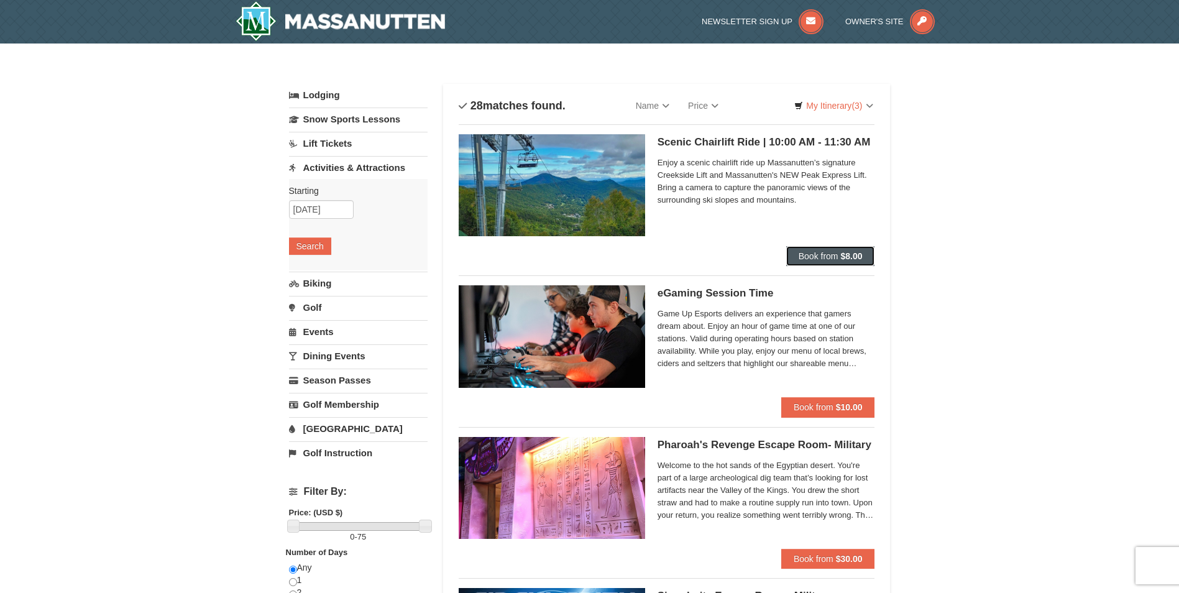
click at [844, 256] on strong "$8.00" at bounding box center [852, 256] width 22 height 10
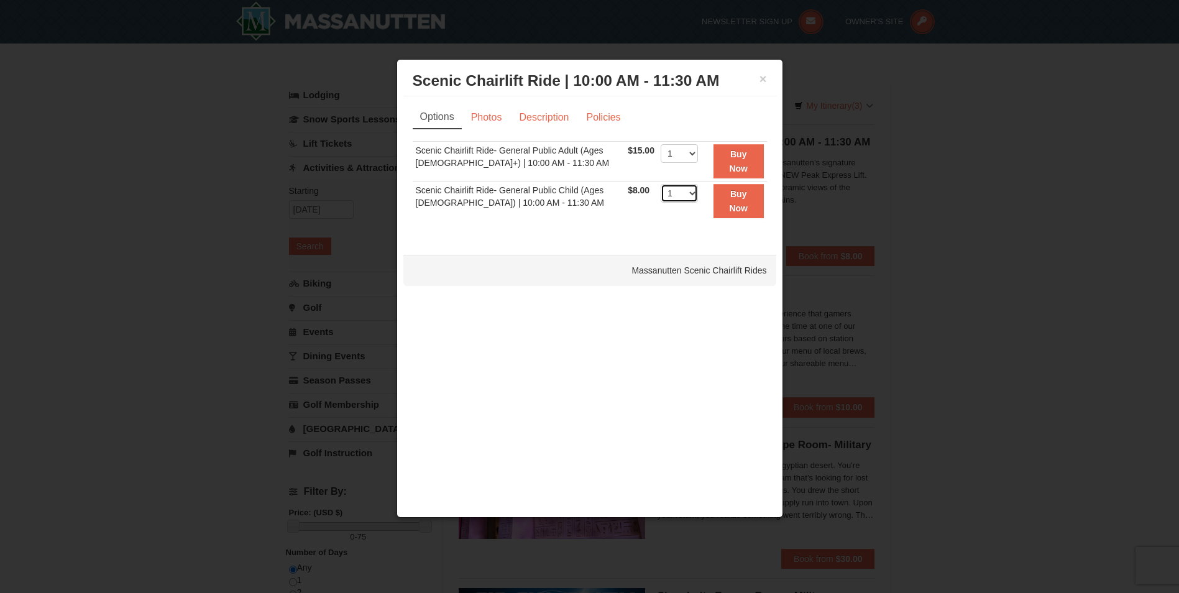
click at [687, 192] on select "1 2 3 4 5 6 7 8 9 10 11 12 13 14 15 16 17 18 19 20 21 22" at bounding box center [679, 193] width 37 height 19
select select "2"
click at [661, 184] on select "1 2 3 4 5 6 7 8 9 10 11 12 13 14 15 16 17 18 19 20 21 22" at bounding box center [679, 193] width 37 height 19
click at [684, 156] on select "1 2 3 4 5 6 7 8 9 10 11 12 13 14 15 16 17 18 19 20 21 22" at bounding box center [679, 153] width 37 height 19
select select "2"
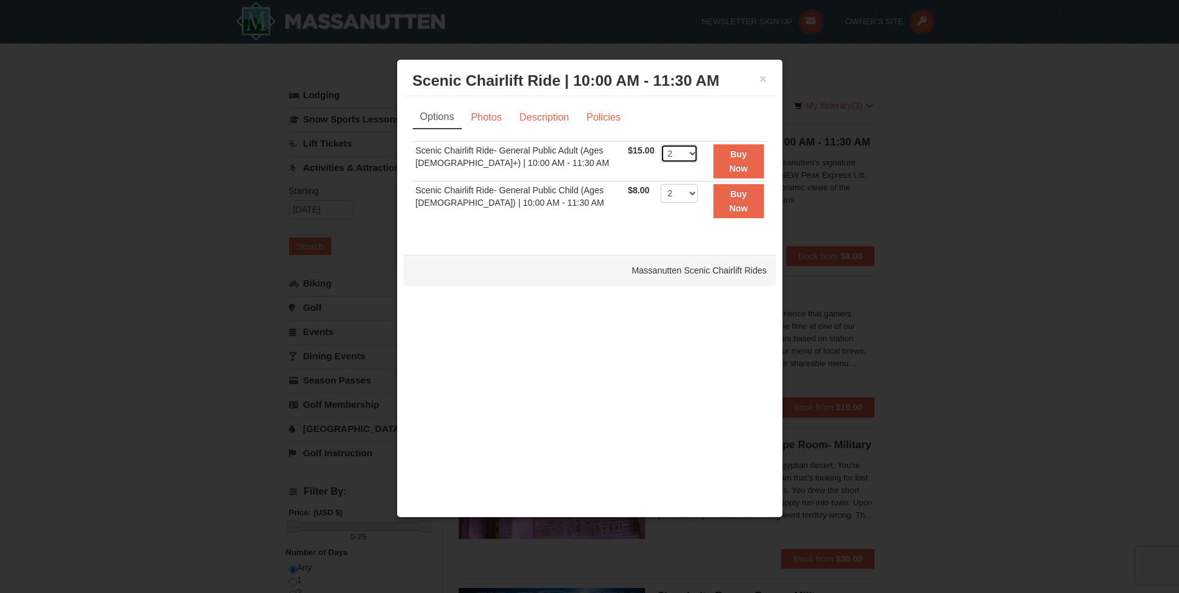
click at [661, 144] on select "1 2 3 4 5 6 7 8 9 10 11 12 13 14 15 16 17 18 19 20 21 22" at bounding box center [679, 153] width 37 height 19
click at [737, 163] on strong "Buy Now" at bounding box center [738, 161] width 19 height 24
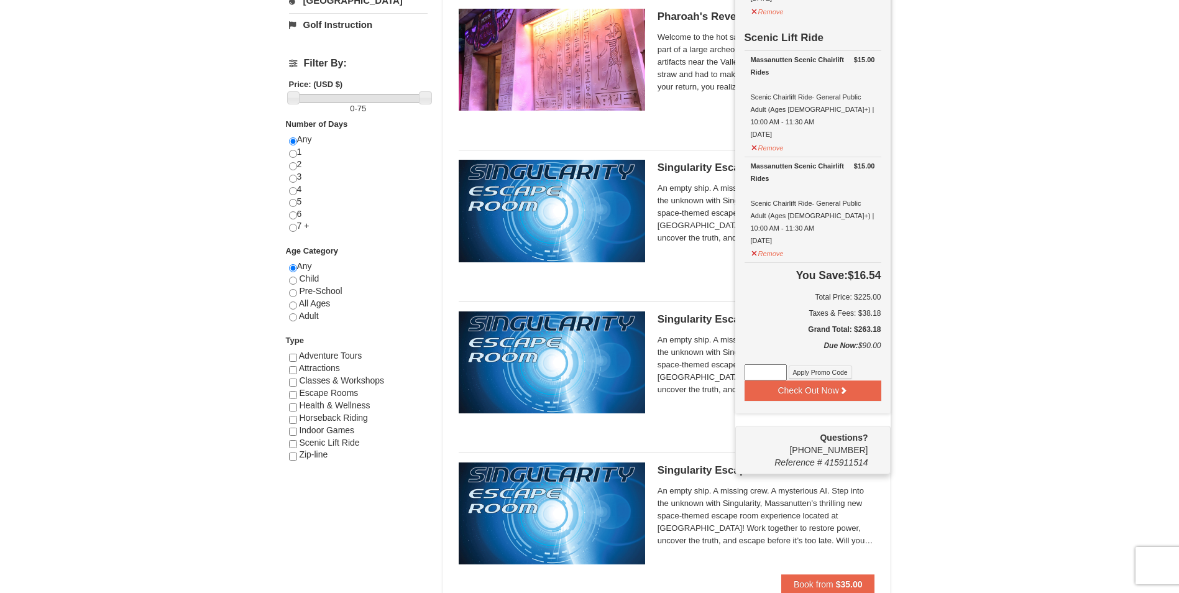
scroll to position [423, 0]
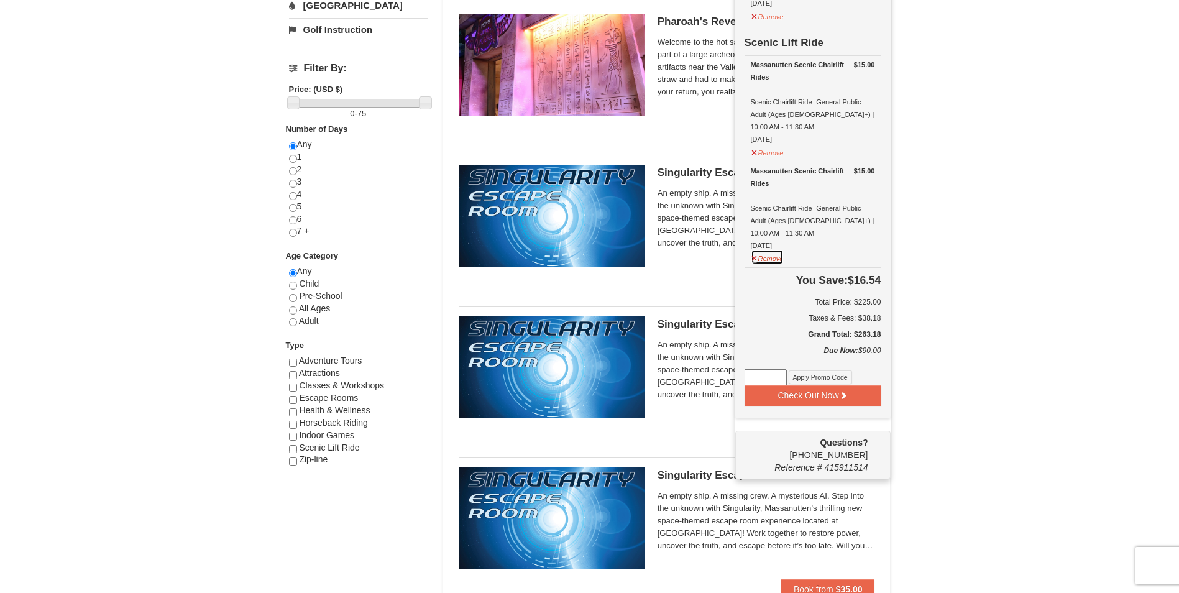
click at [774, 249] on button "Remove" at bounding box center [768, 257] width 34 height 16
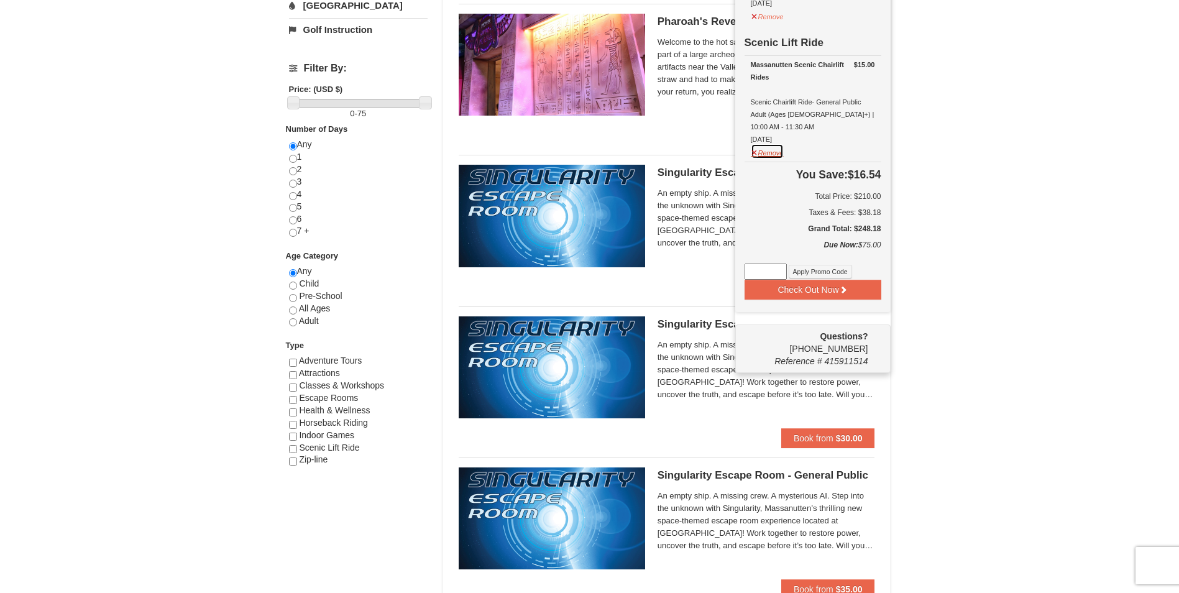
click at [770, 147] on button "Remove" at bounding box center [768, 152] width 34 height 16
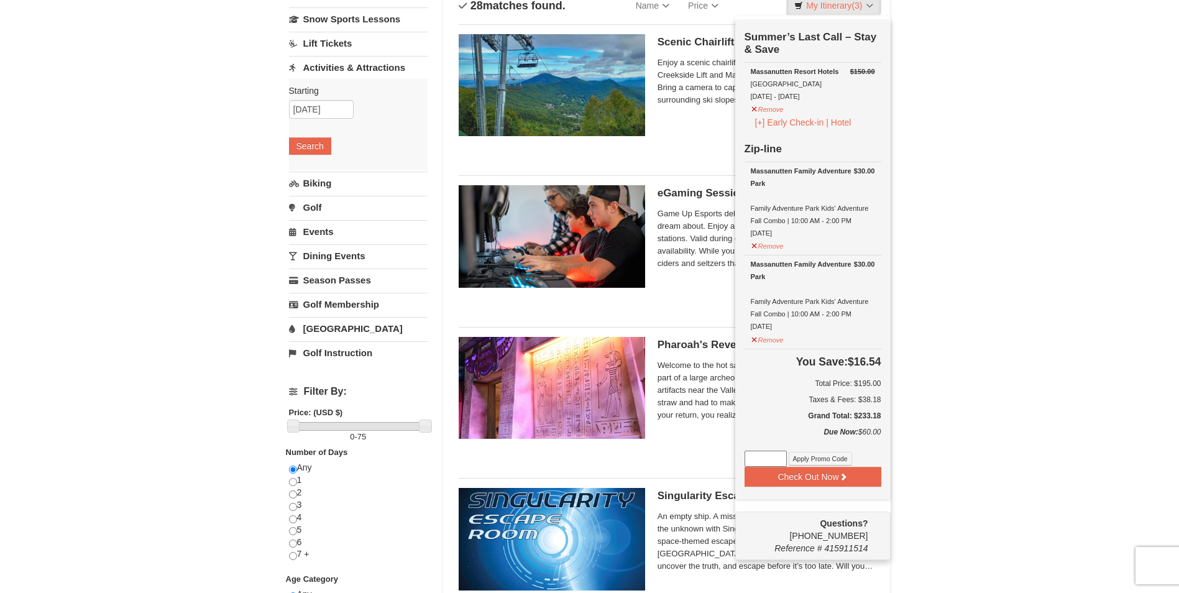
scroll to position [75, 0]
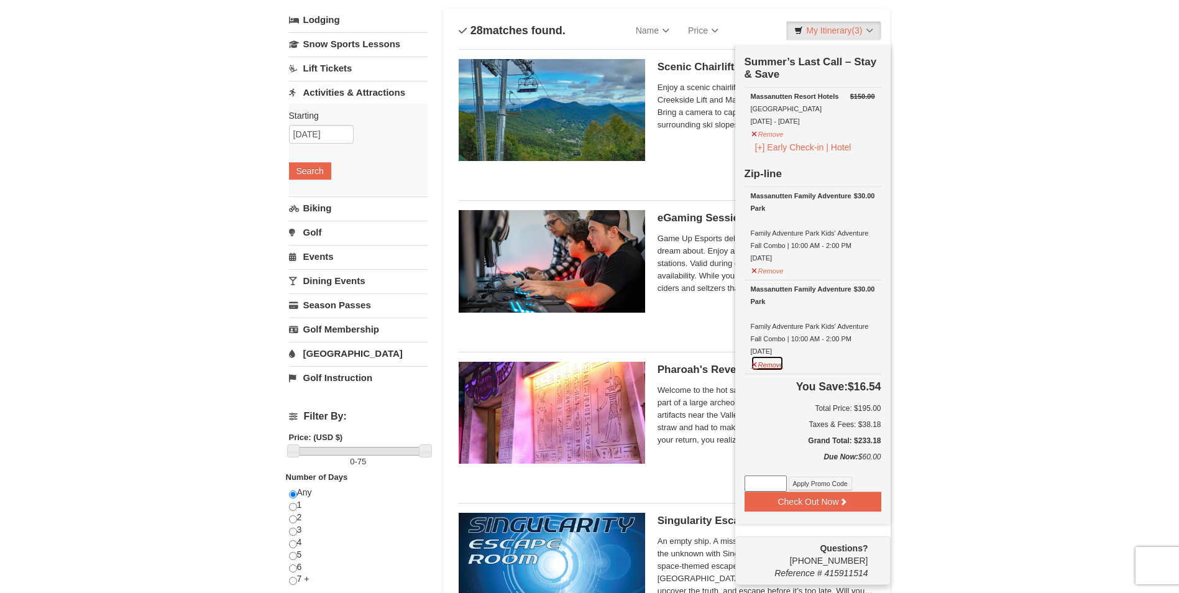
click at [765, 371] on button "Remove" at bounding box center [768, 364] width 34 height 16
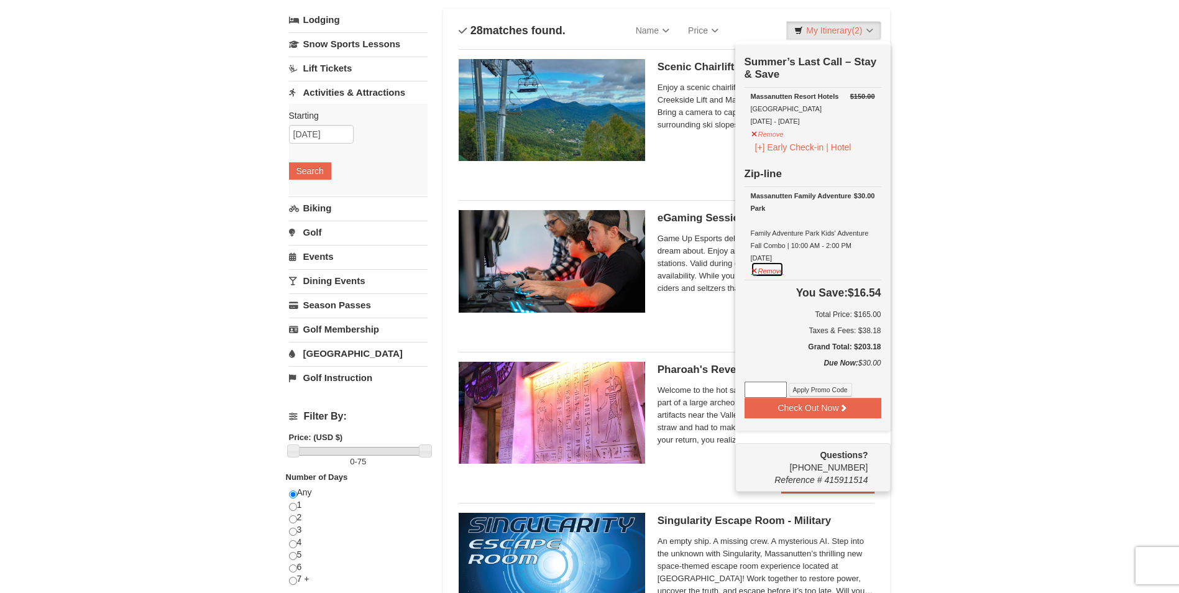
click at [770, 275] on button "Remove" at bounding box center [768, 270] width 34 height 16
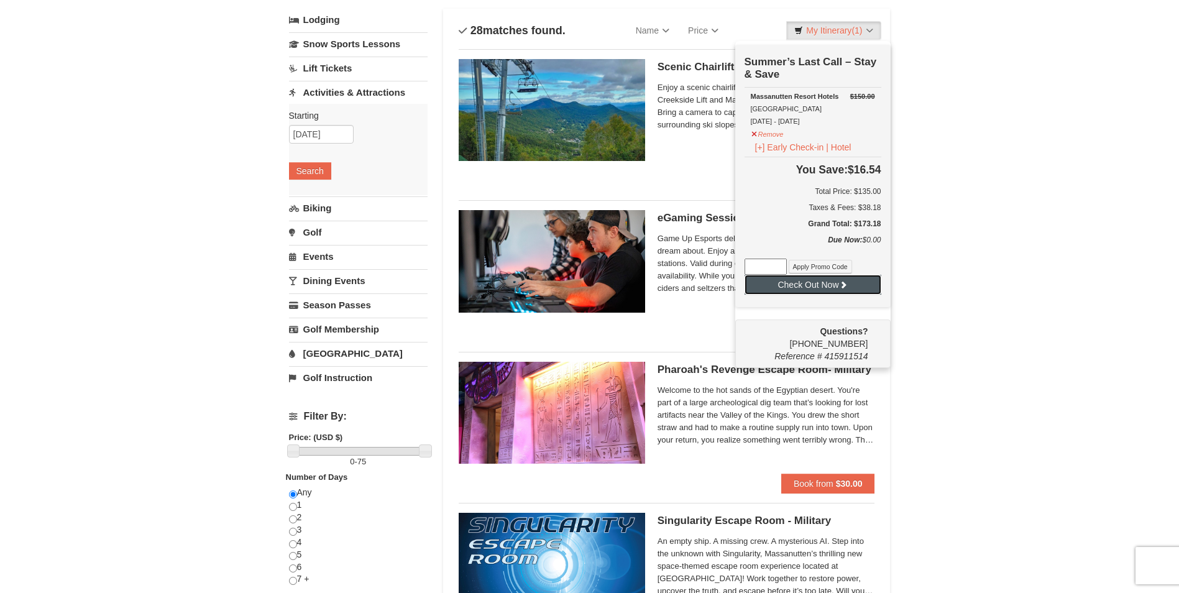
click at [808, 287] on button "Check Out Now" at bounding box center [813, 285] width 137 height 20
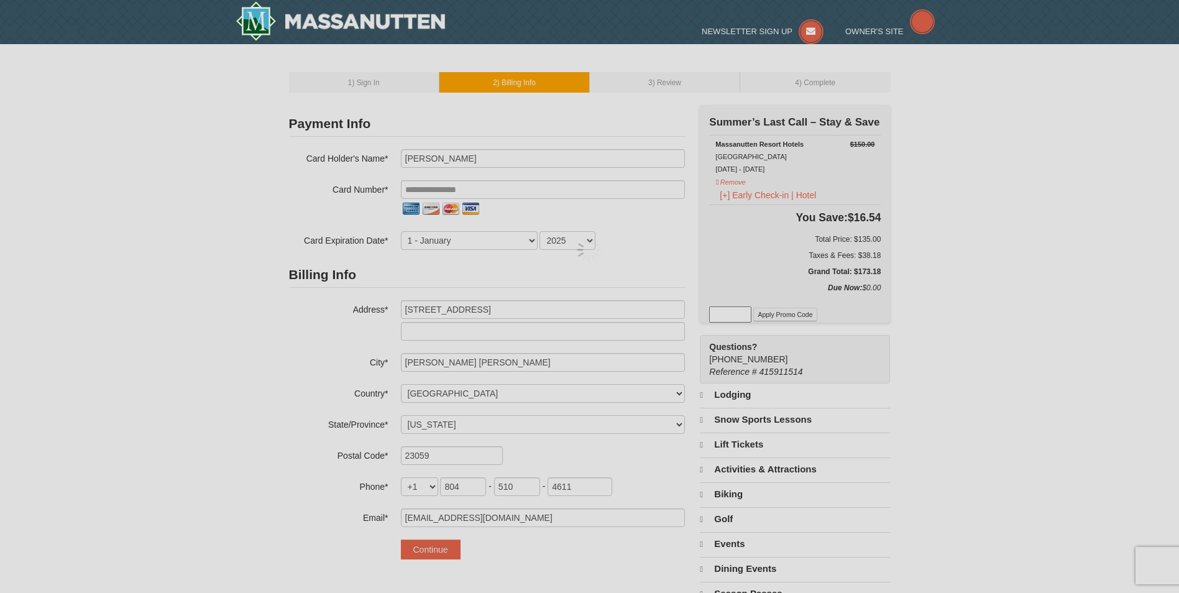
select select "VA"
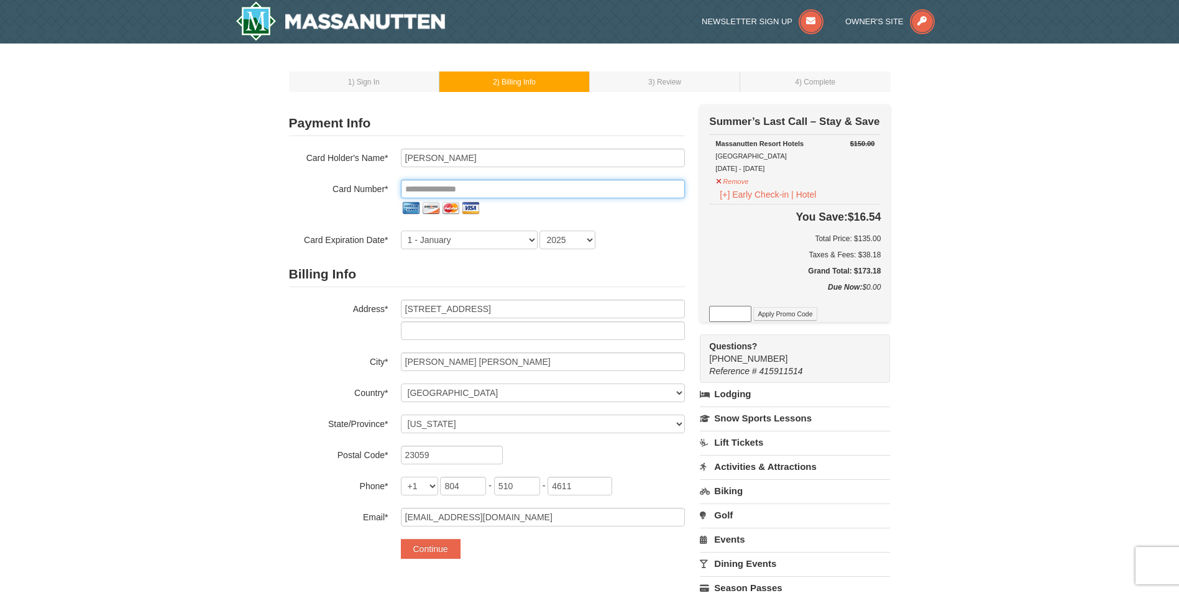
click at [535, 191] on input "tel" at bounding box center [543, 189] width 284 height 19
type input "**********"
select select "7"
select select "2026"
click at [423, 547] on button "Continue" at bounding box center [431, 549] width 60 height 20
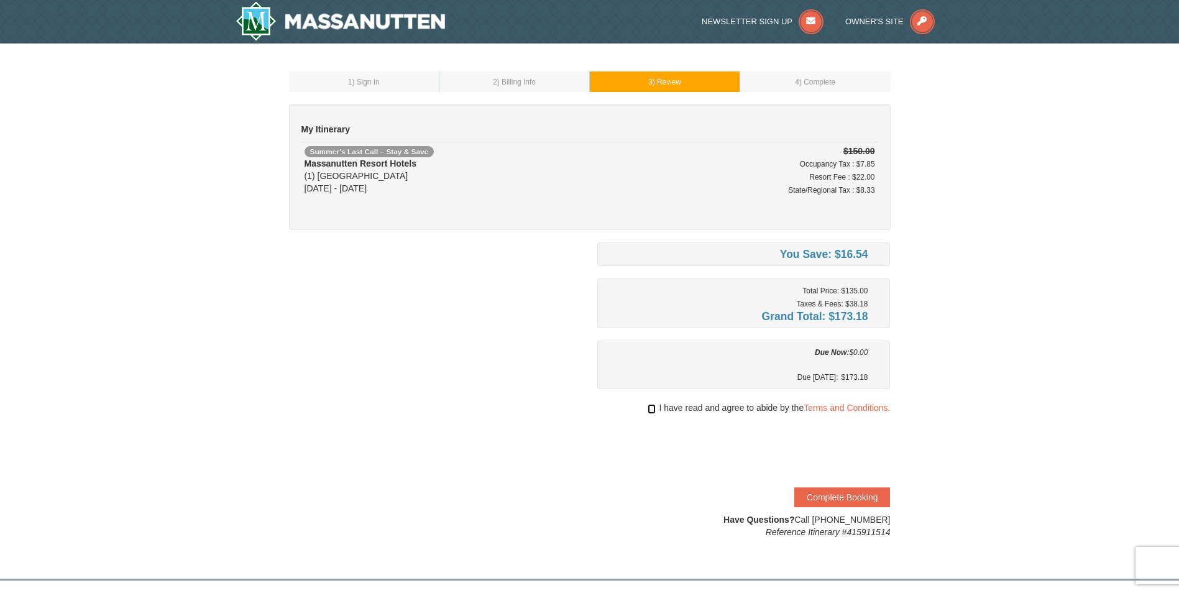
click at [651, 407] on input "checkbox" at bounding box center [652, 409] width 8 height 10
checkbox input "true"
drag, startPoint x: 670, startPoint y: 514, endPoint x: 663, endPoint y: 516, distance: 7.3
click at [663, 516] on div "Have Questions? Call 1-540-289-9441 Reference Itinerary #415911514" at bounding box center [743, 526] width 293 height 25
click at [848, 500] on button "Complete Booking" at bounding box center [843, 497] width 96 height 20
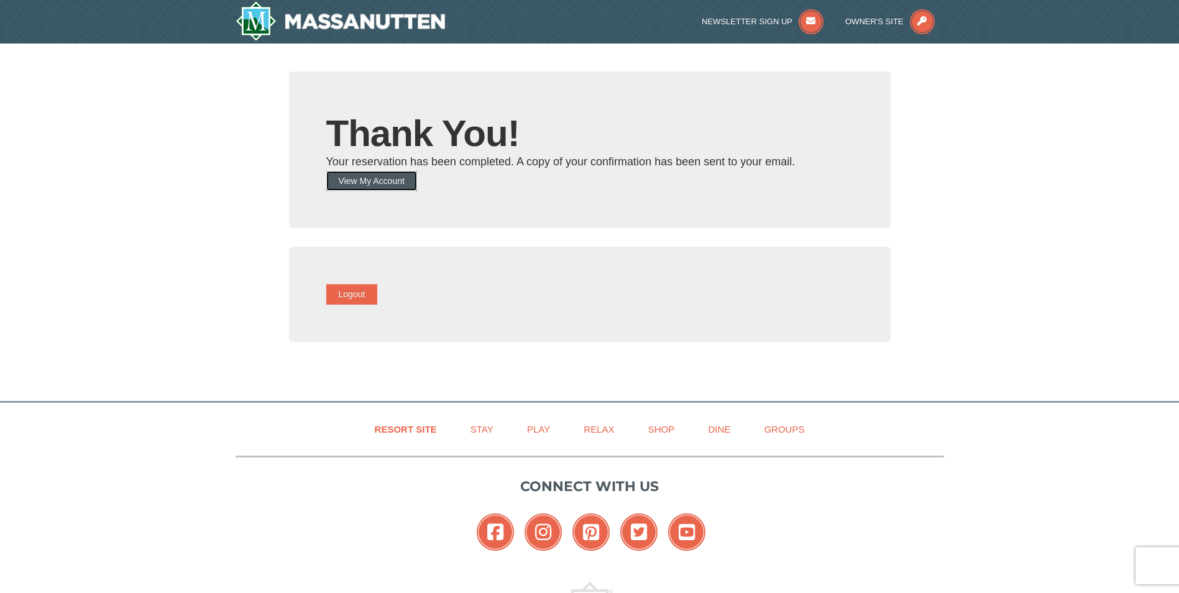
click at [400, 180] on button "View My Account" at bounding box center [371, 181] width 91 height 20
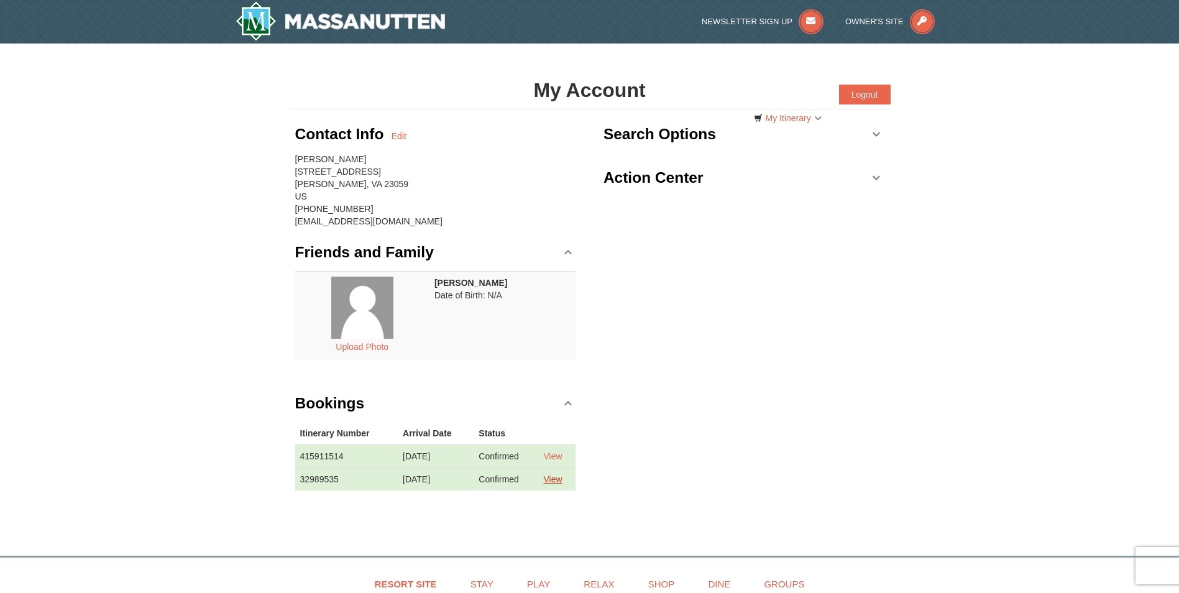
click at [562, 481] on link "View" at bounding box center [552, 479] width 19 height 10
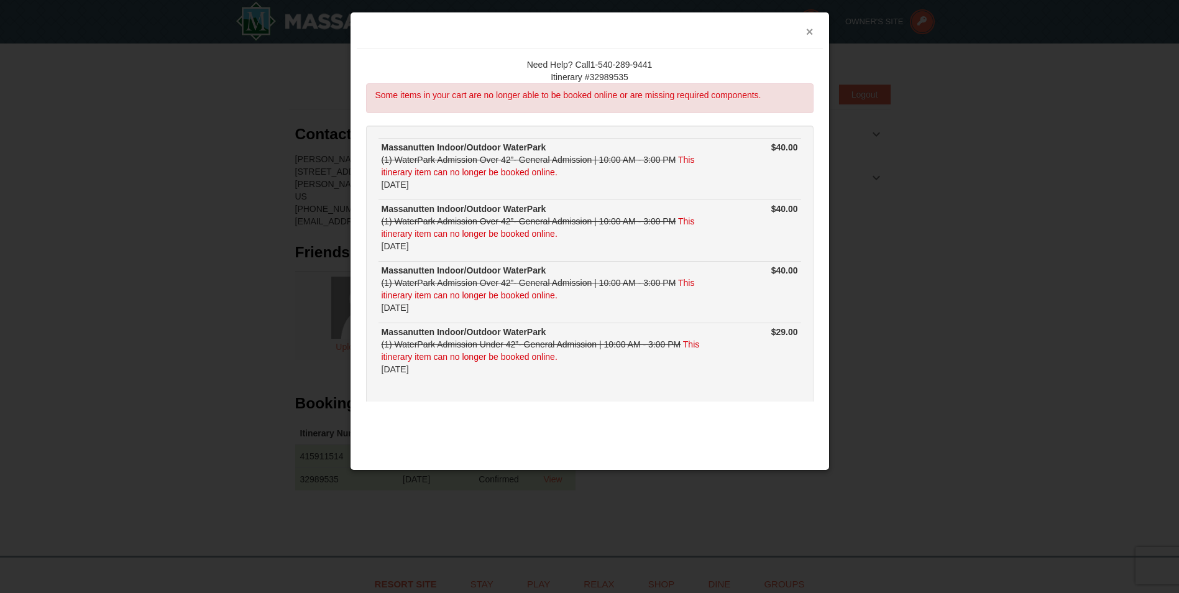
click at [808, 34] on button "×" at bounding box center [809, 31] width 7 height 12
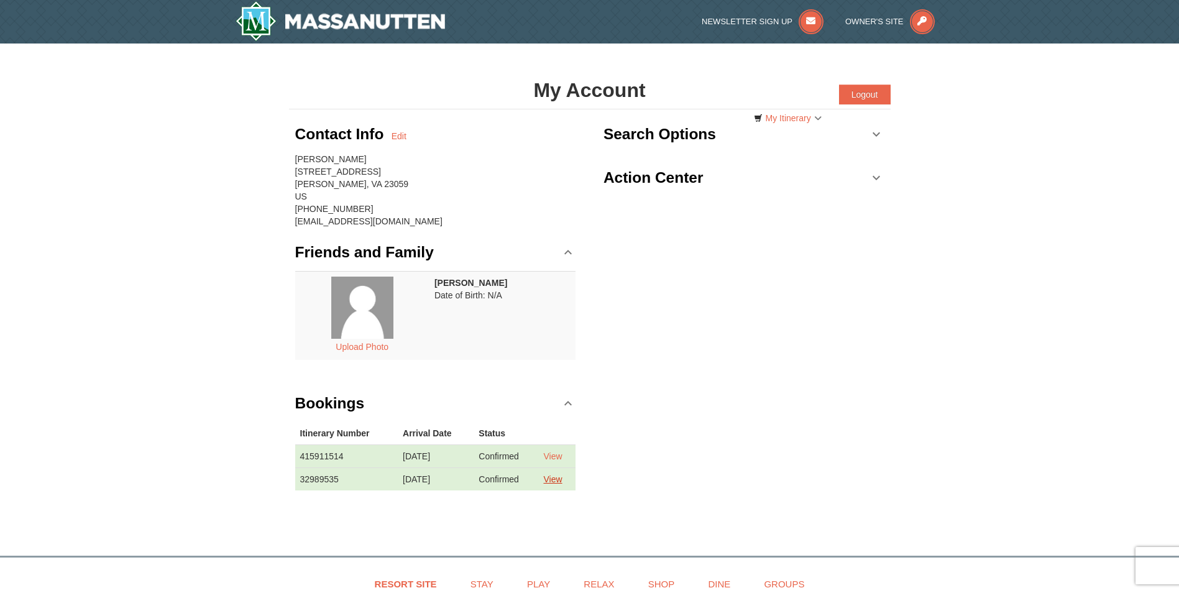
click at [552, 477] on link "View" at bounding box center [552, 479] width 19 height 10
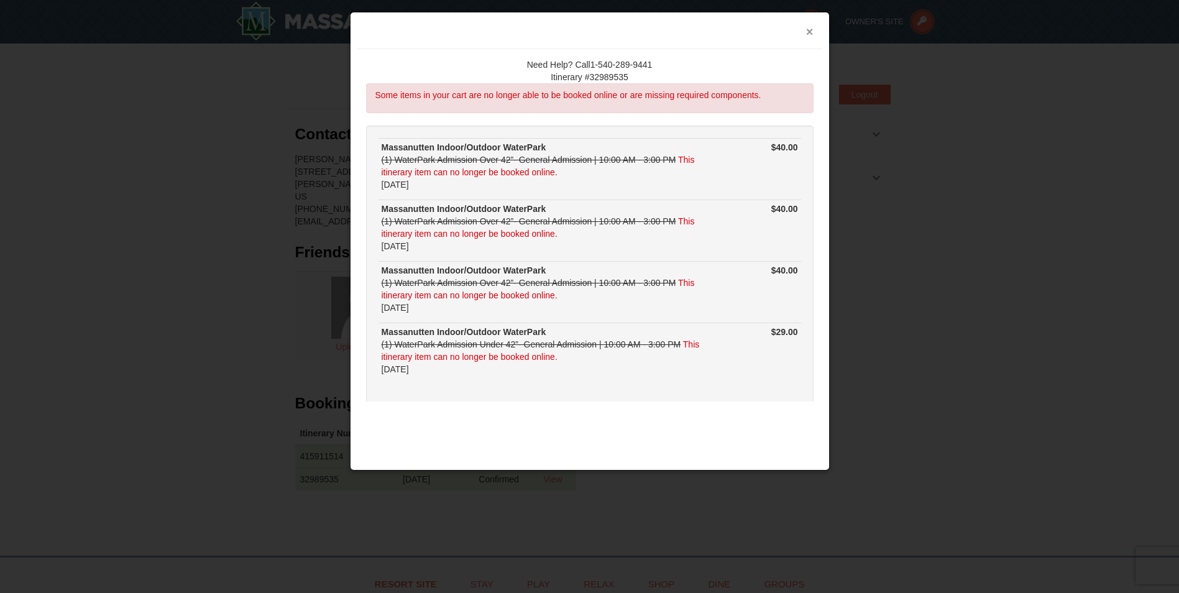
click at [811, 29] on button "×" at bounding box center [809, 31] width 7 height 12
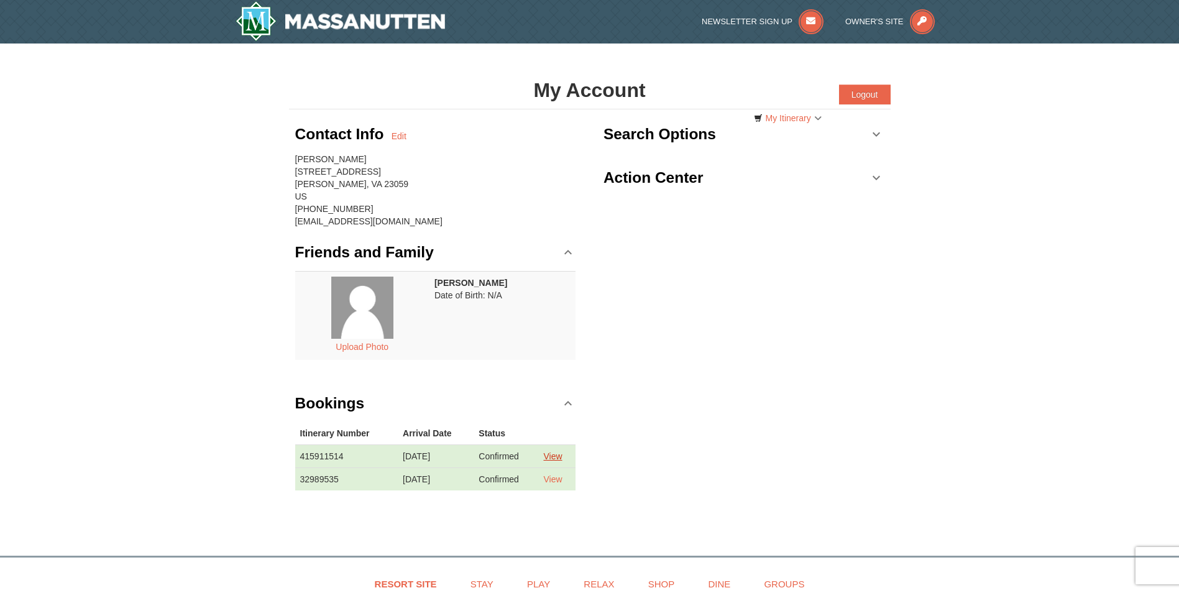
click at [562, 456] on link "View" at bounding box center [552, 456] width 19 height 10
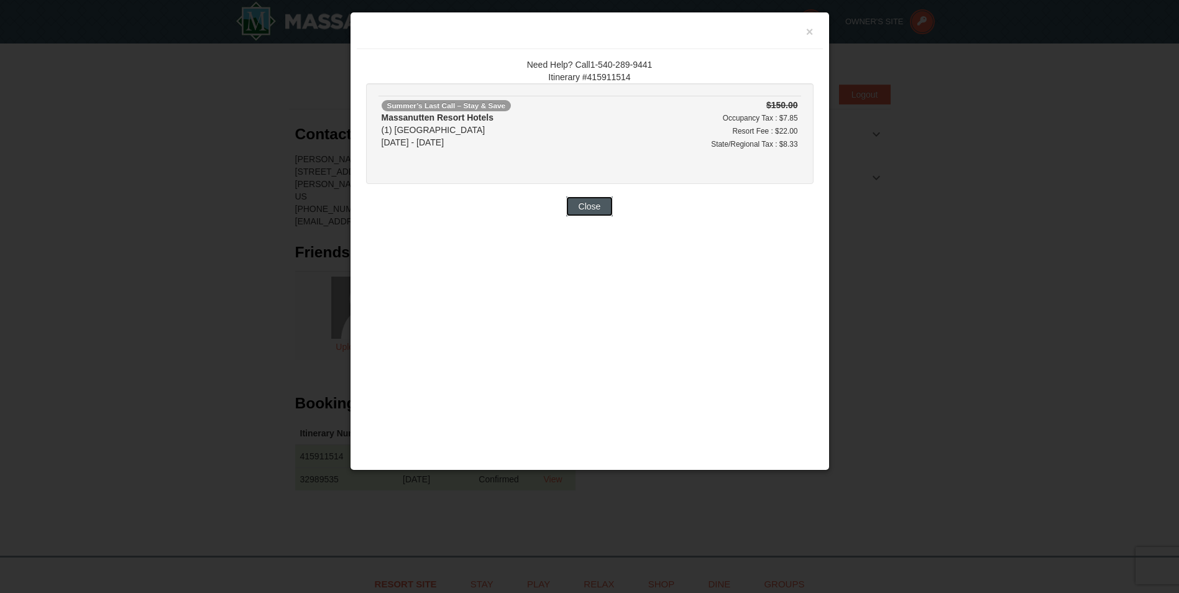
click at [597, 210] on button "Close" at bounding box center [589, 206] width 47 height 20
